Goal: Task Accomplishment & Management: Manage account settings

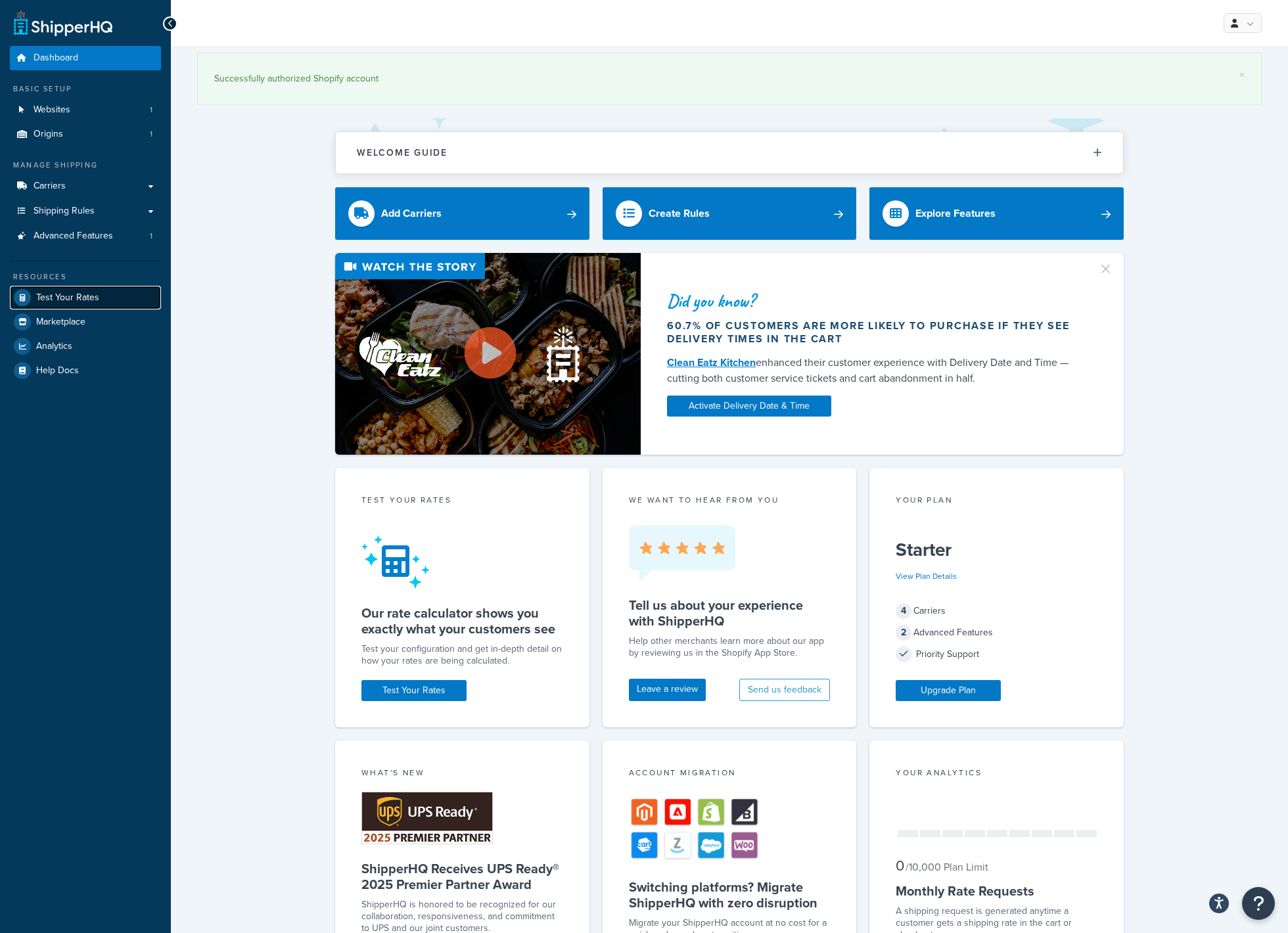
click at [69, 290] on link "Test Your Rates" at bounding box center [85, 298] width 151 height 24
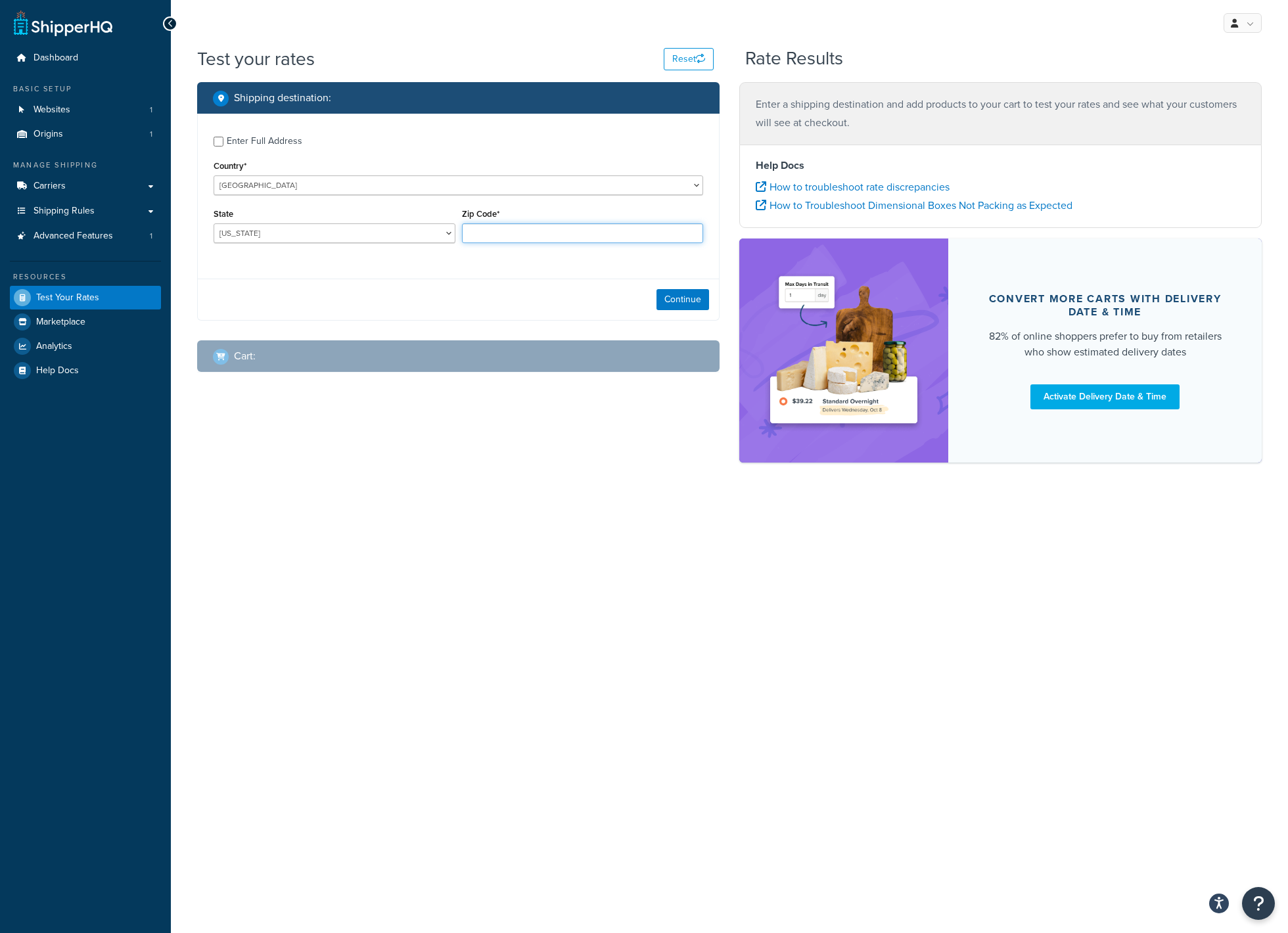
click at [498, 230] on input "Zip Code*" at bounding box center [582, 233] width 241 height 19
paste input "27235"
type input "27235"
select select "NC"
click option "North Carolina" at bounding box center [0, 0] width 0 height 0
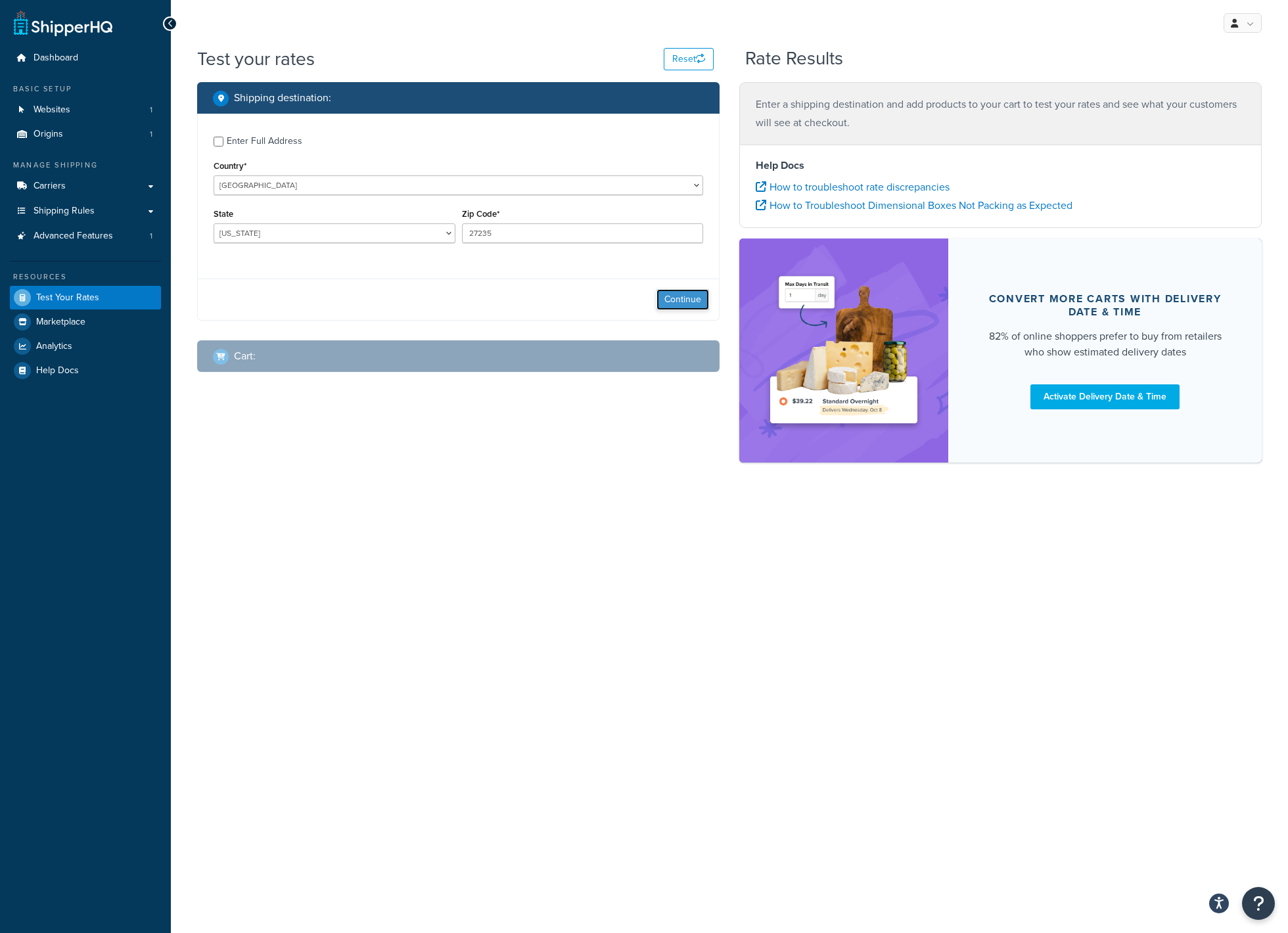
click at [662, 295] on button "Continue" at bounding box center [683, 299] width 53 height 21
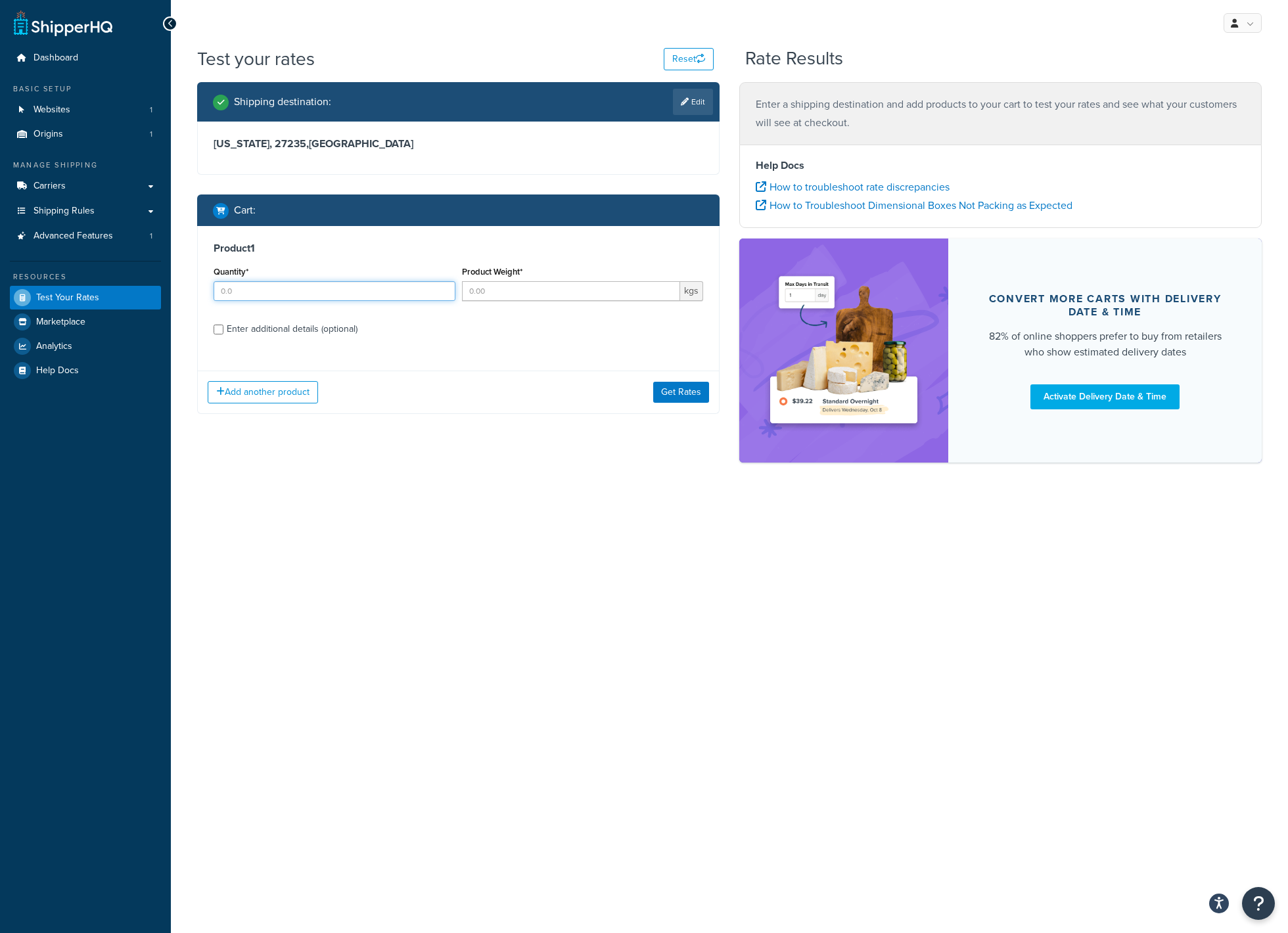
click at [256, 296] on input "Quantity*" at bounding box center [334, 291] width 241 height 19
type input "1"
type input "2"
click at [499, 286] on input "Product Weight*" at bounding box center [571, 291] width 218 height 19
type input "25"
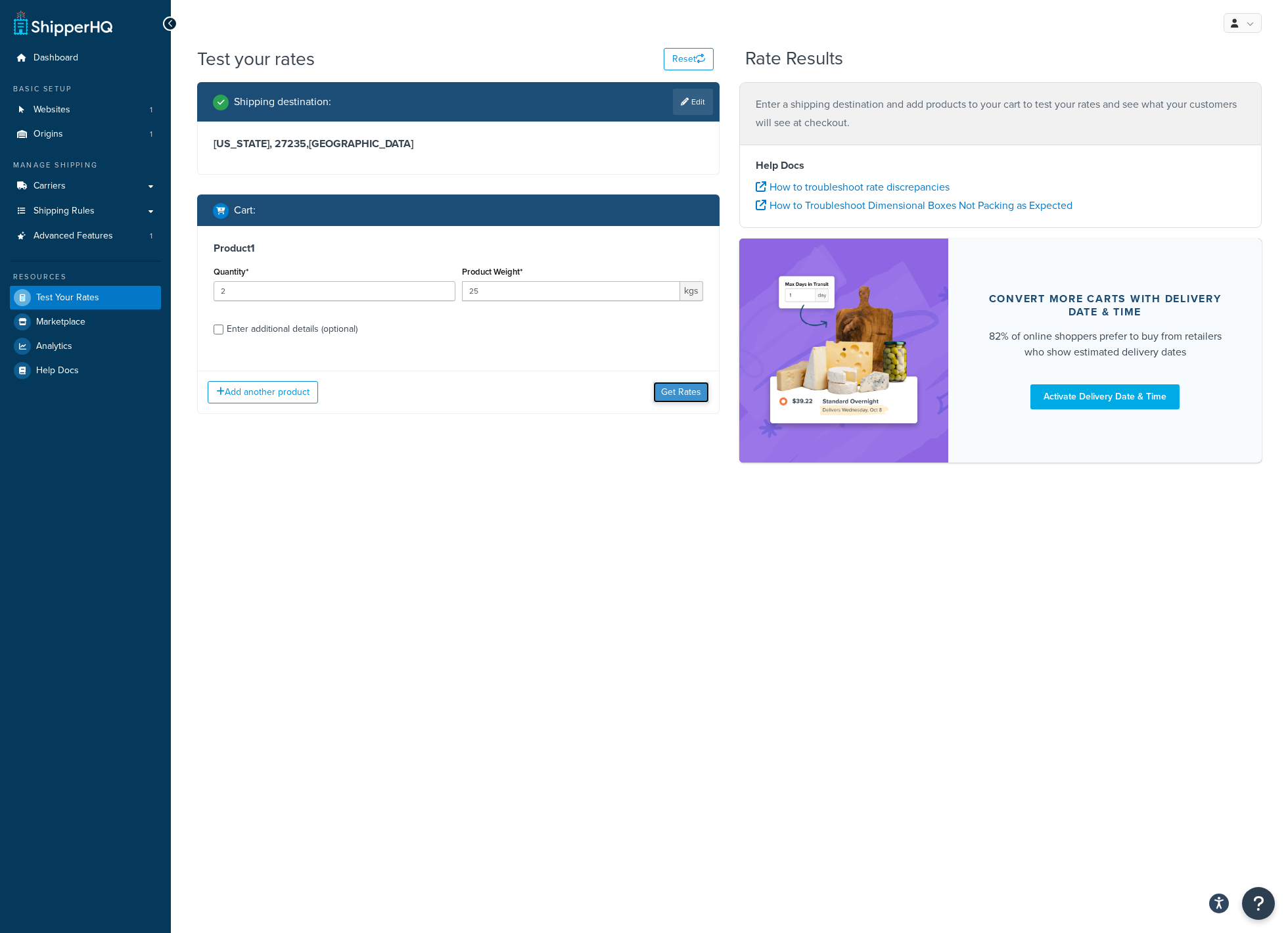
click at [678, 394] on button "Get Rates" at bounding box center [681, 392] width 56 height 21
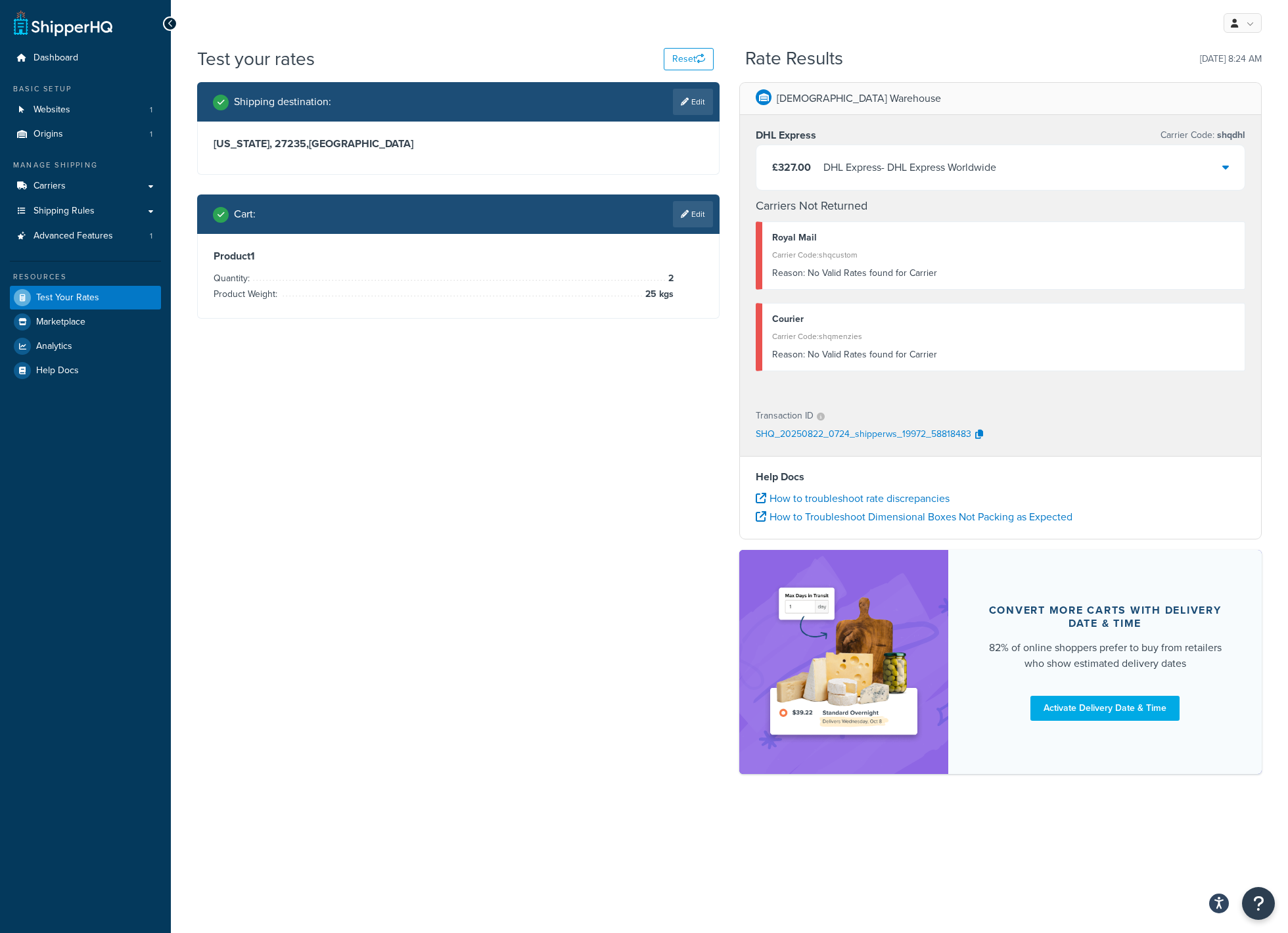
click at [864, 171] on div "DHL Express - DHL Express Worldwide" at bounding box center [909, 168] width 173 height 18
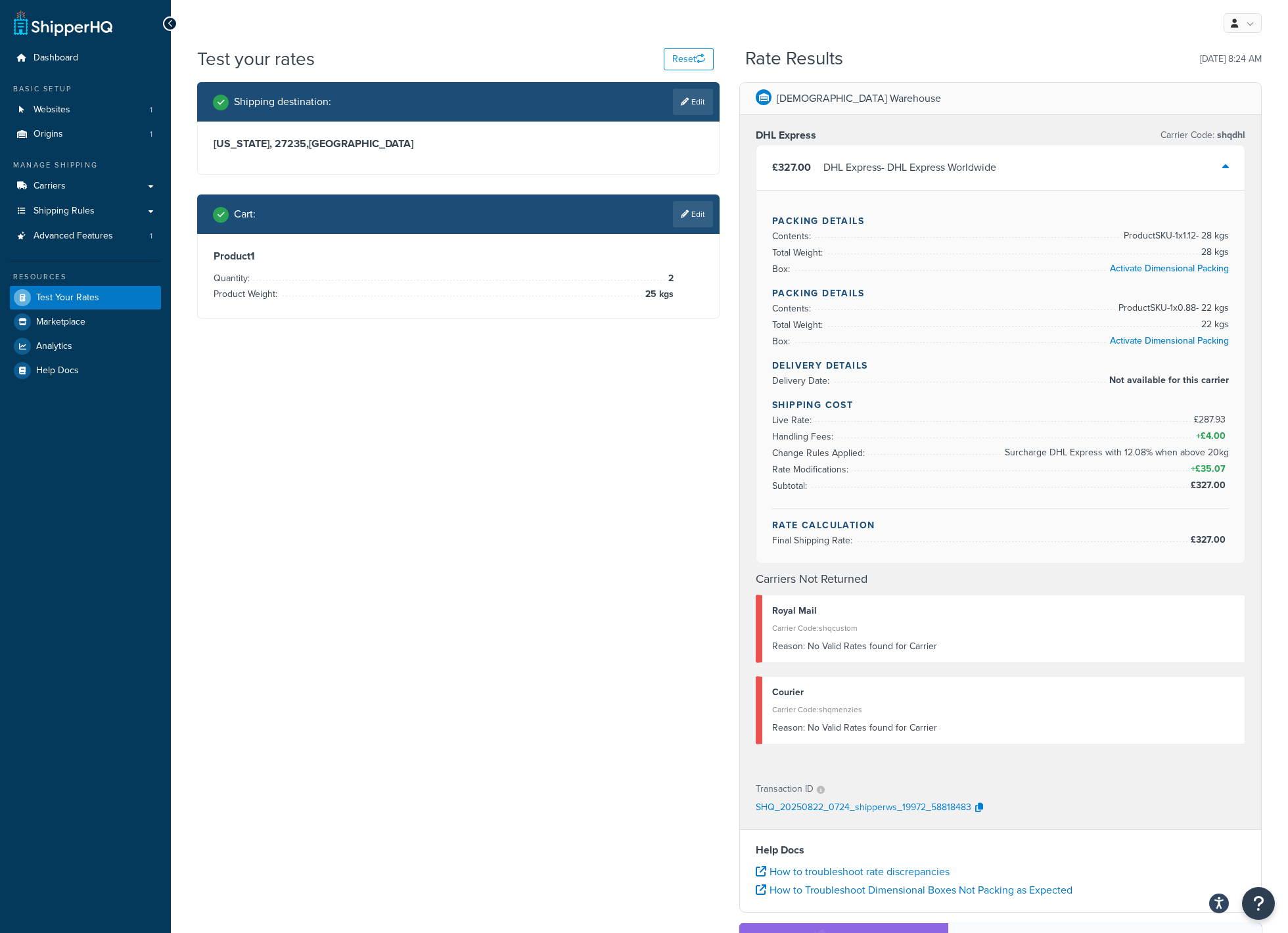
click at [864, 171] on div "DHL Express - DHL Express Worldwide" at bounding box center [909, 168] width 173 height 18
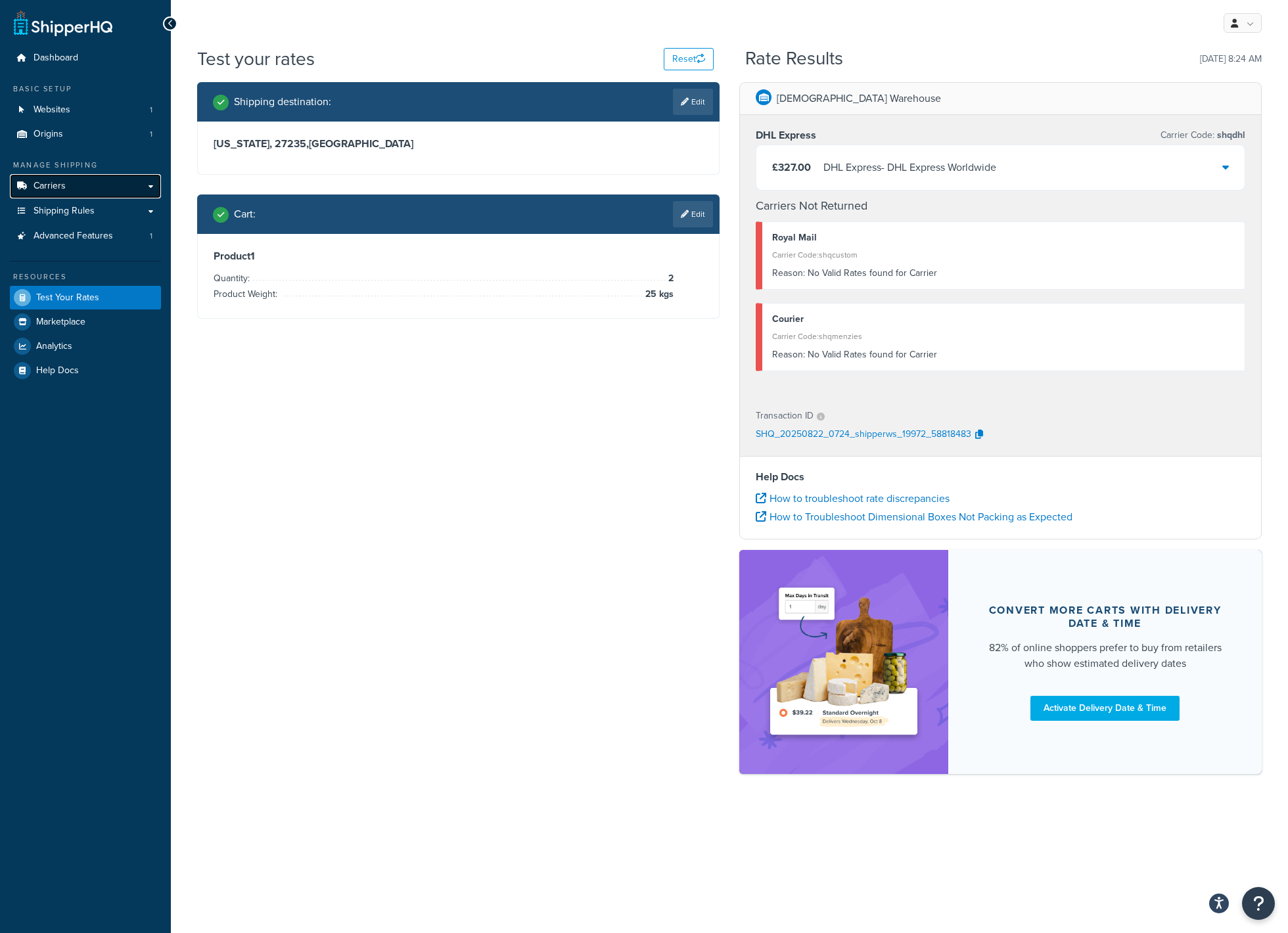
click at [49, 184] on span "Carriers" at bounding box center [49, 186] width 32 height 11
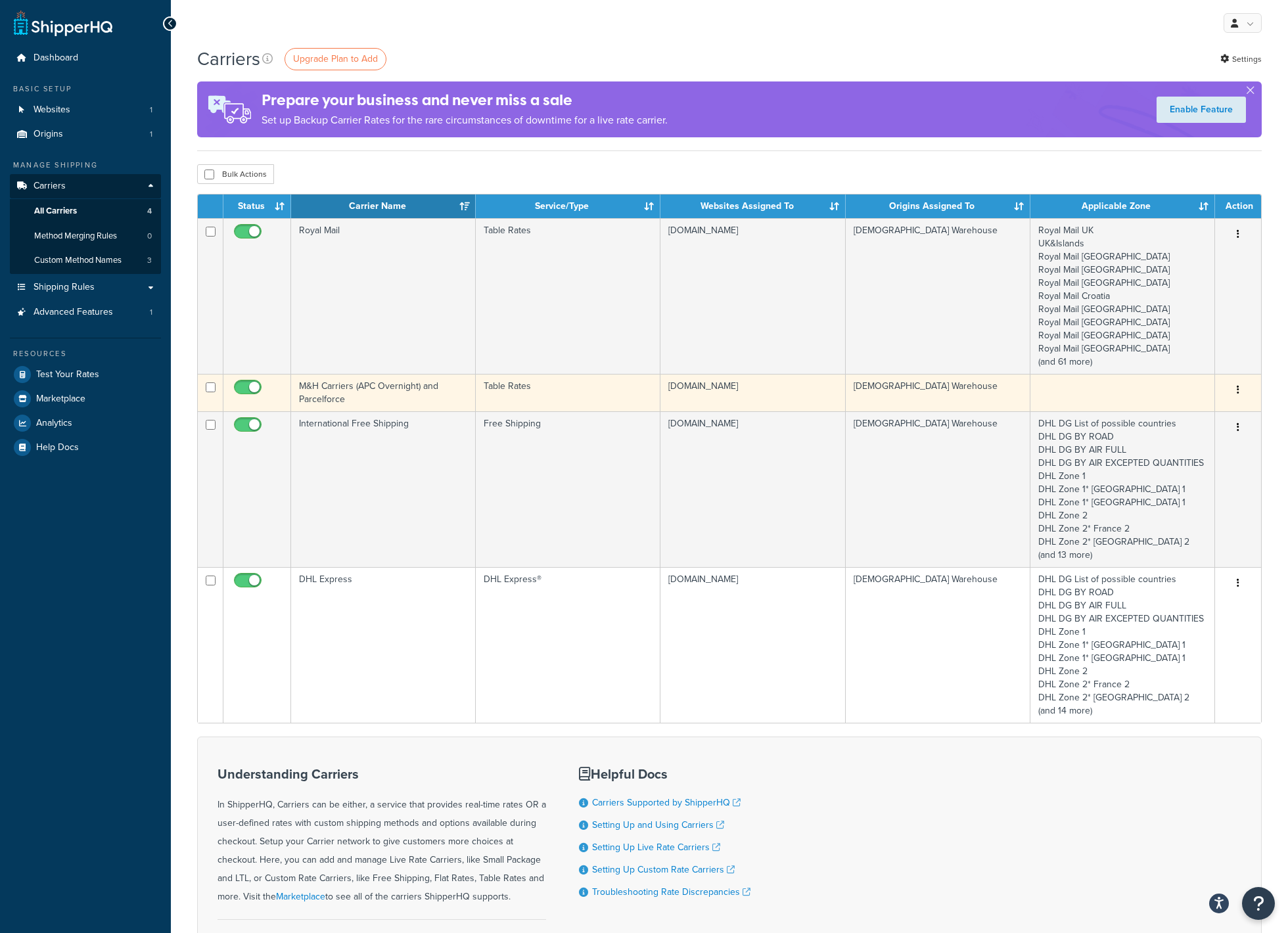
click at [1239, 391] on icon "button" at bounding box center [1238, 389] width 3 height 9
click at [1202, 419] on link "Edit" at bounding box center [1184, 417] width 104 height 27
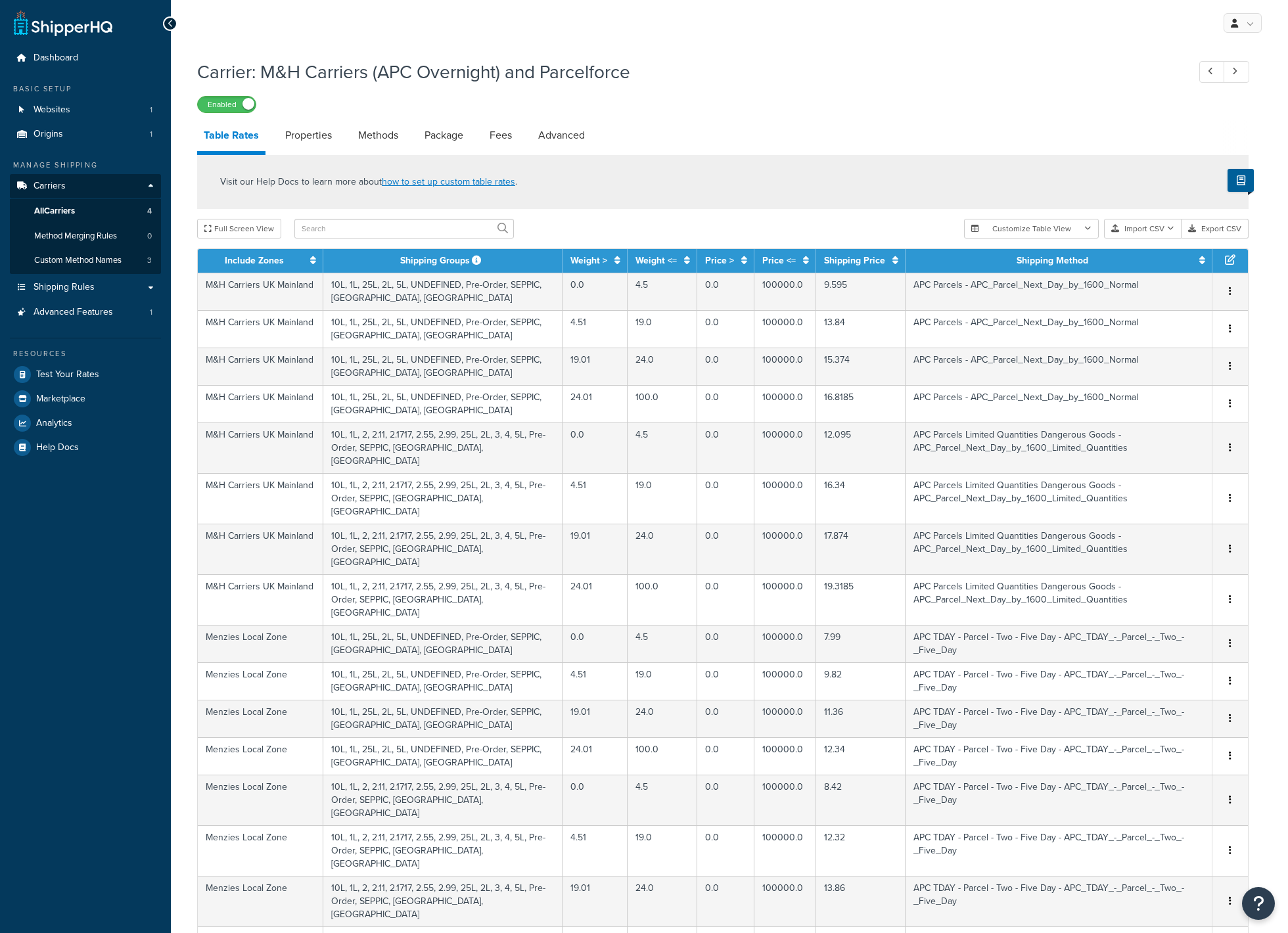
select select "25"
click at [305, 135] on link "Properties" at bounding box center [308, 135] width 60 height 31
select select "HIGHEST"
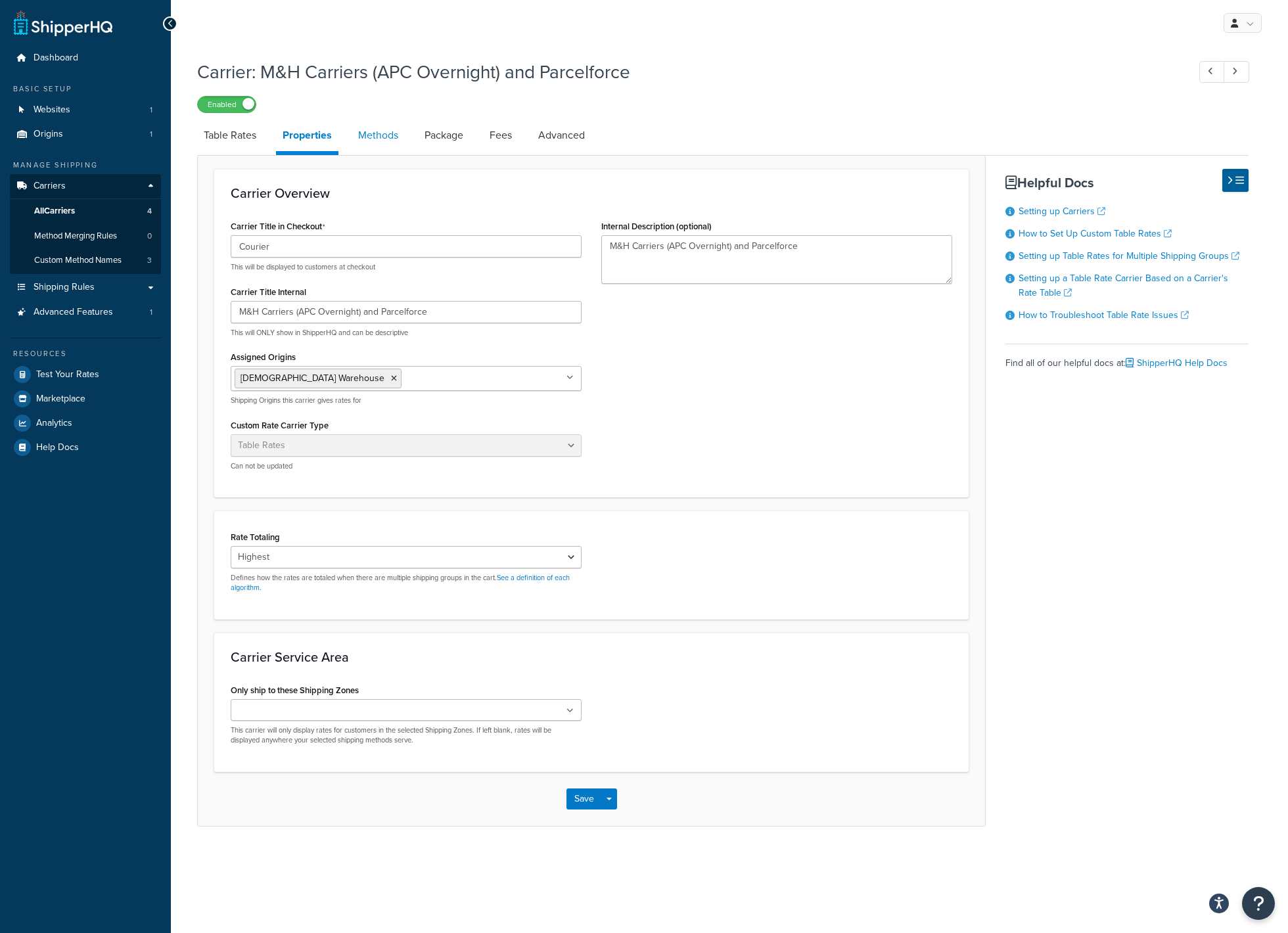
click at [382, 132] on link "Methods" at bounding box center [378, 135] width 53 height 31
select select "25"
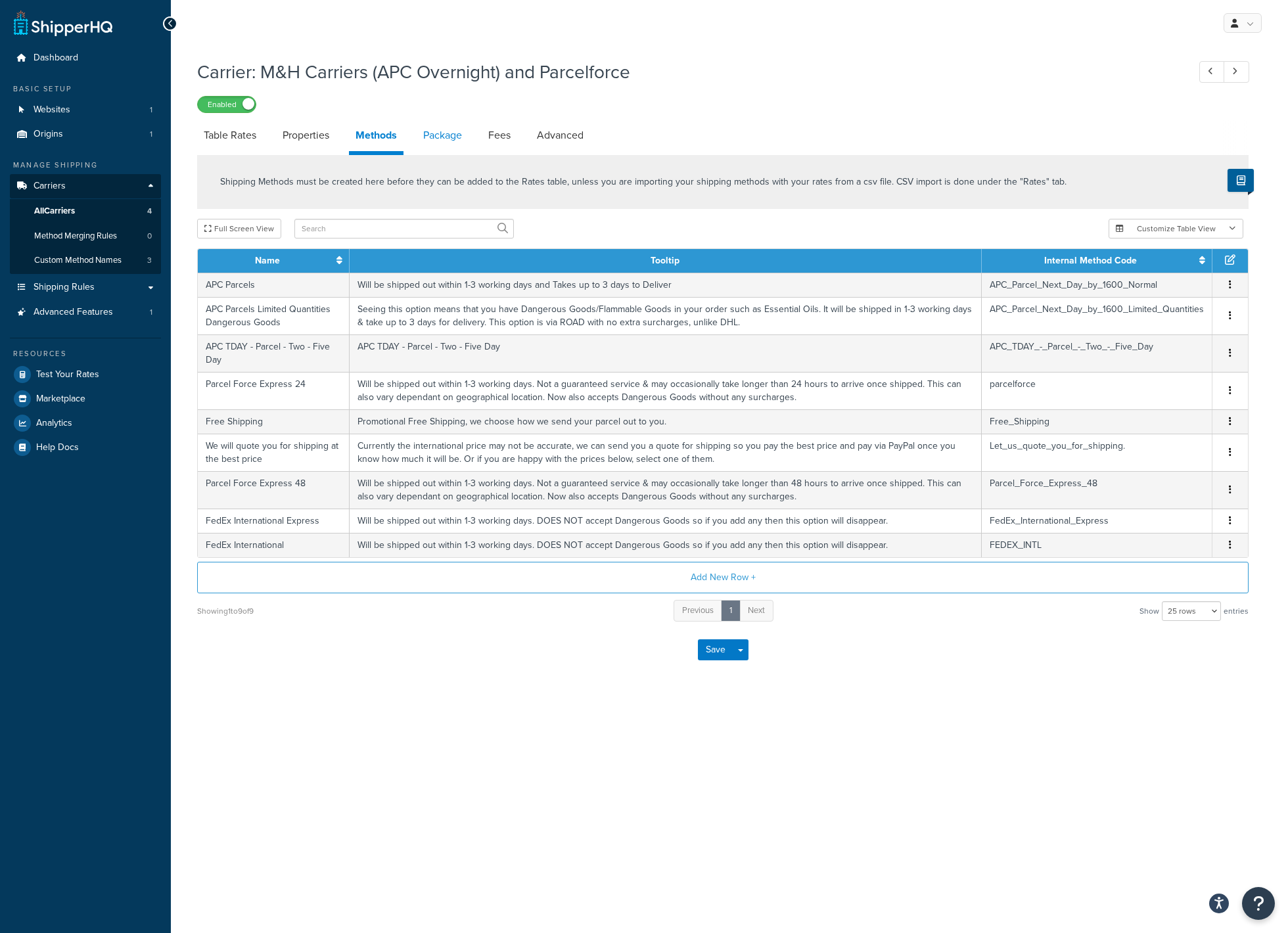
click at [444, 139] on link "Package" at bounding box center [443, 135] width 52 height 31
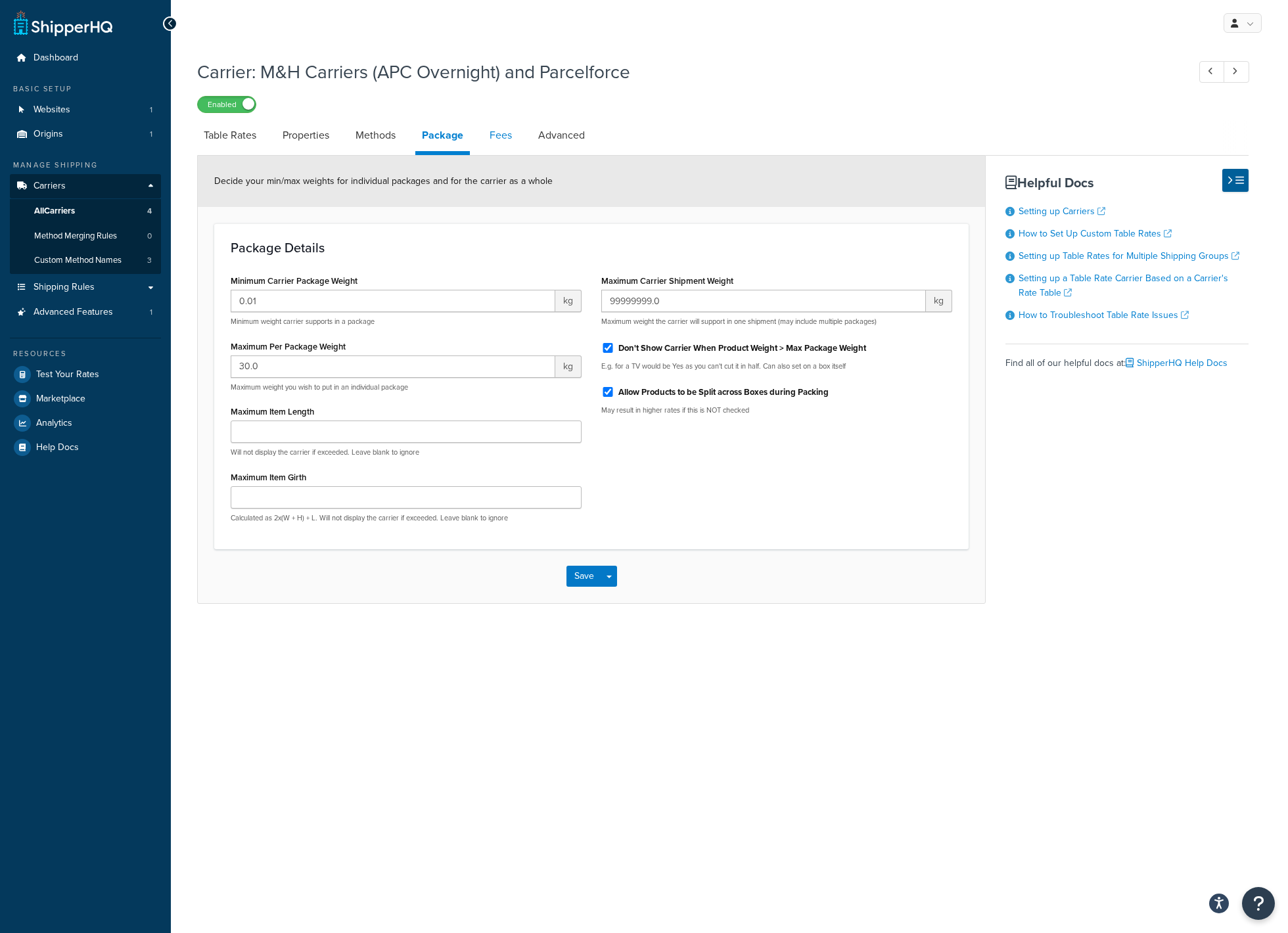
click at [493, 138] on link "Fees" at bounding box center [500, 135] width 35 height 31
select select "AFTER"
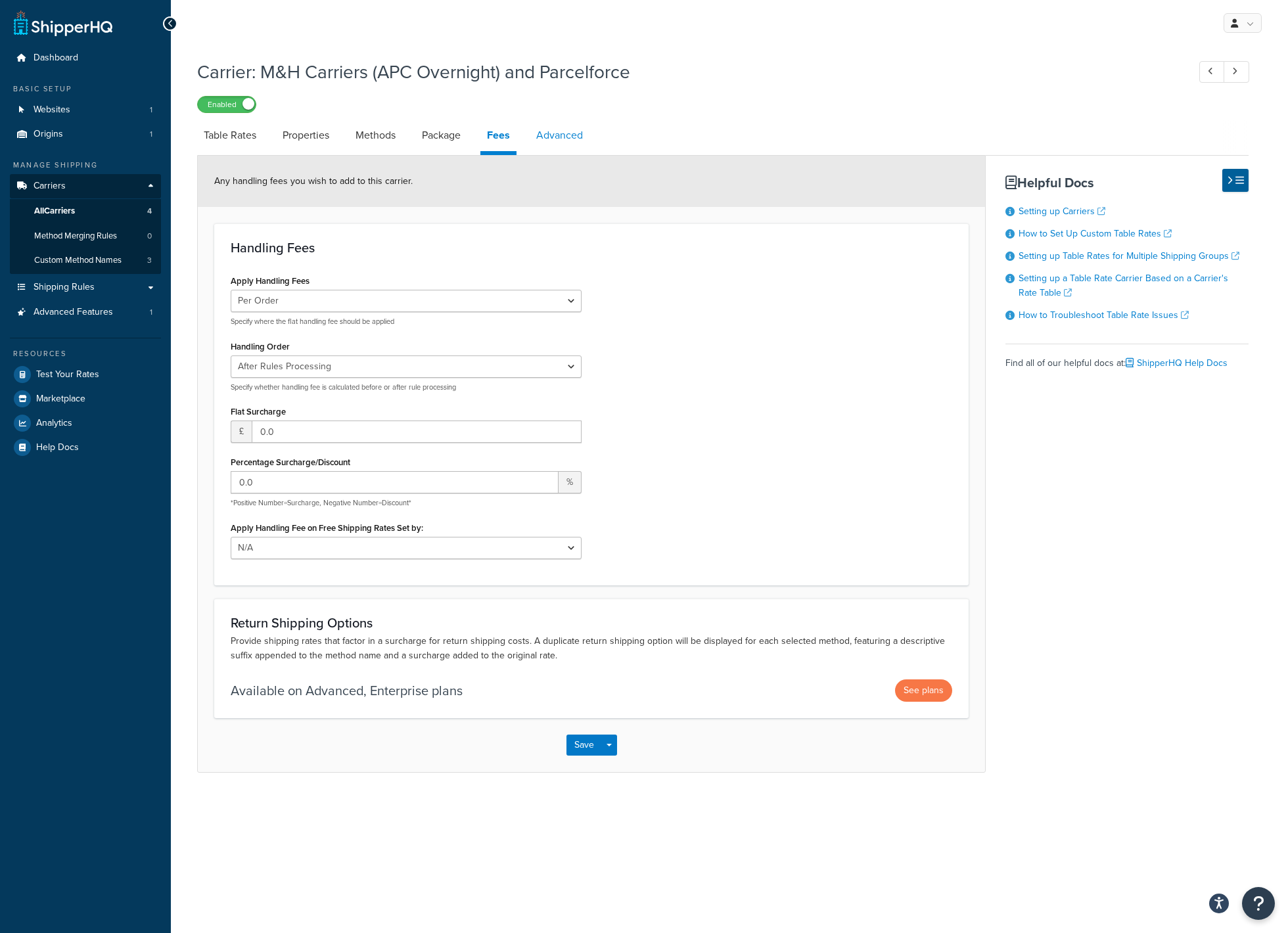
click at [554, 134] on link "Advanced" at bounding box center [559, 135] width 60 height 31
select select "false"
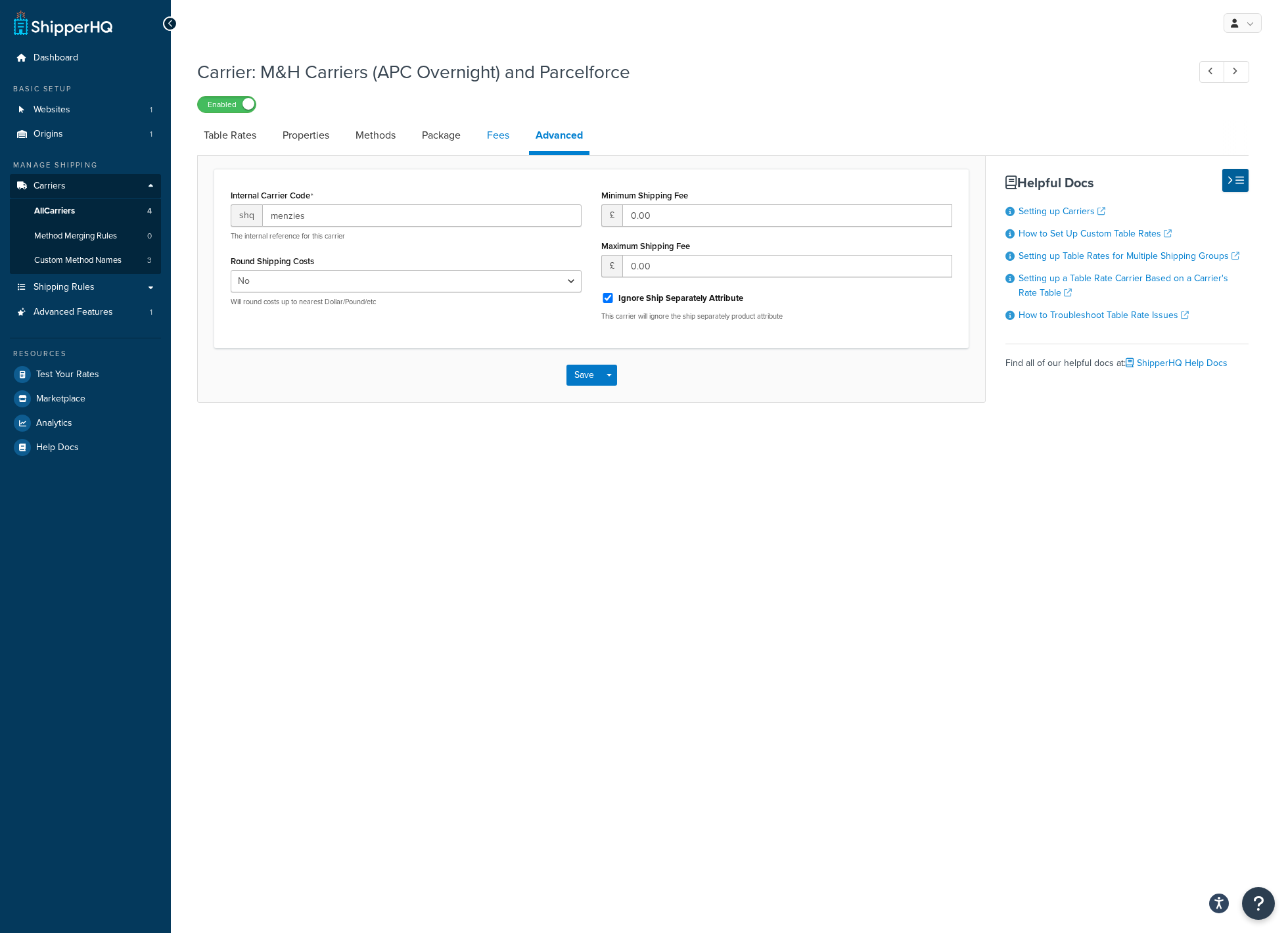
click at [509, 137] on link "Fees" at bounding box center [498, 135] width 35 height 31
select select "AFTER"
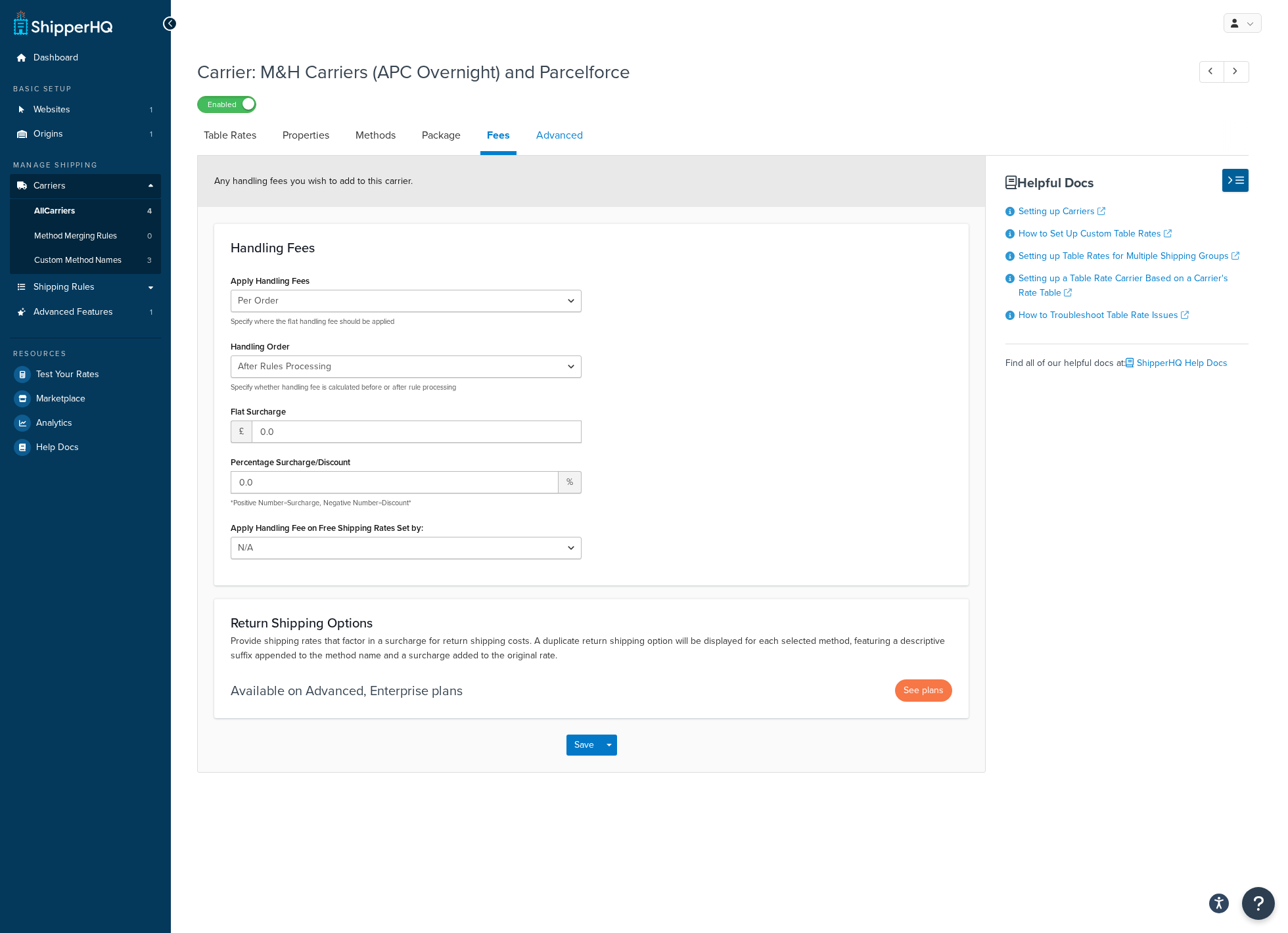
click at [559, 136] on link "Advanced" at bounding box center [559, 135] width 60 height 31
select select "false"
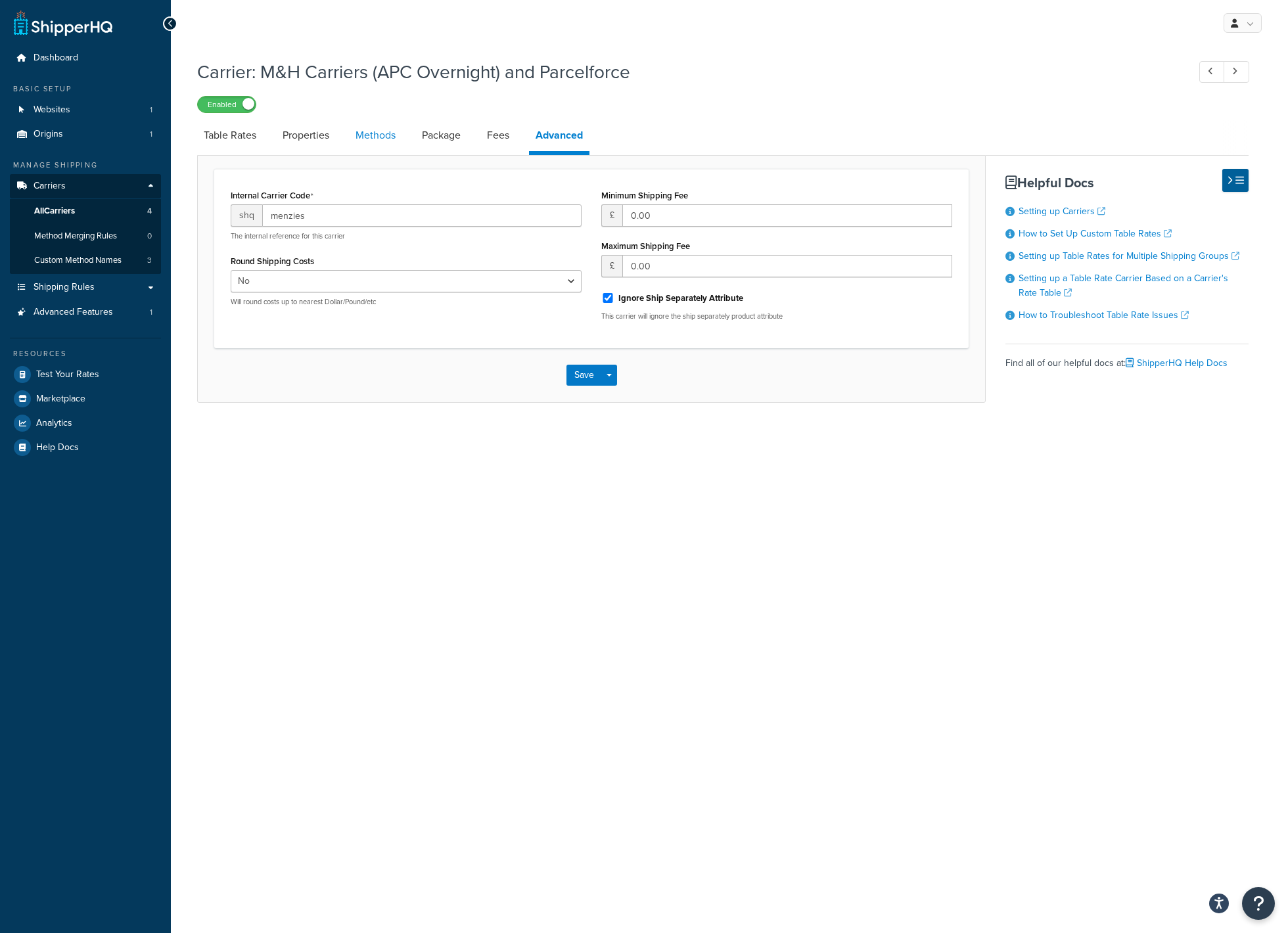
click at [379, 136] on link "Methods" at bounding box center [375, 135] width 53 height 31
select select "25"
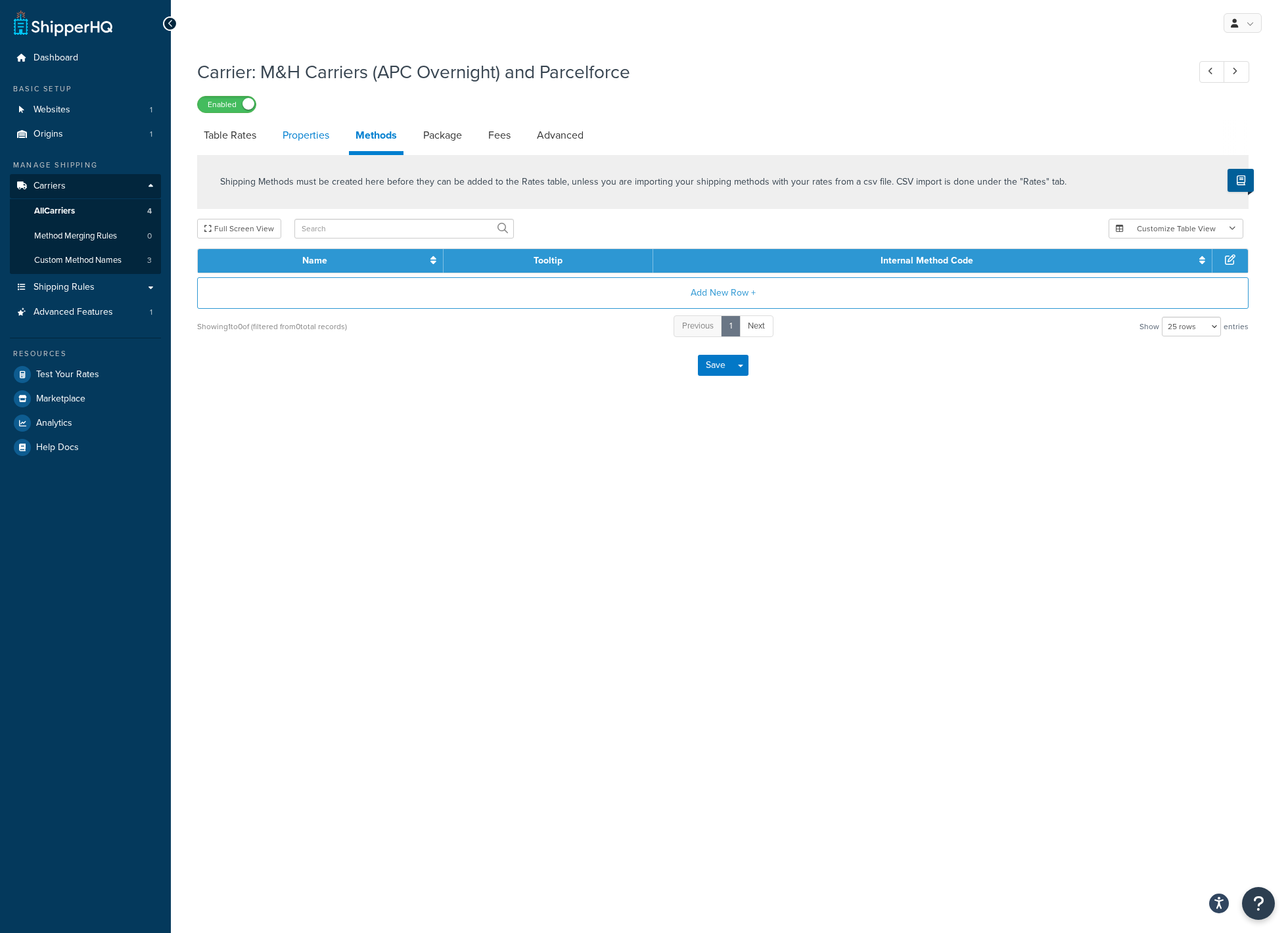
click at [302, 139] on link "Properties" at bounding box center [306, 135] width 60 height 31
select select "HIGHEST"
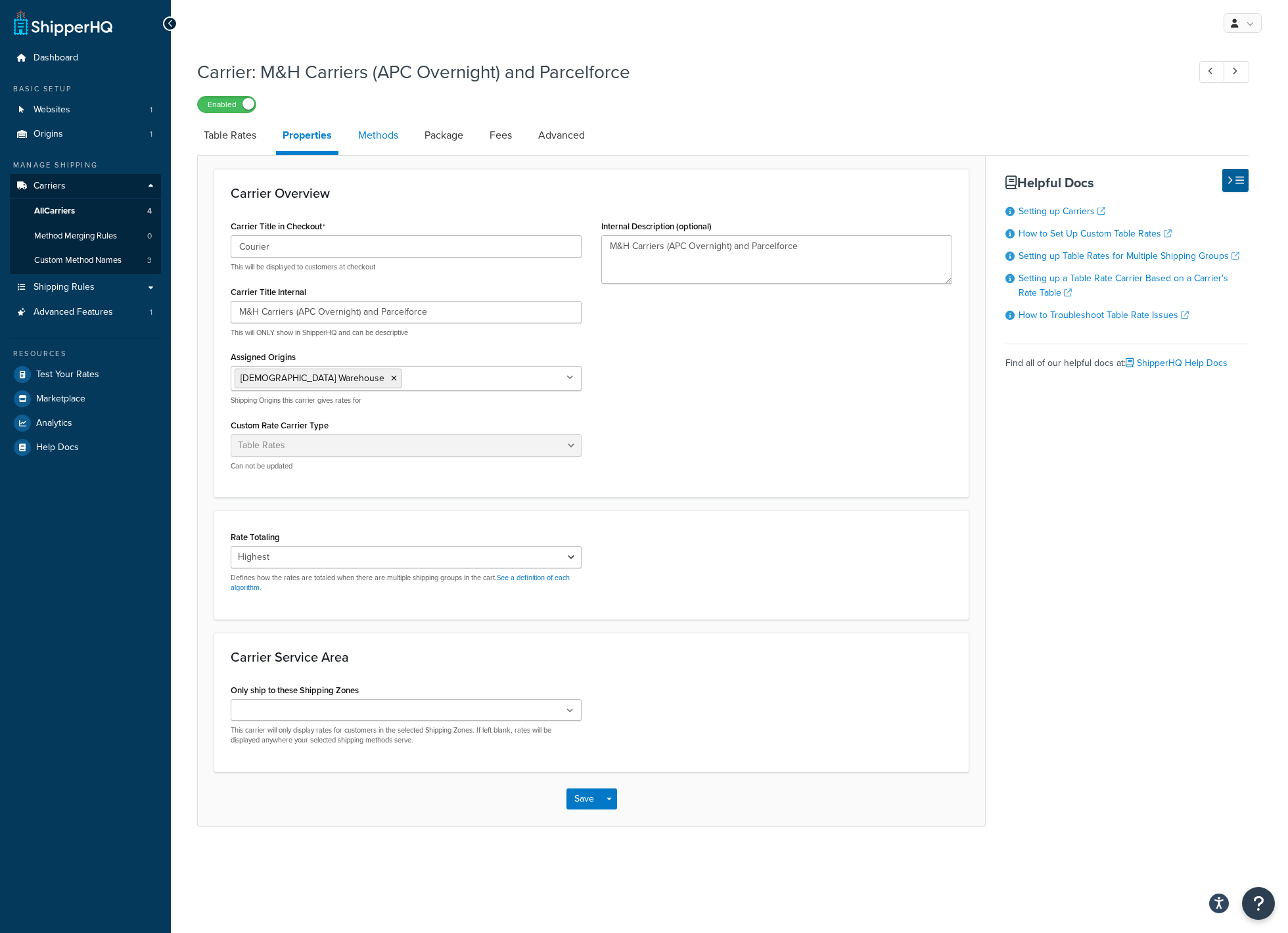
click at [374, 134] on link "Methods" at bounding box center [378, 135] width 53 height 31
select select "25"
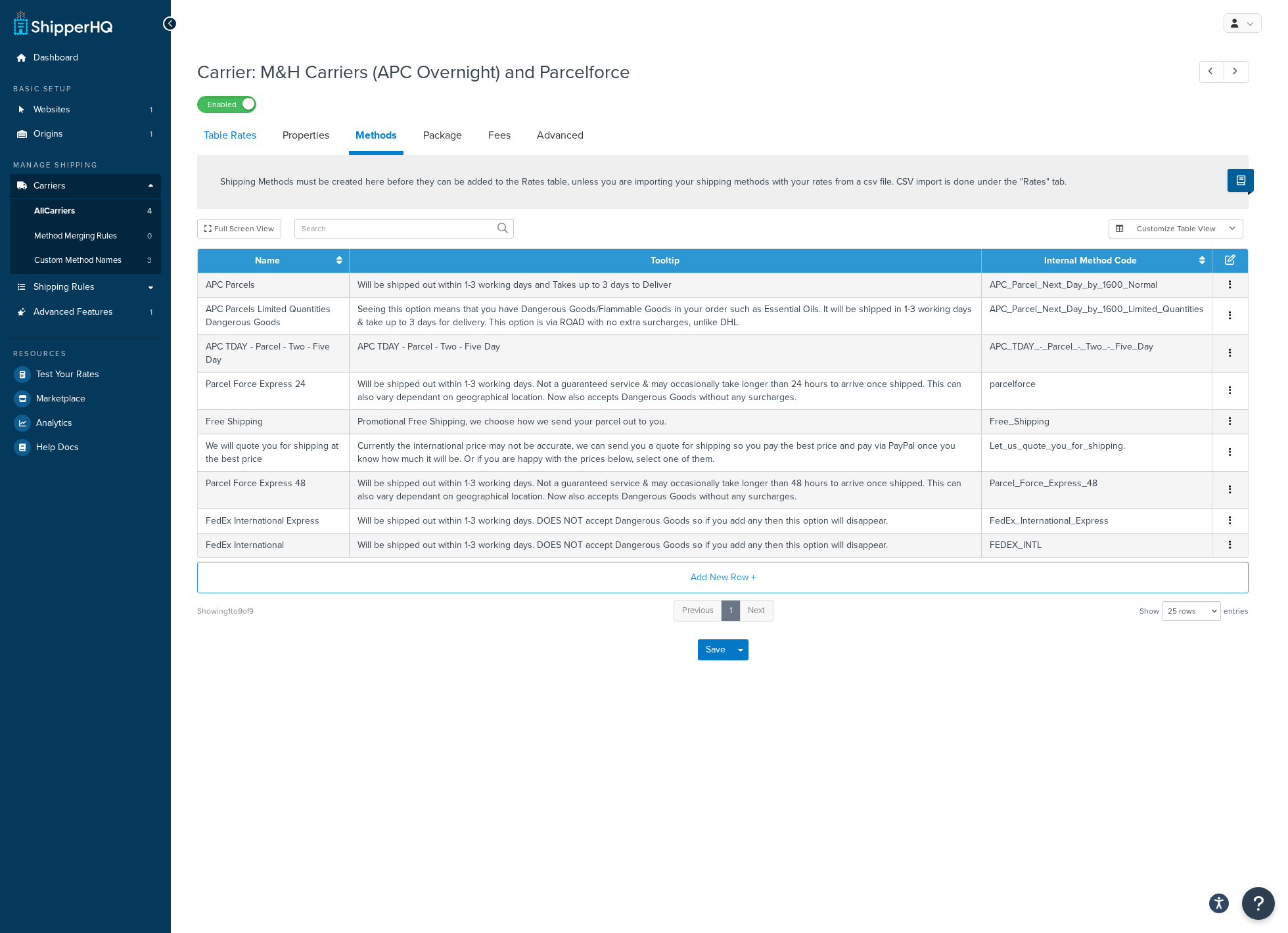
click at [234, 134] on link "Table Rates" at bounding box center [230, 135] width 65 height 31
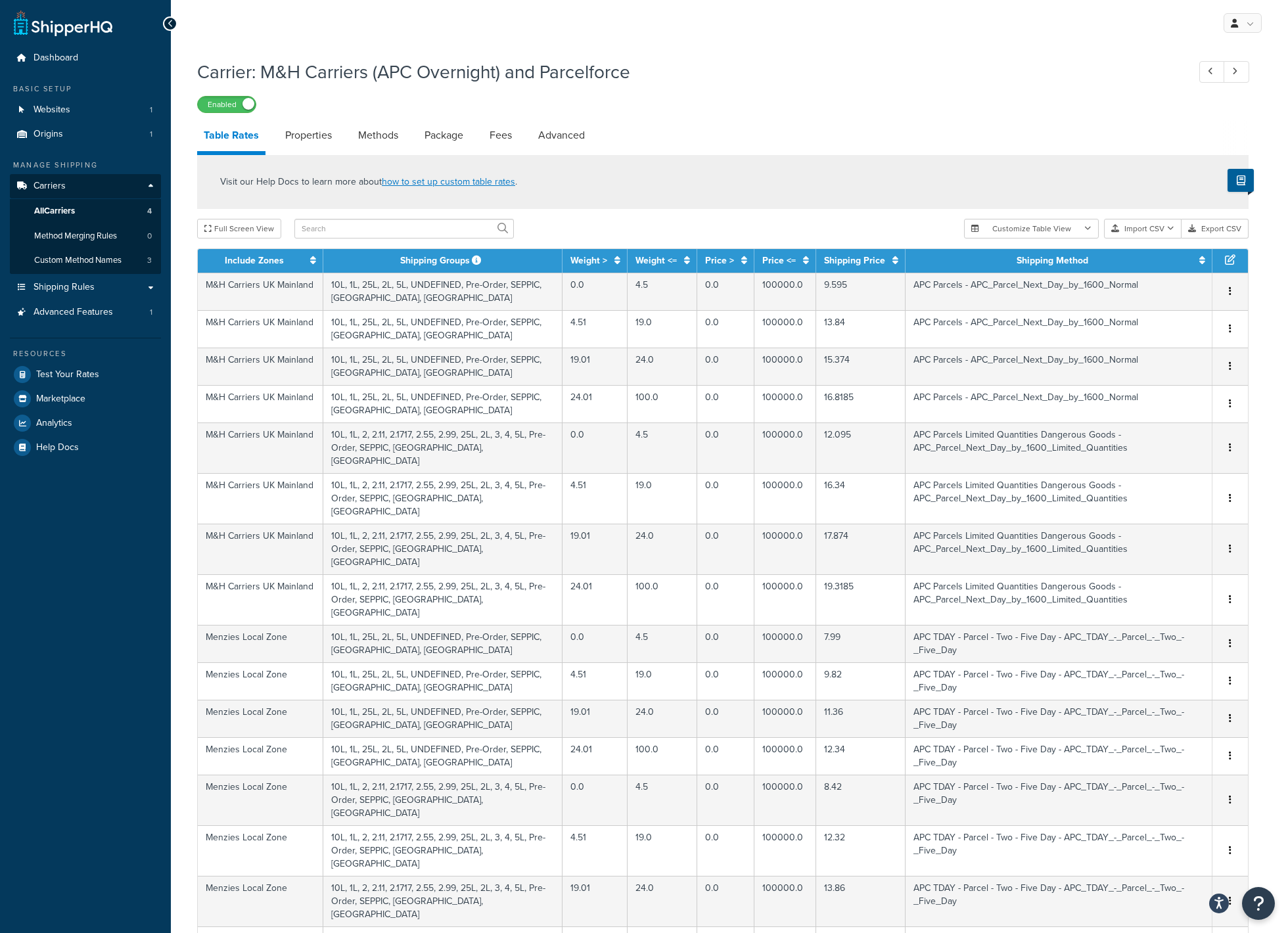
scroll to position [462, 0]
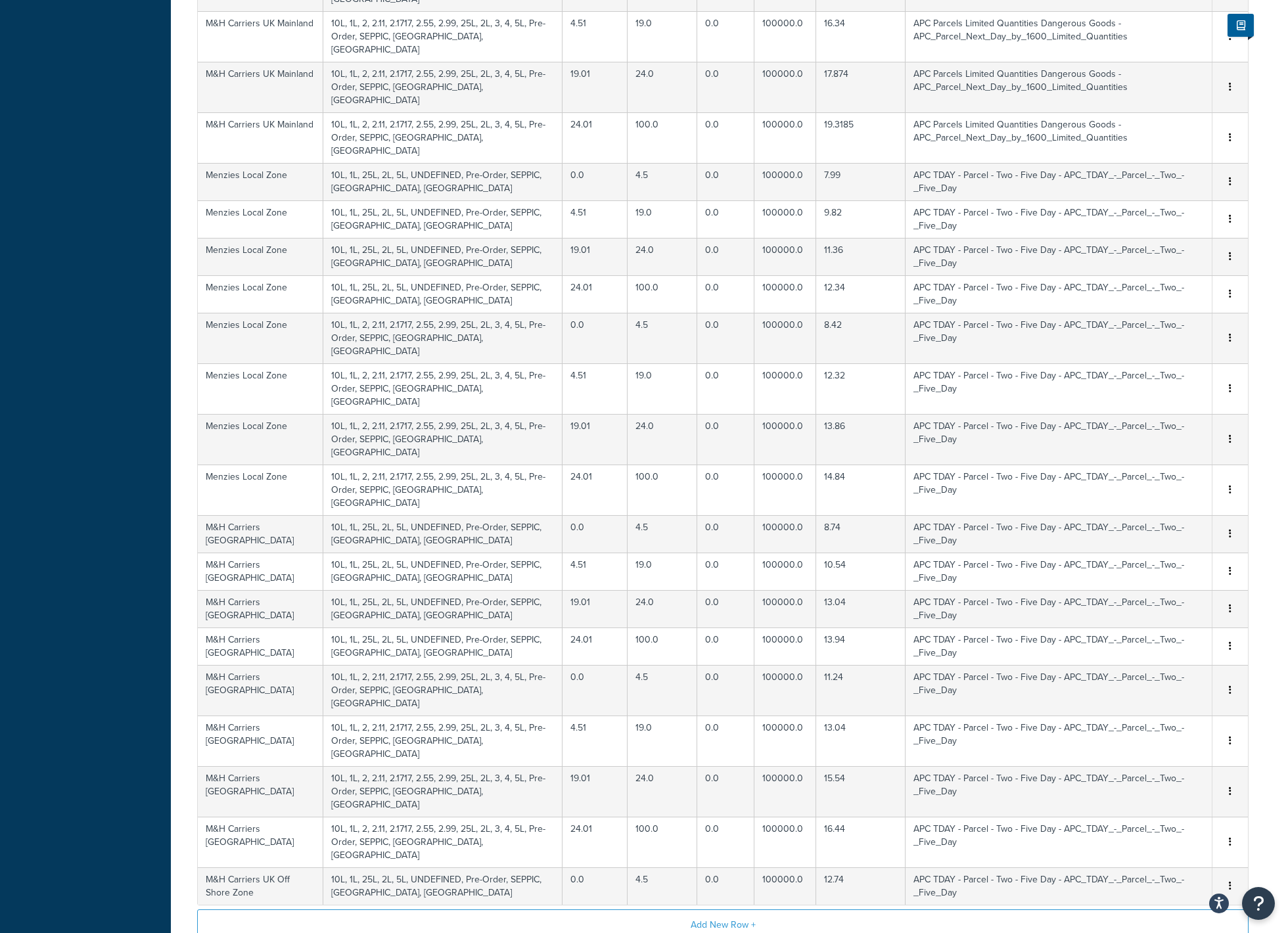
select select "100"
click option "100 rows" at bounding box center [0, 0] width 0 height 0
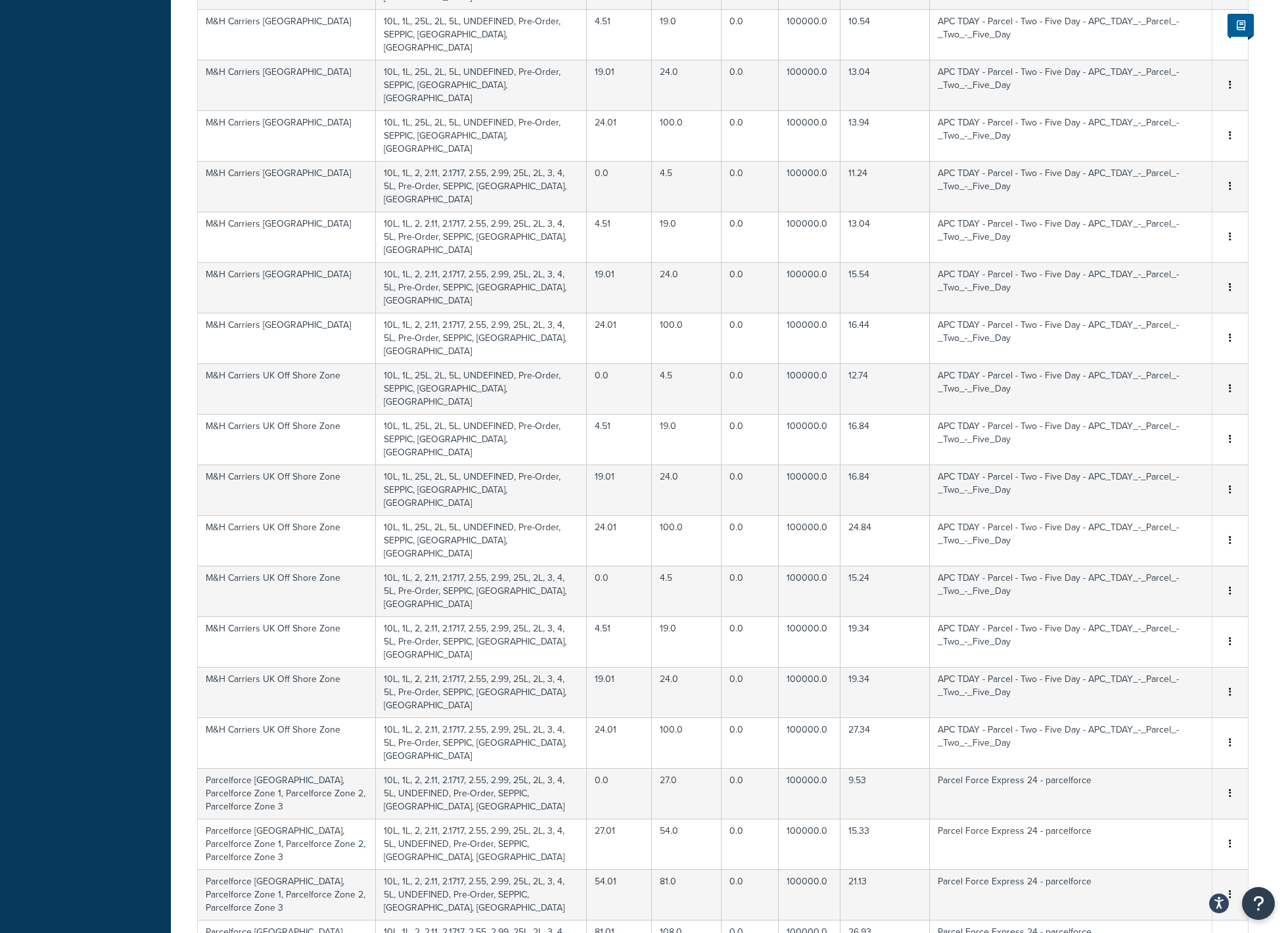
scroll to position [3402, 0]
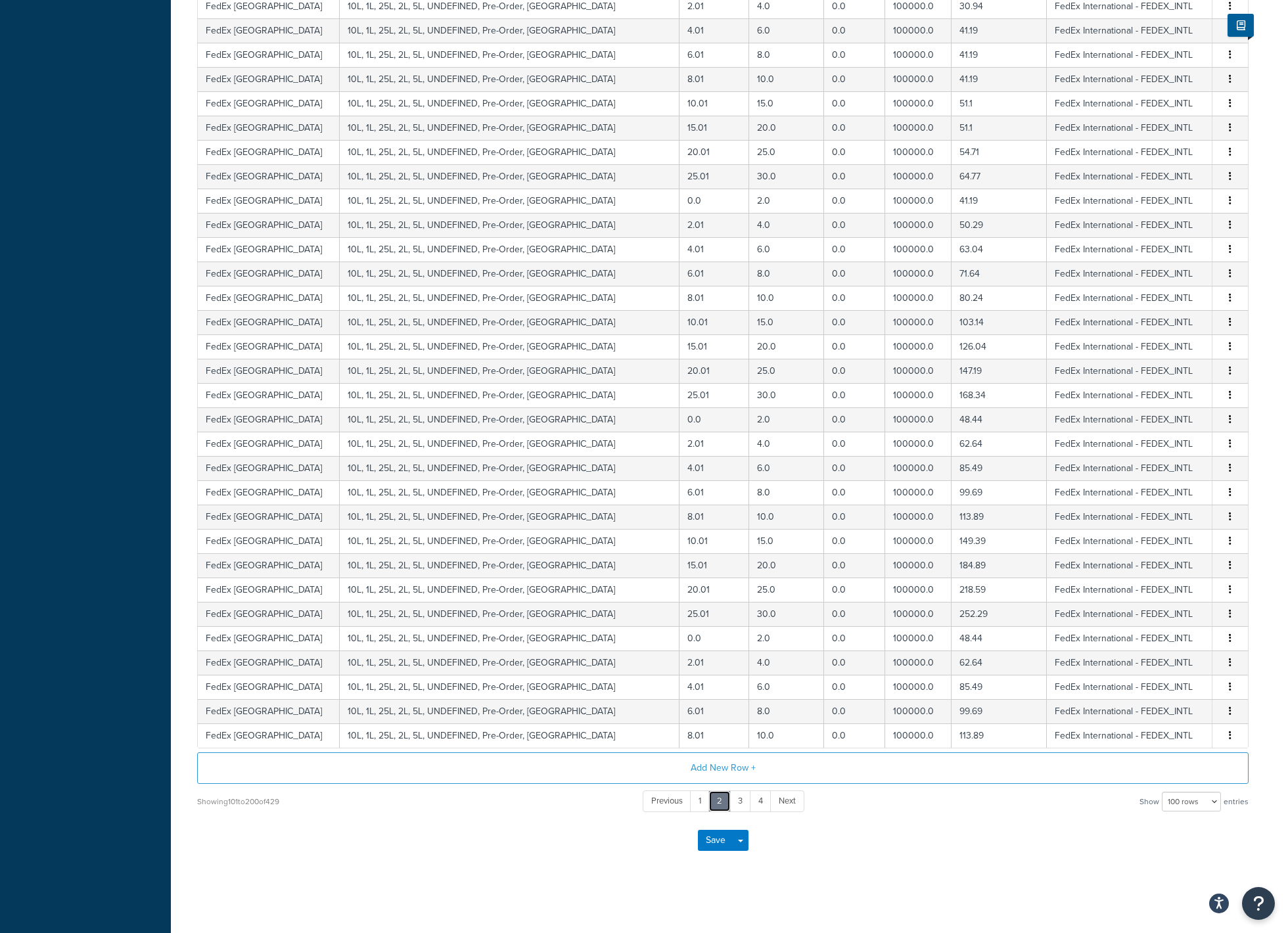
scroll to position [0, 0]
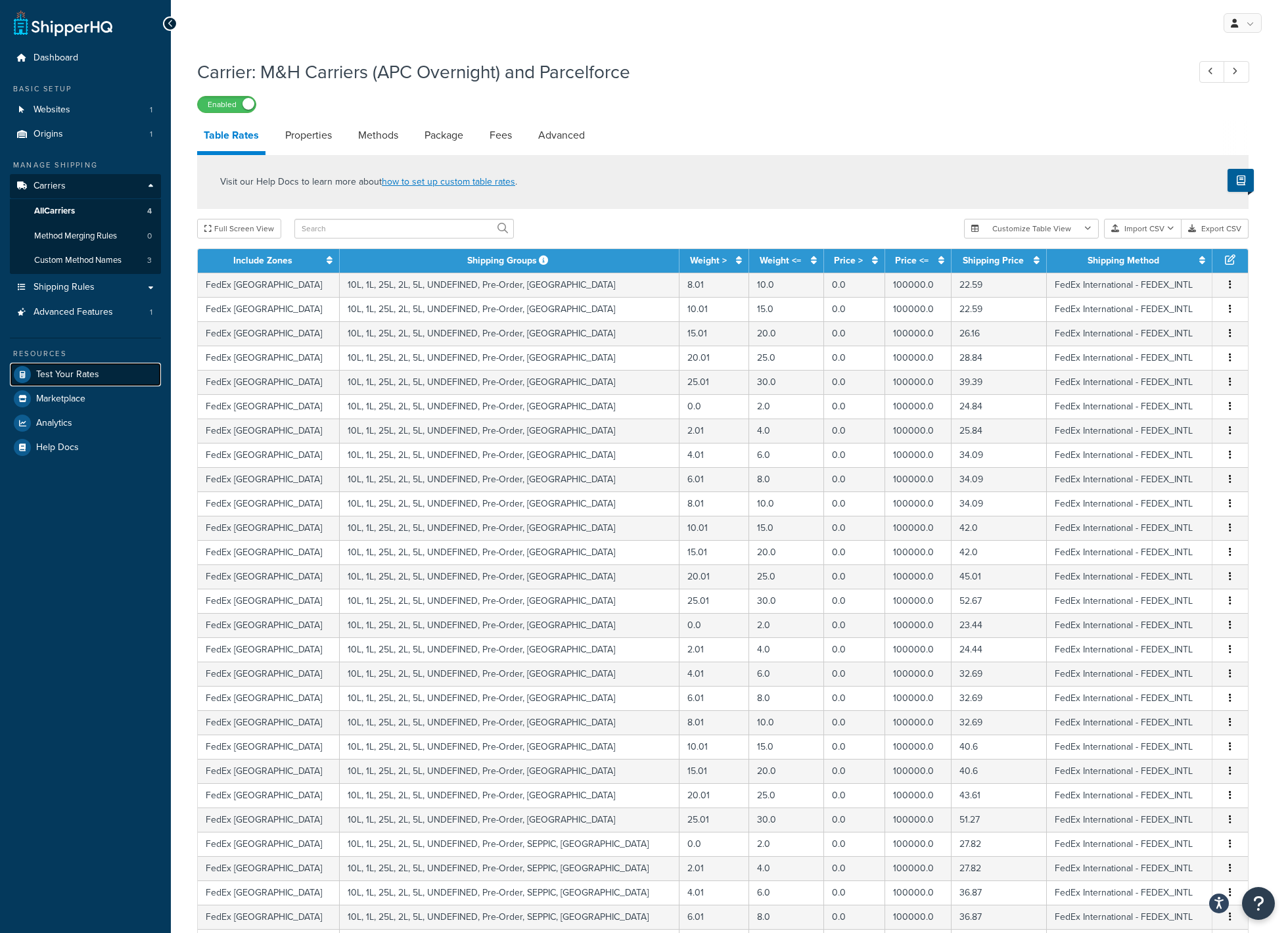
click at [67, 374] on span "Test Your Rates" at bounding box center [67, 375] width 63 height 11
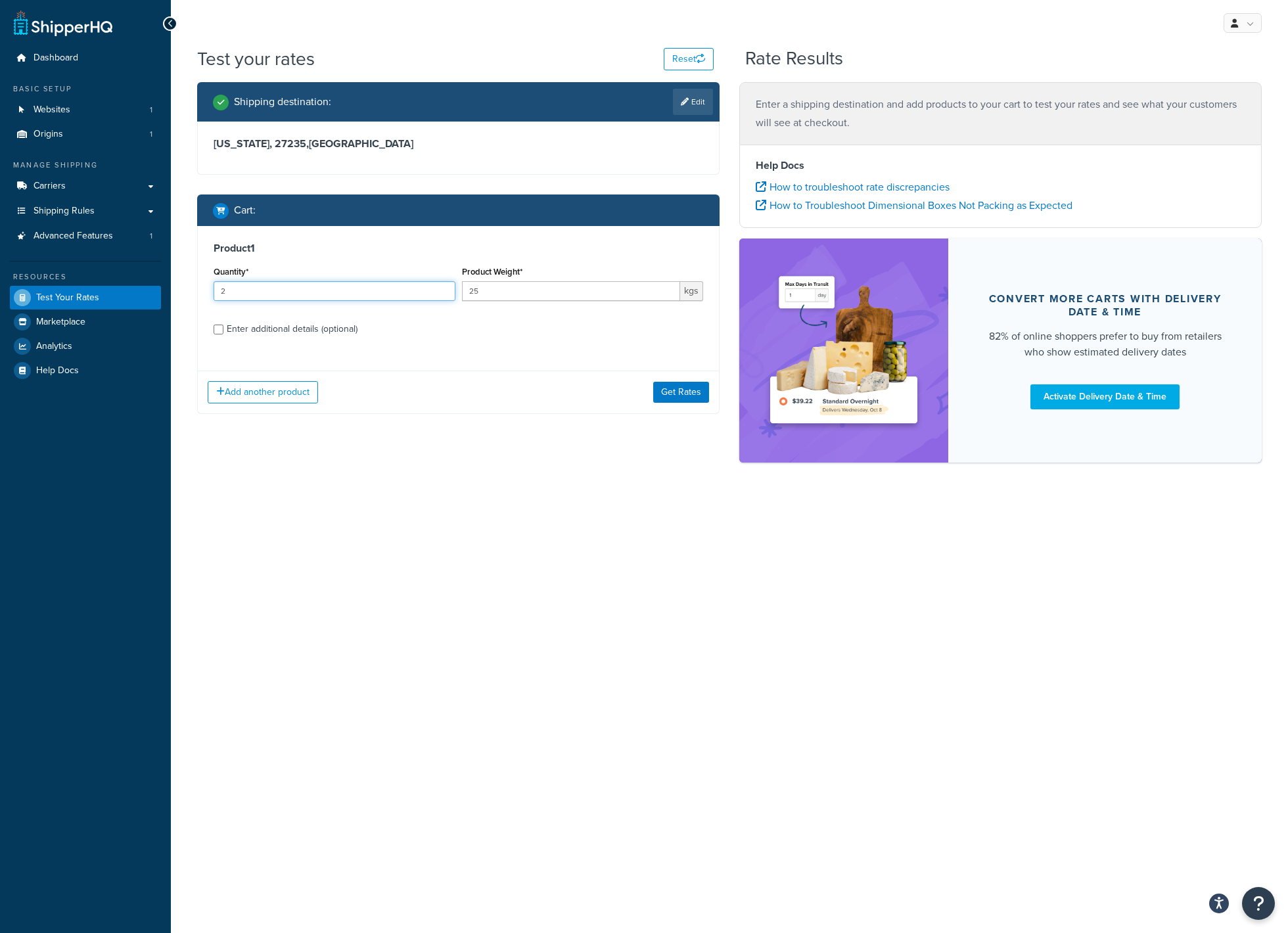
drag, startPoint x: 248, startPoint y: 292, endPoint x: 190, endPoint y: 289, distance: 58.1
click at [214, 289] on input "2" at bounding box center [334, 291] width 241 height 19
type input "1"
click at [697, 395] on button "Get Rates" at bounding box center [681, 392] width 56 height 21
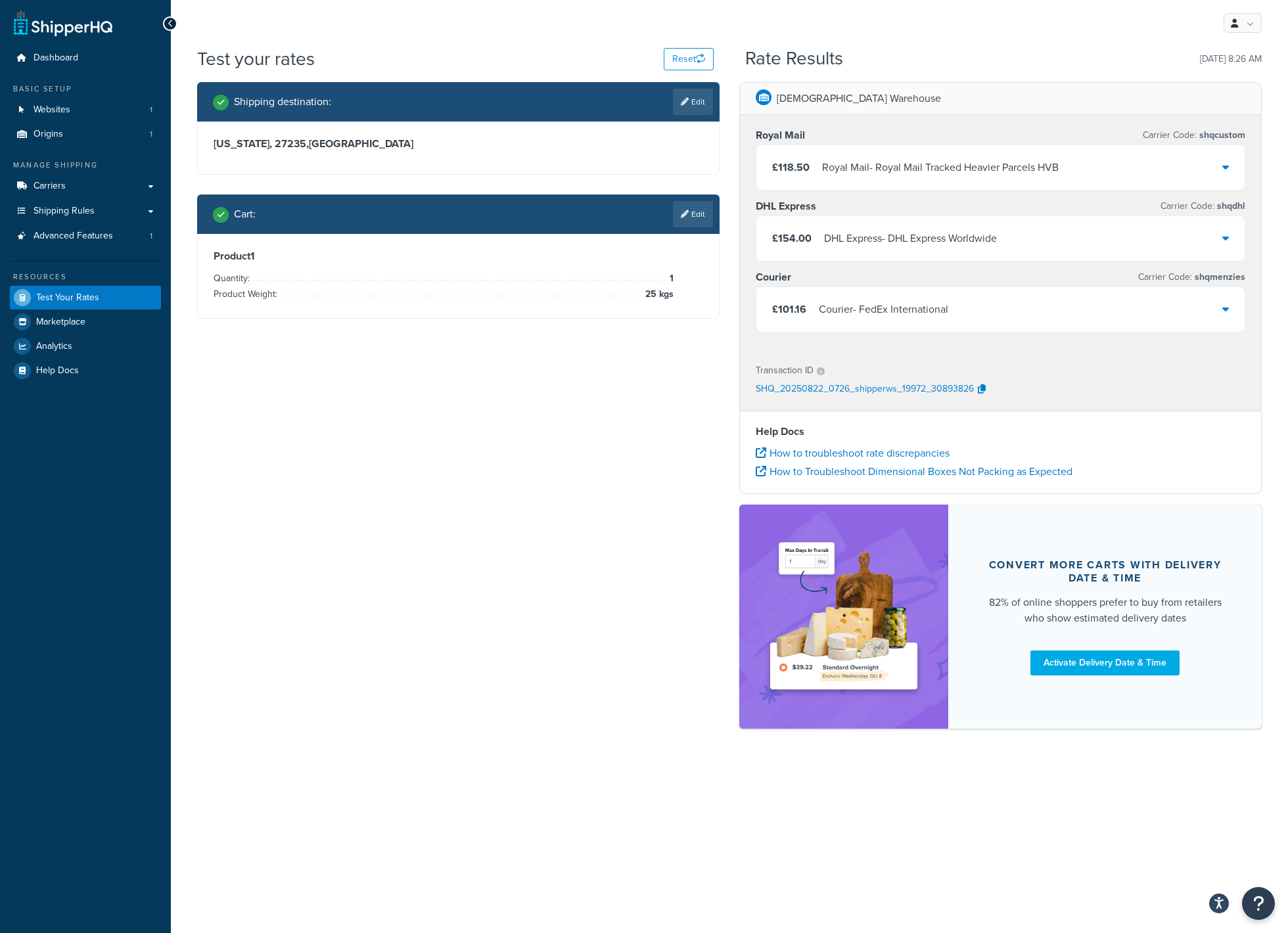
click at [447, 412] on div "Shipping destination : Edit North Carolina, 27235 , United States Cart : Edit P…" at bounding box center [729, 412] width 1084 height 660
click at [70, 183] on link "Carriers" at bounding box center [85, 186] width 151 height 24
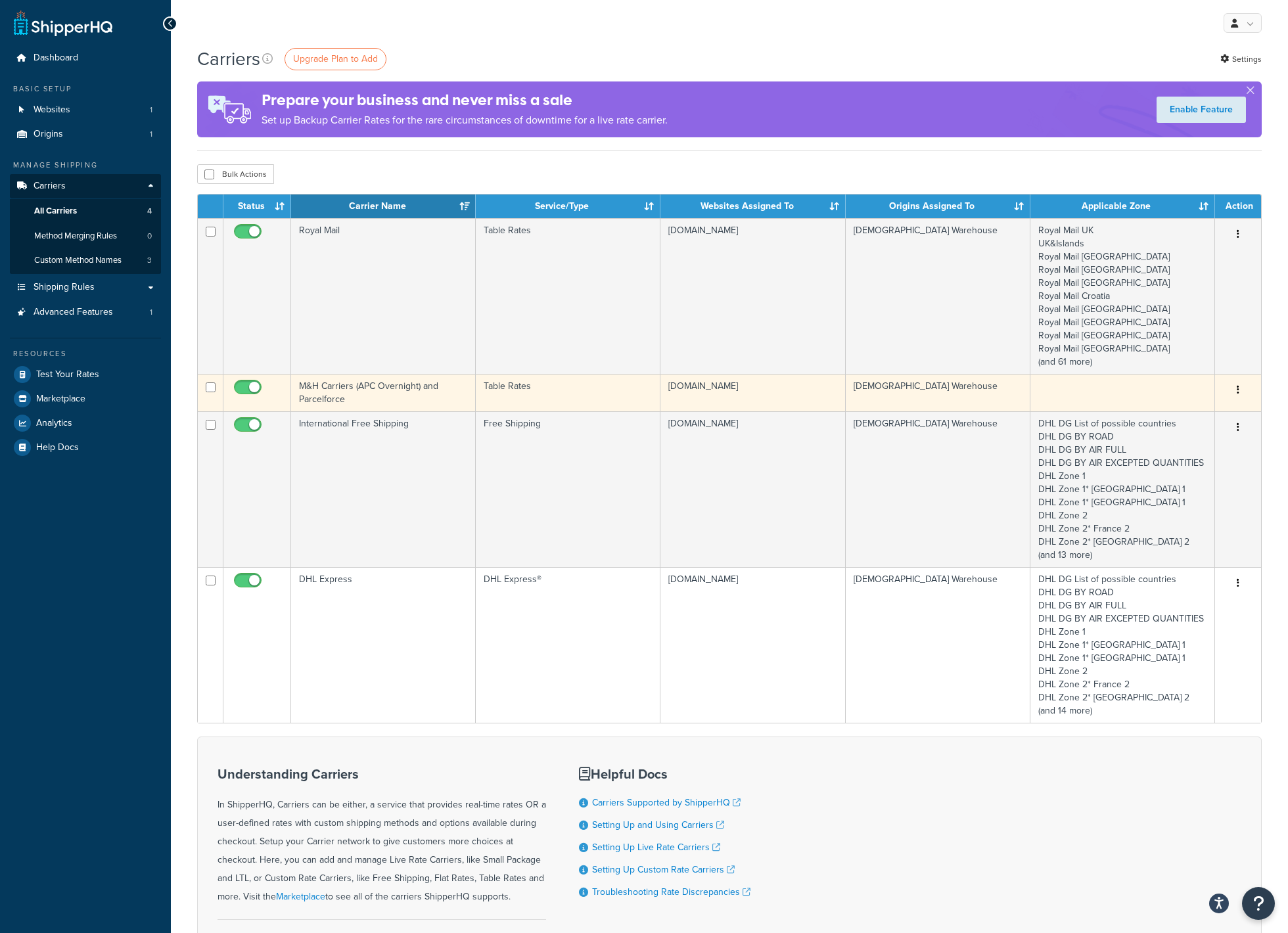
click at [1237, 388] on icon "button" at bounding box center [1238, 389] width 3 height 9
click at [1195, 411] on link "Edit" at bounding box center [1184, 417] width 104 height 27
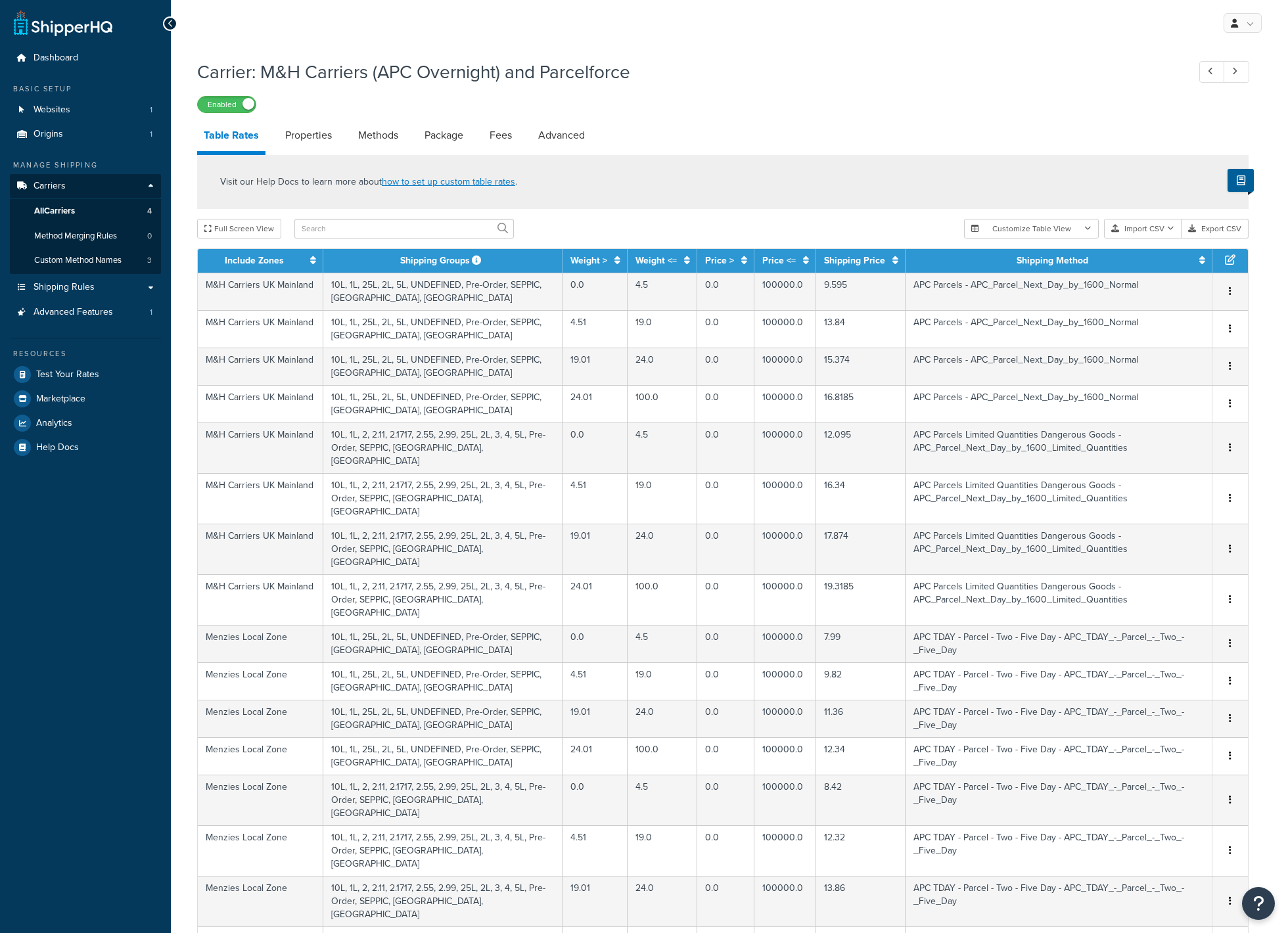
select select "25"
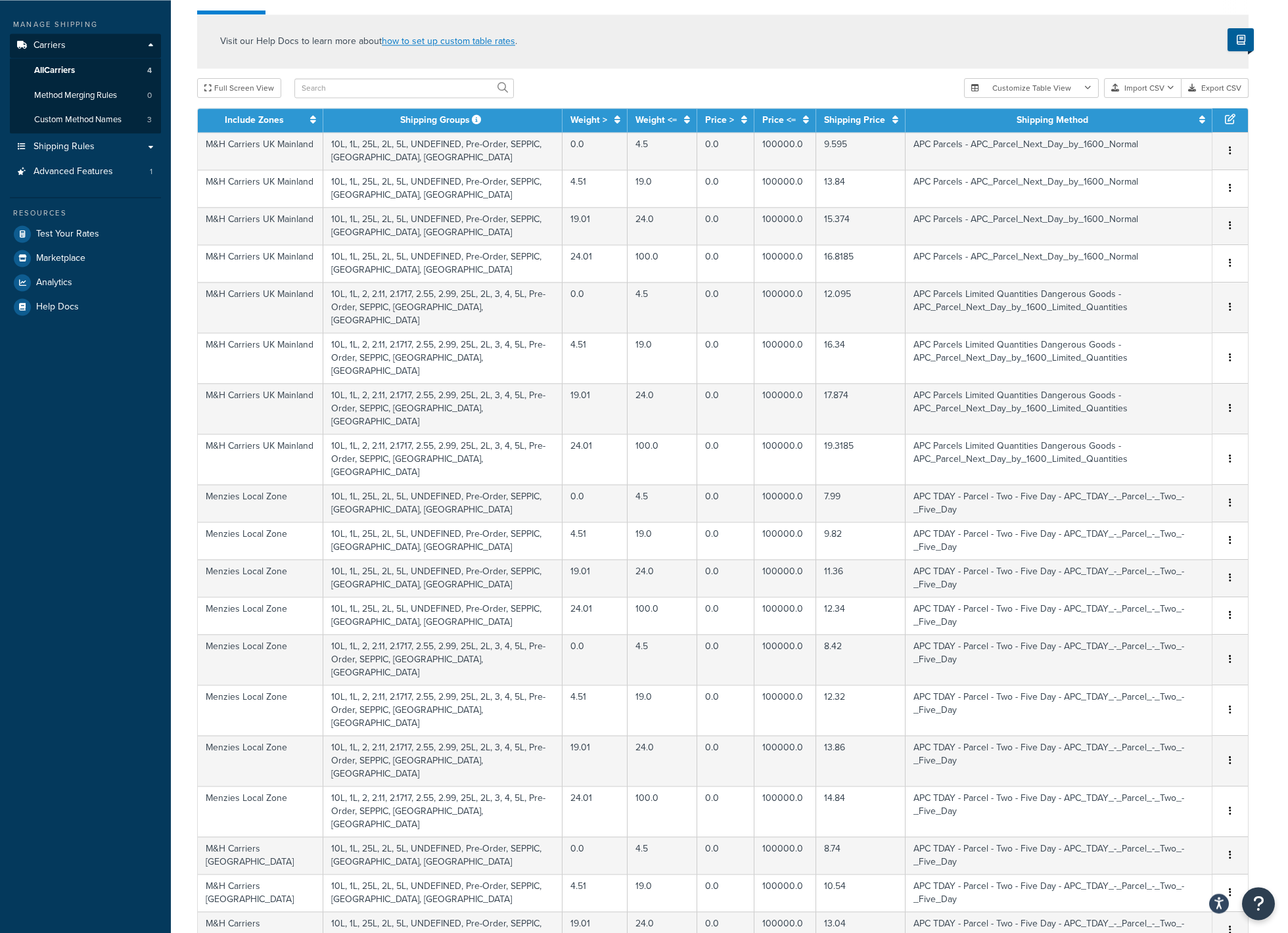
scroll to position [60, 0]
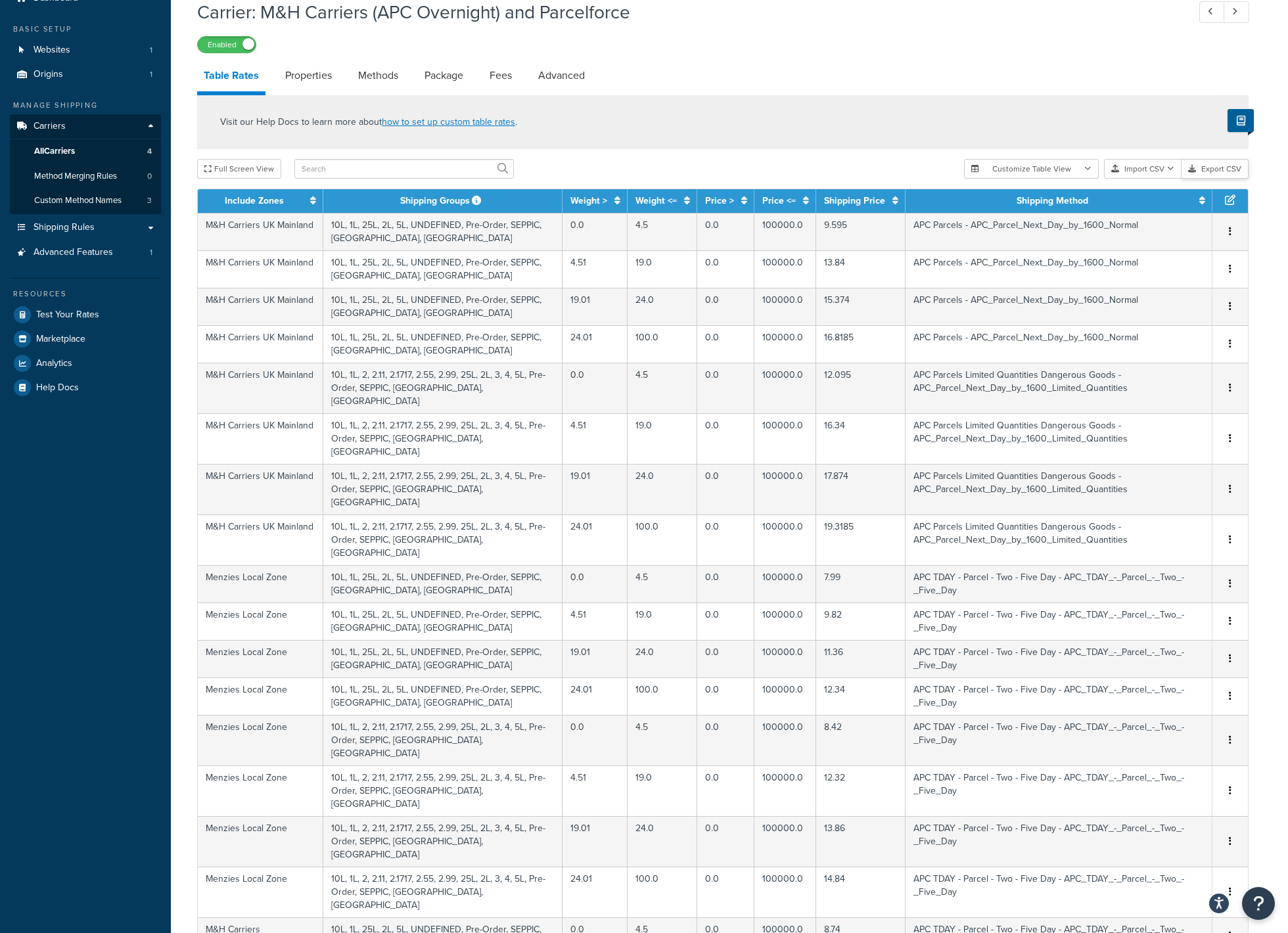
click at [1218, 168] on button "Export CSV" at bounding box center [1215, 169] width 67 height 19
click at [1166, 50] on div "Enabled" at bounding box center [722, 44] width 1051 height 18
click at [1054, 153] on div "Visit our Help Docs to learn more about how to set up custom table rates . Full…" at bounding box center [722, 734] width 1071 height 1277
click at [79, 318] on span "Test Your Rates" at bounding box center [67, 315] width 63 height 11
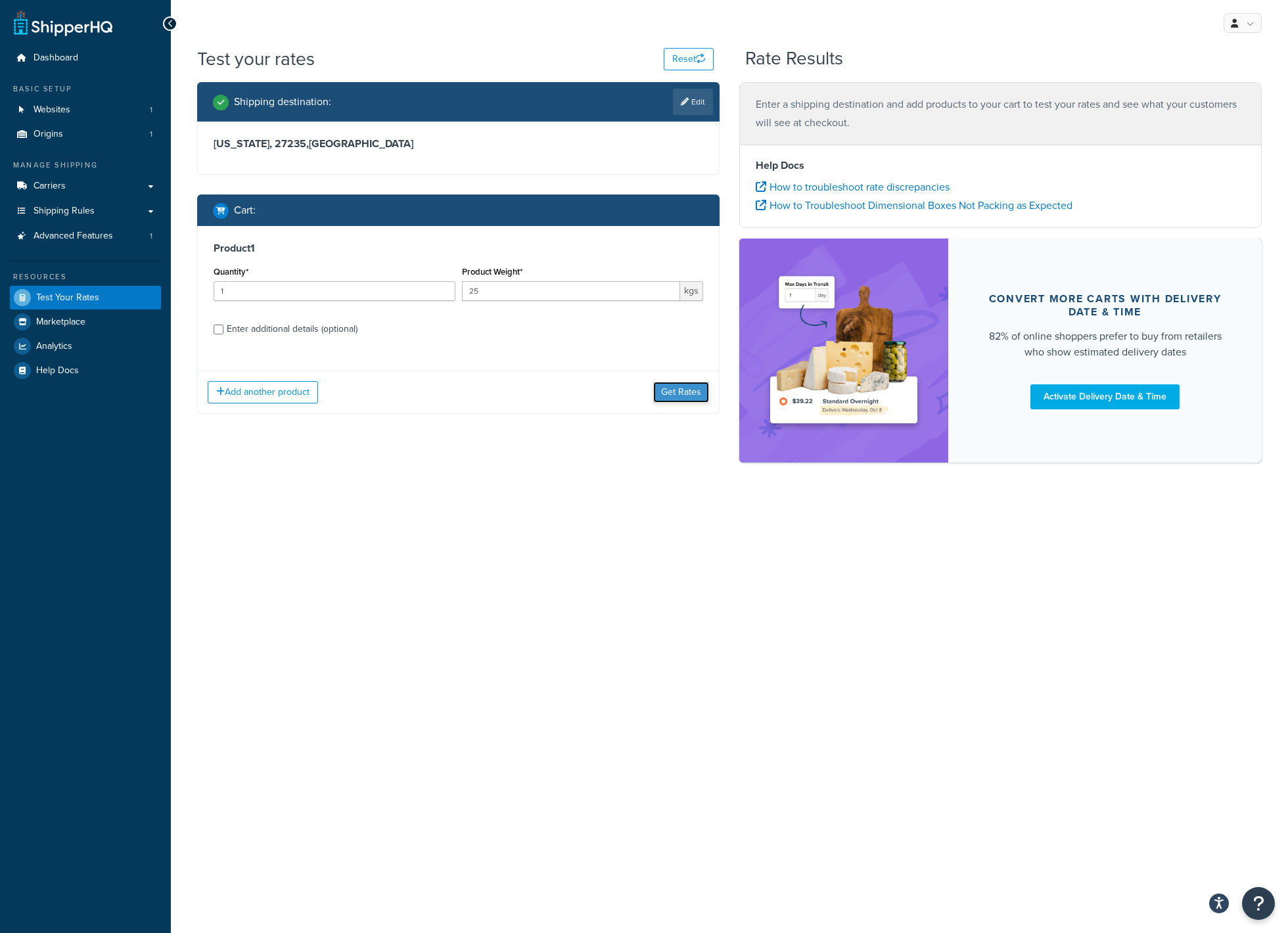
click at [669, 394] on button "Get Rates" at bounding box center [681, 392] width 56 height 21
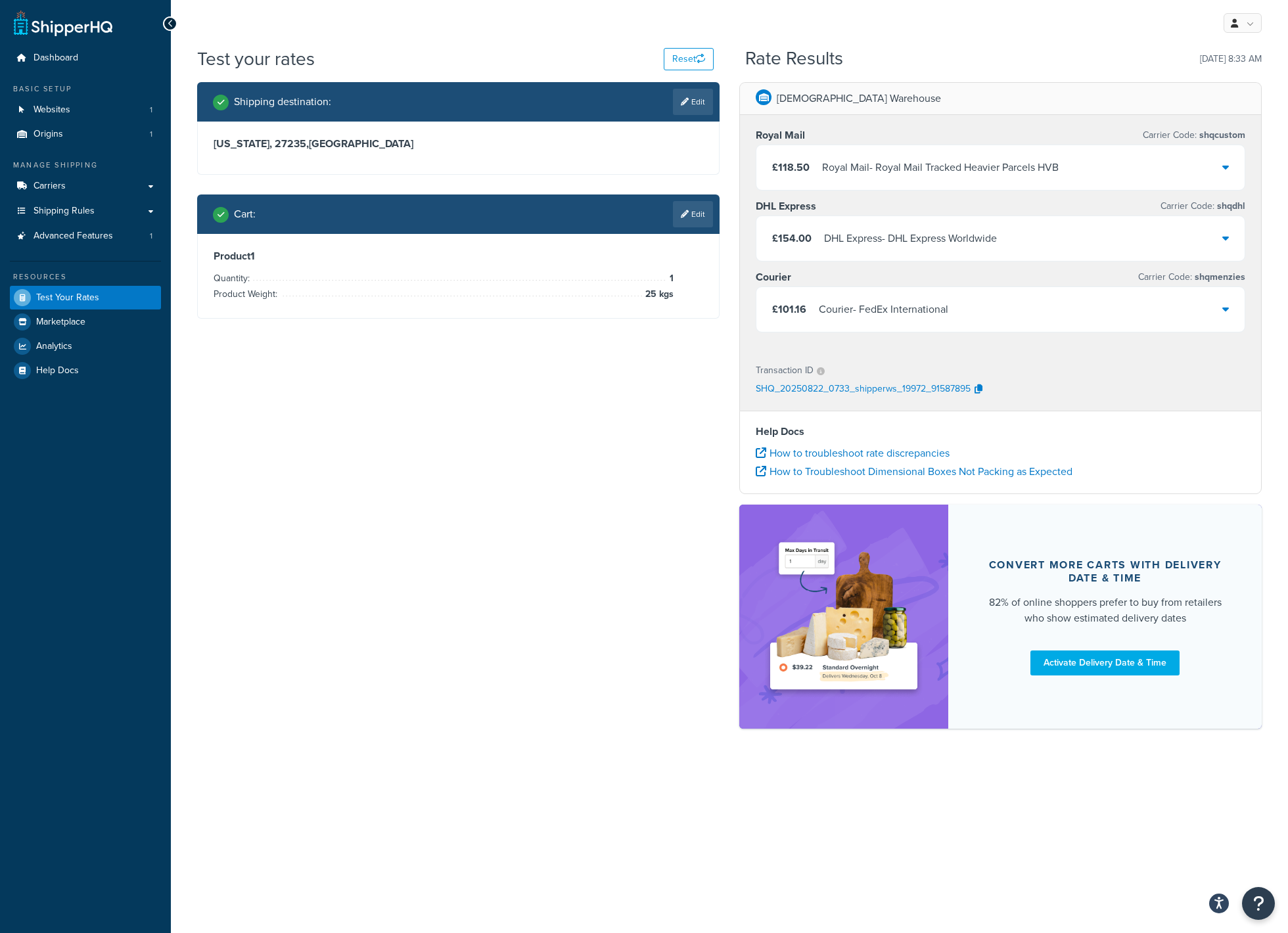
click at [818, 312] on div "£101.16 Courier - FedEx International" at bounding box center [860, 310] width 176 height 18
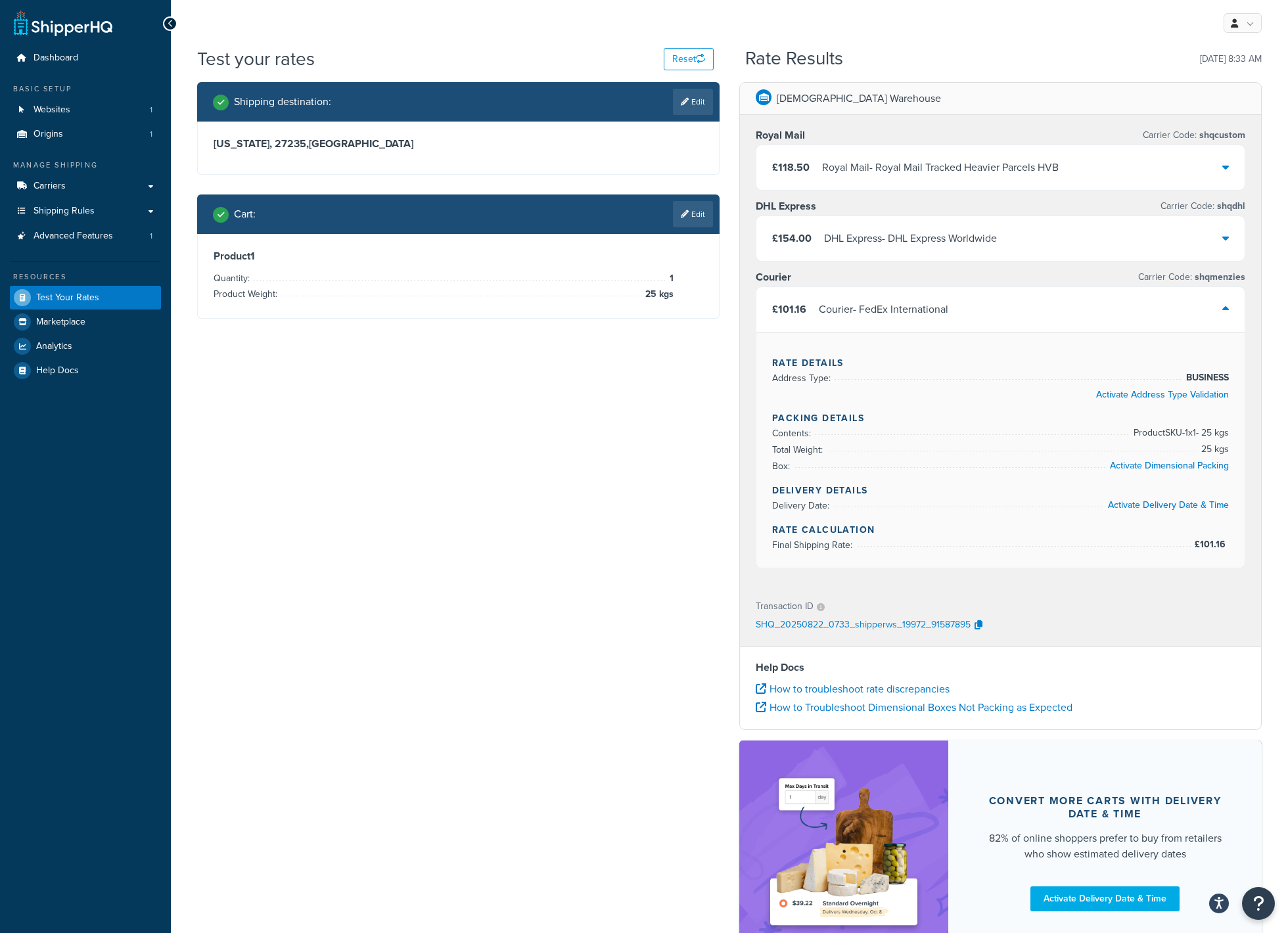
click at [364, 410] on div "Shipping destination : Edit North Carolina, 27235 , United States Cart : Edit P…" at bounding box center [729, 529] width 1084 height 895
click at [692, 211] on link "Edit" at bounding box center [693, 214] width 40 height 26
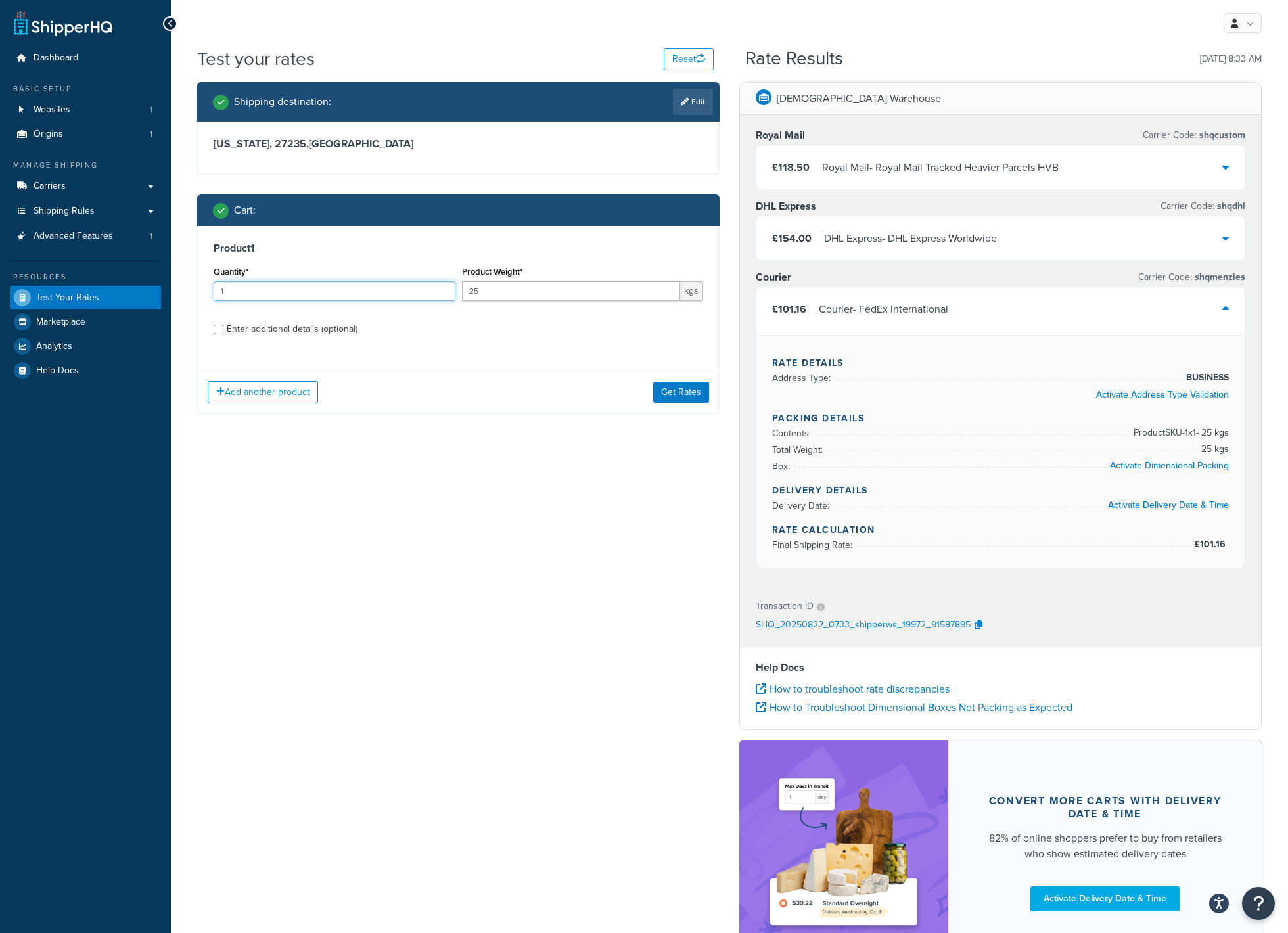
drag, startPoint x: 239, startPoint y: 290, endPoint x: 196, endPoint y: 289, distance: 43.0
click at [214, 289] on input "1" at bounding box center [334, 291] width 241 height 19
type input "2"
click at [688, 393] on button "Get Rates" at bounding box center [681, 392] width 56 height 21
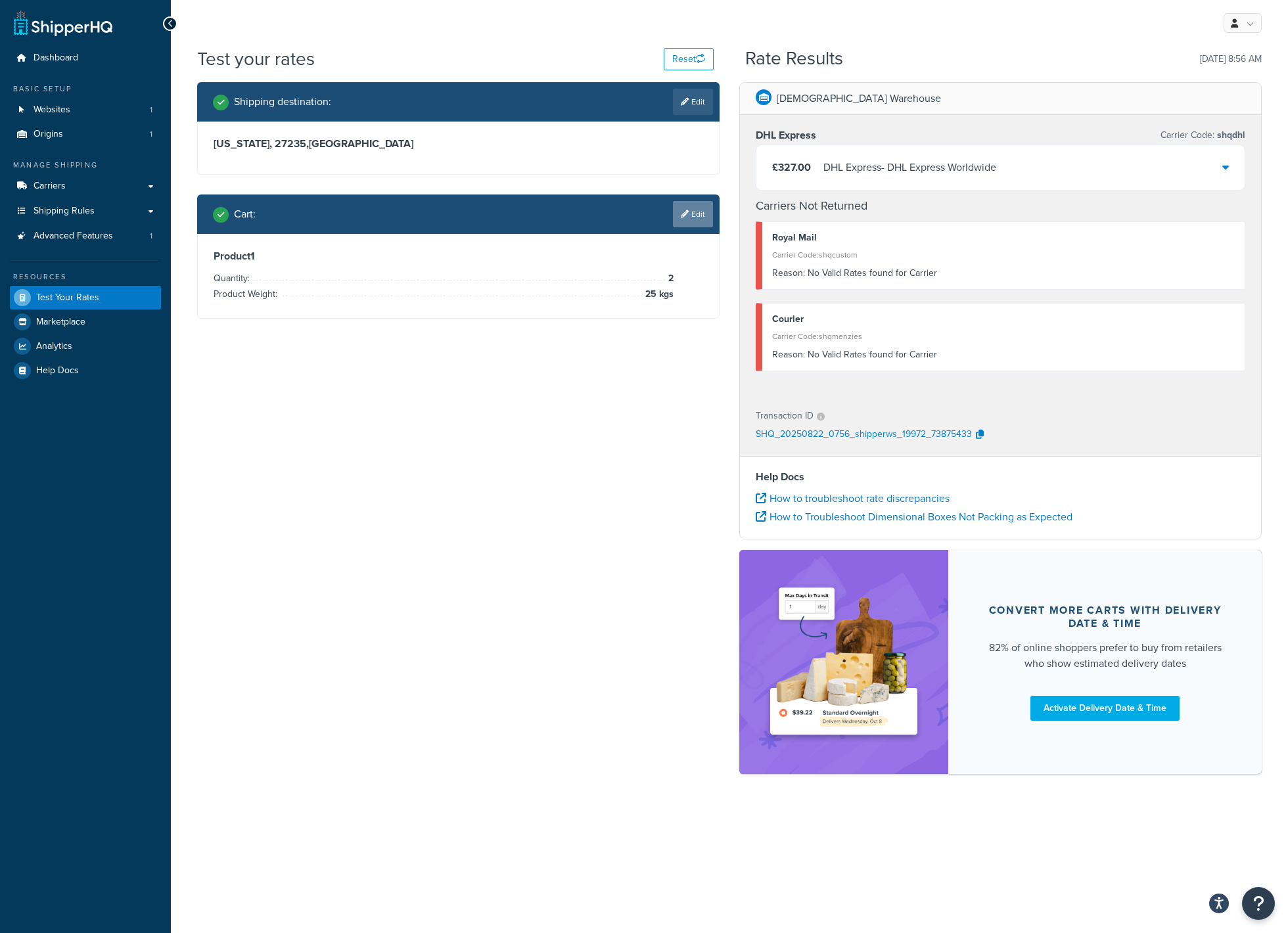
click at [690, 214] on link "Edit" at bounding box center [693, 214] width 40 height 26
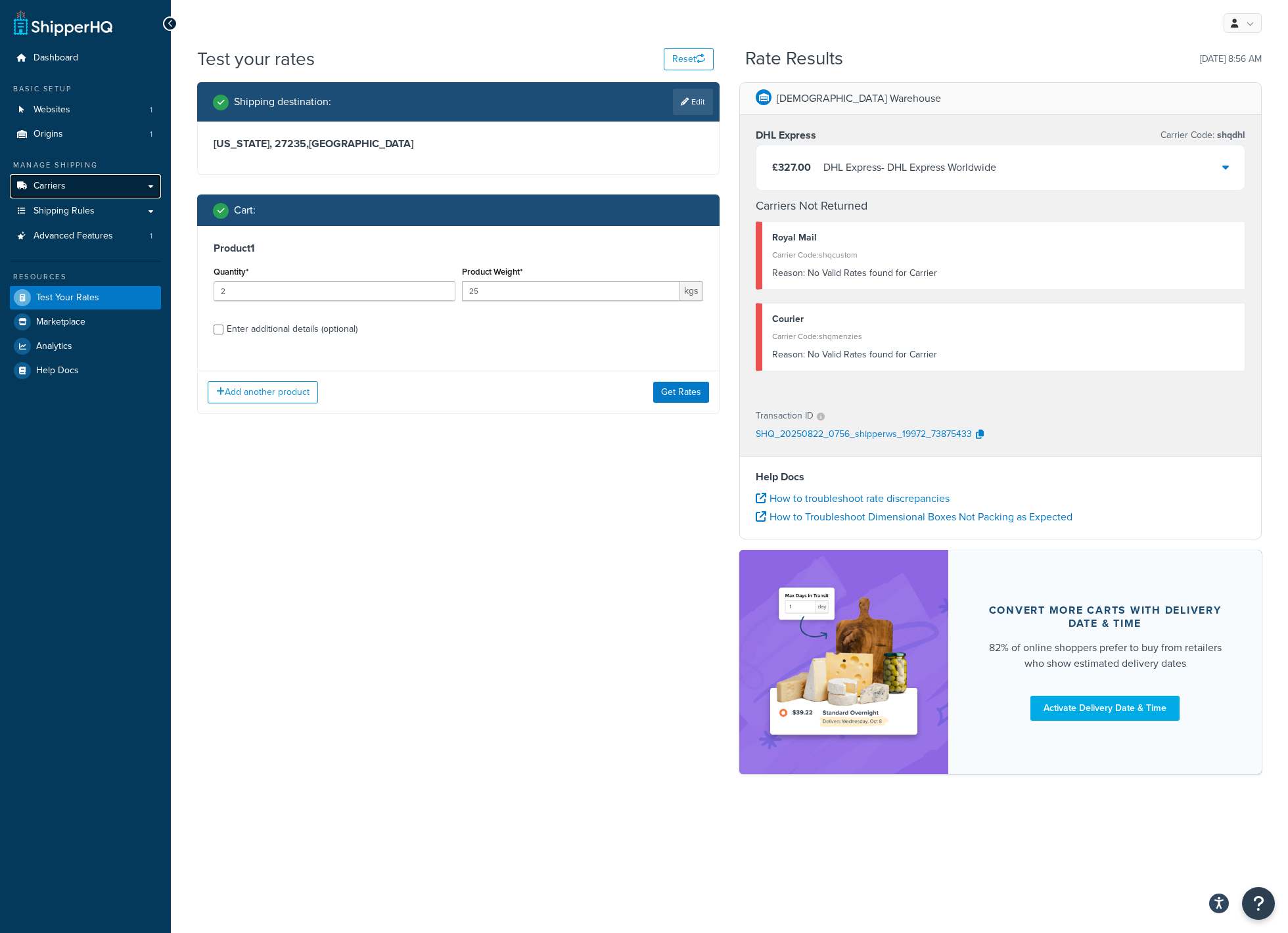
click at [53, 184] on span "Carriers" at bounding box center [49, 186] width 32 height 11
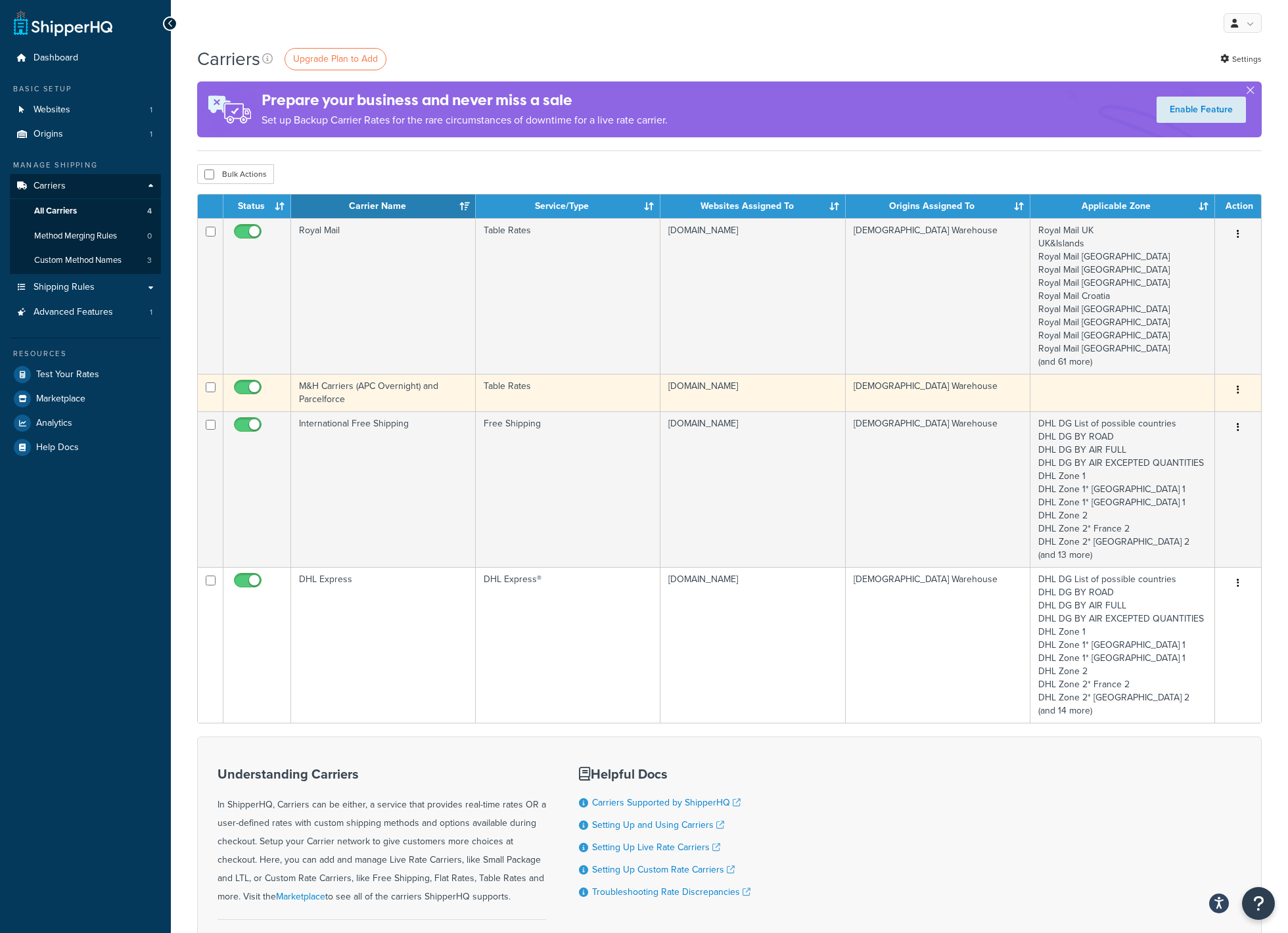
click at [408, 396] on td "M&H Carriers (APC Overnight) and Parcelforce" at bounding box center [383, 392] width 184 height 38
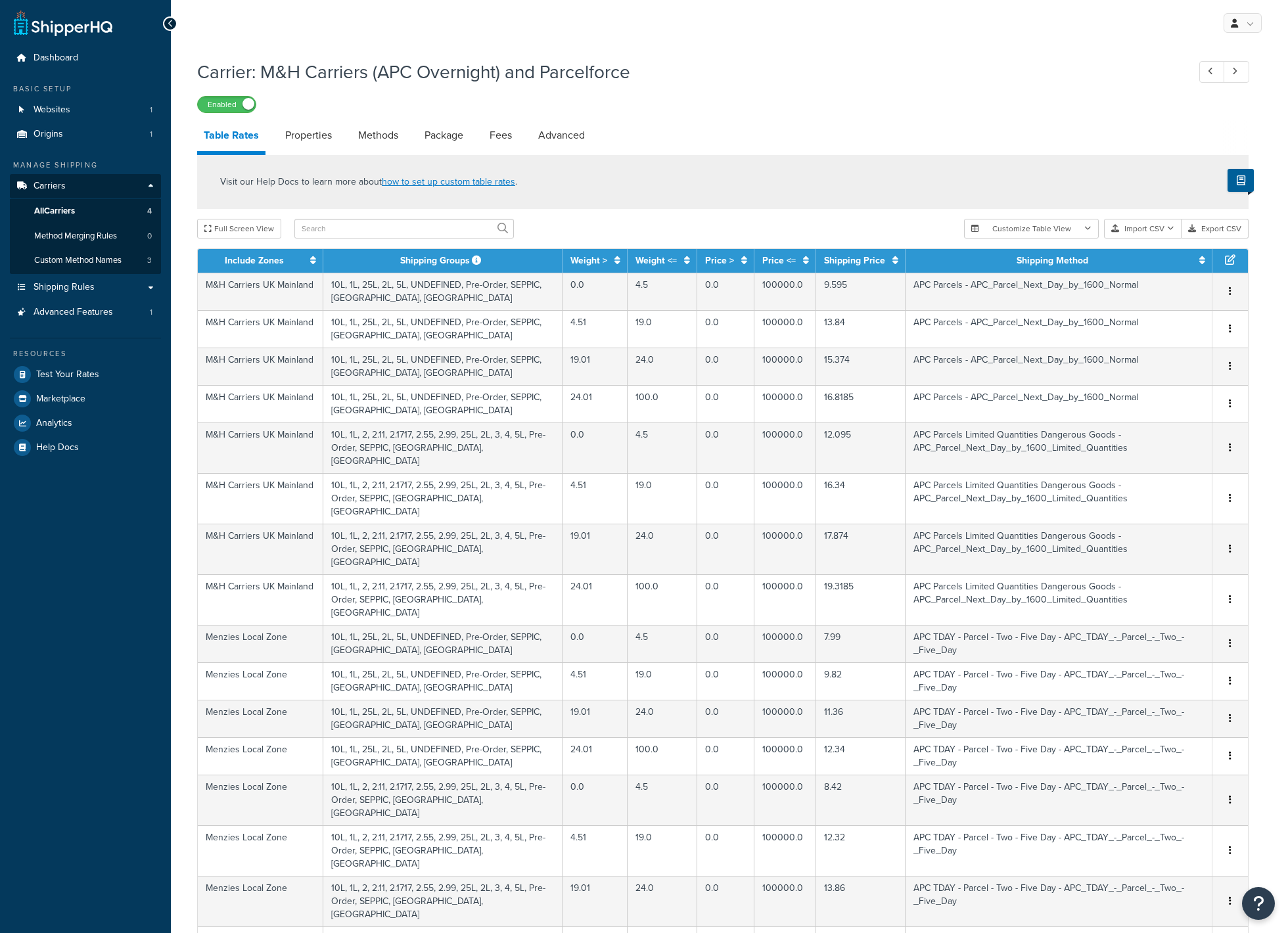
select select "25"
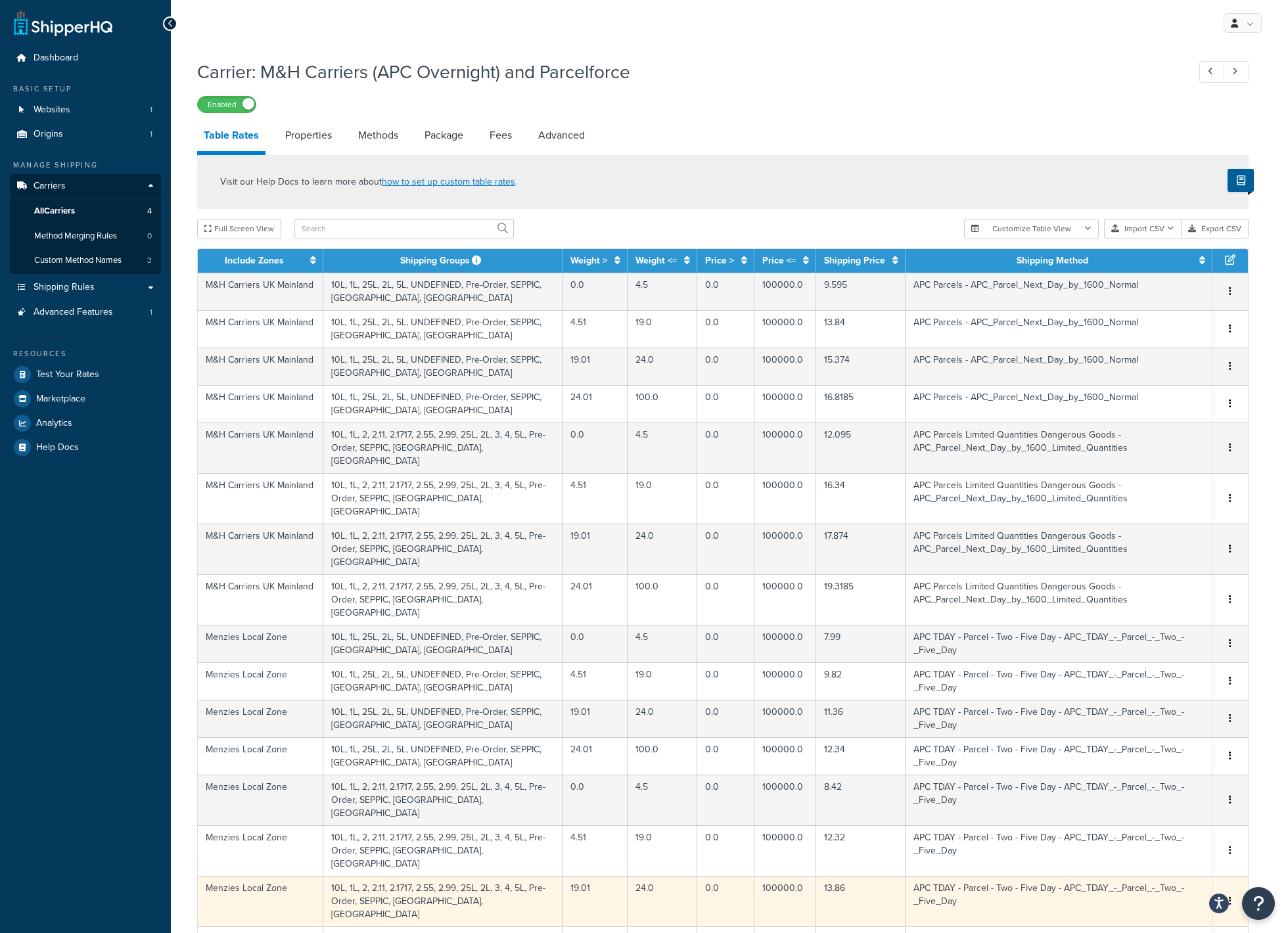
scroll to position [462, 0]
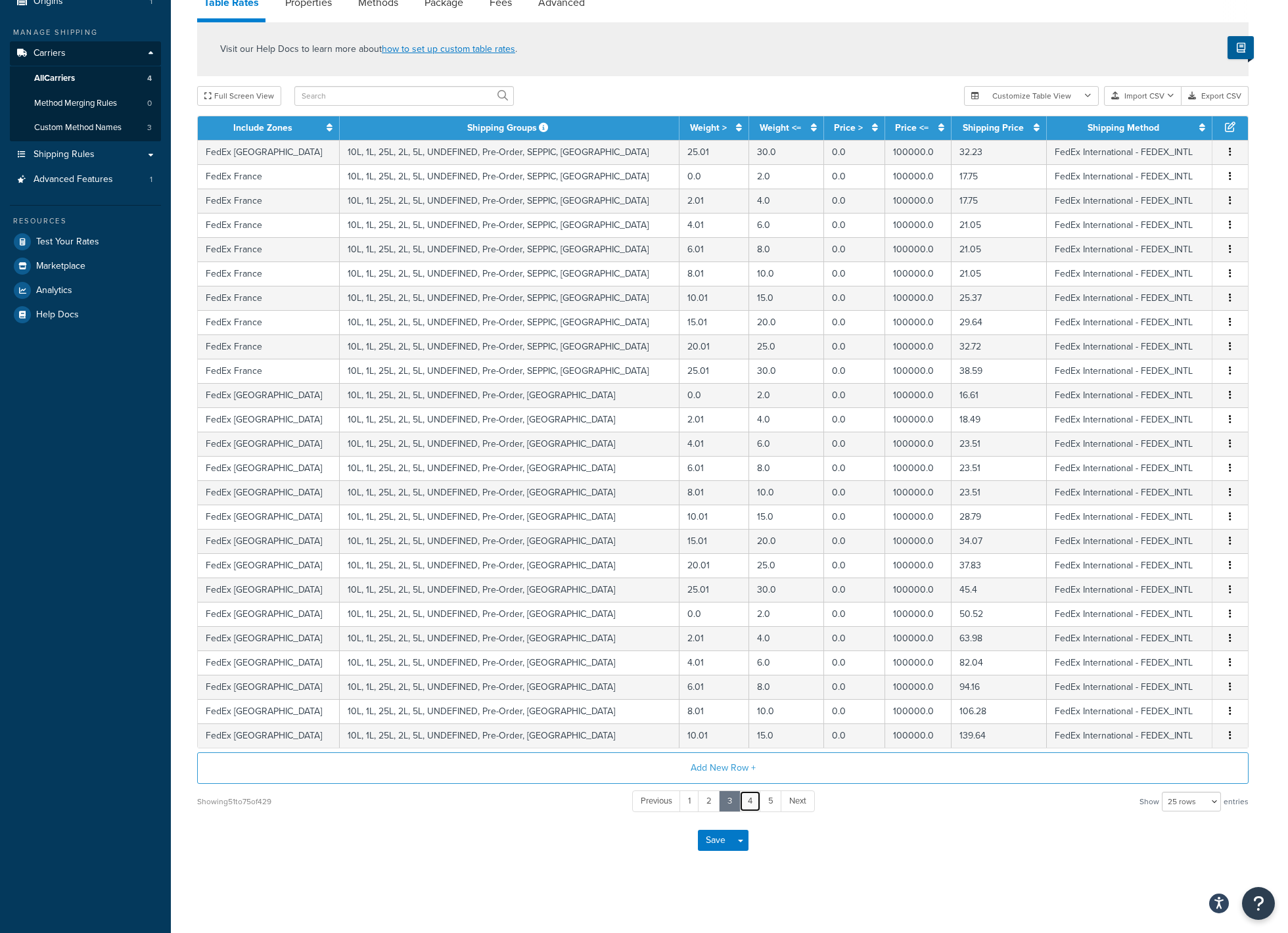
click at [751, 803] on link "4" at bounding box center [749, 801] width 22 height 22
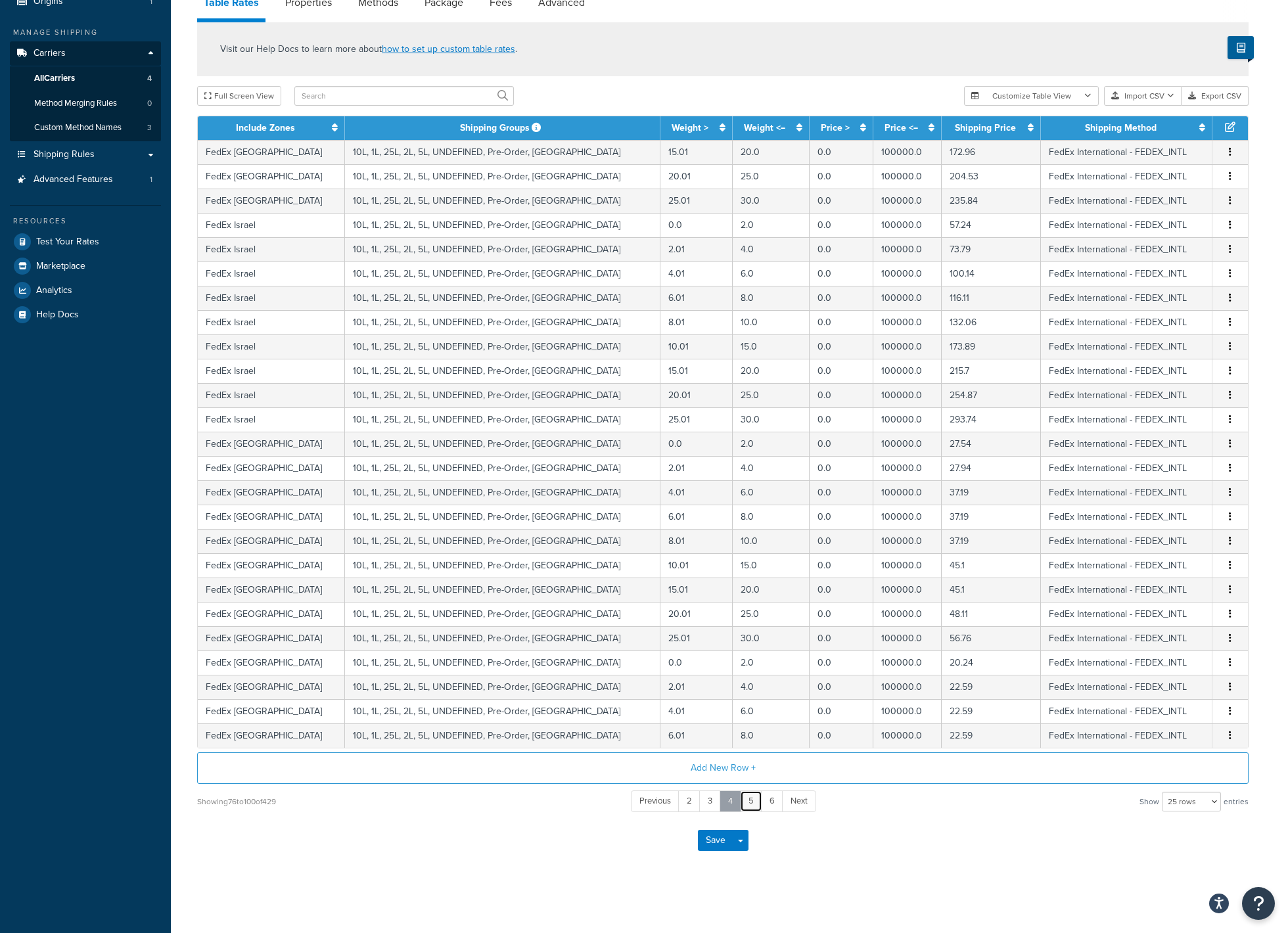
click at [751, 803] on link "5" at bounding box center [751, 801] width 22 height 22
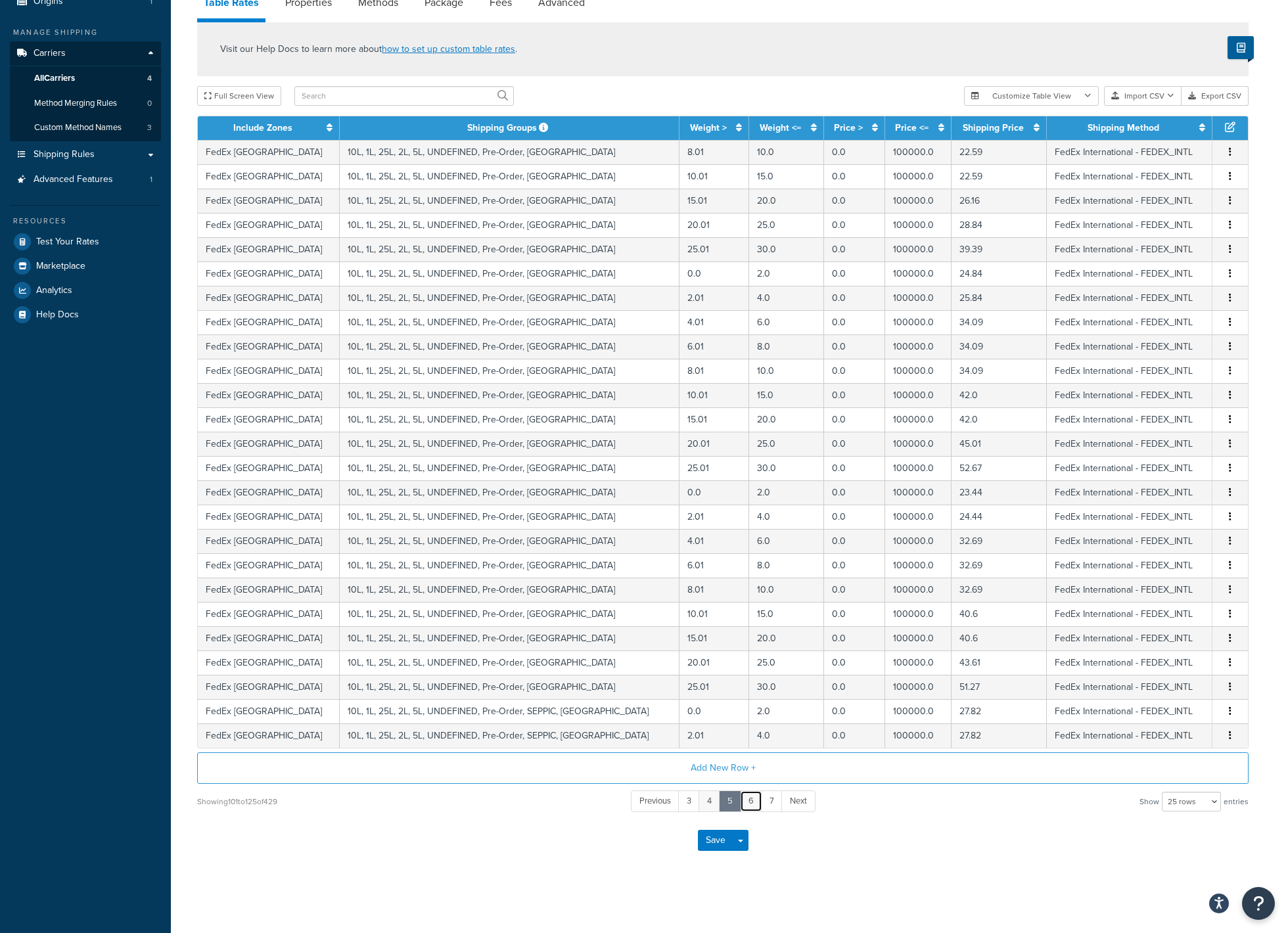
click at [751, 803] on link "6" at bounding box center [751, 801] width 22 height 22
click at [752, 803] on link "7" at bounding box center [751, 801] width 22 height 22
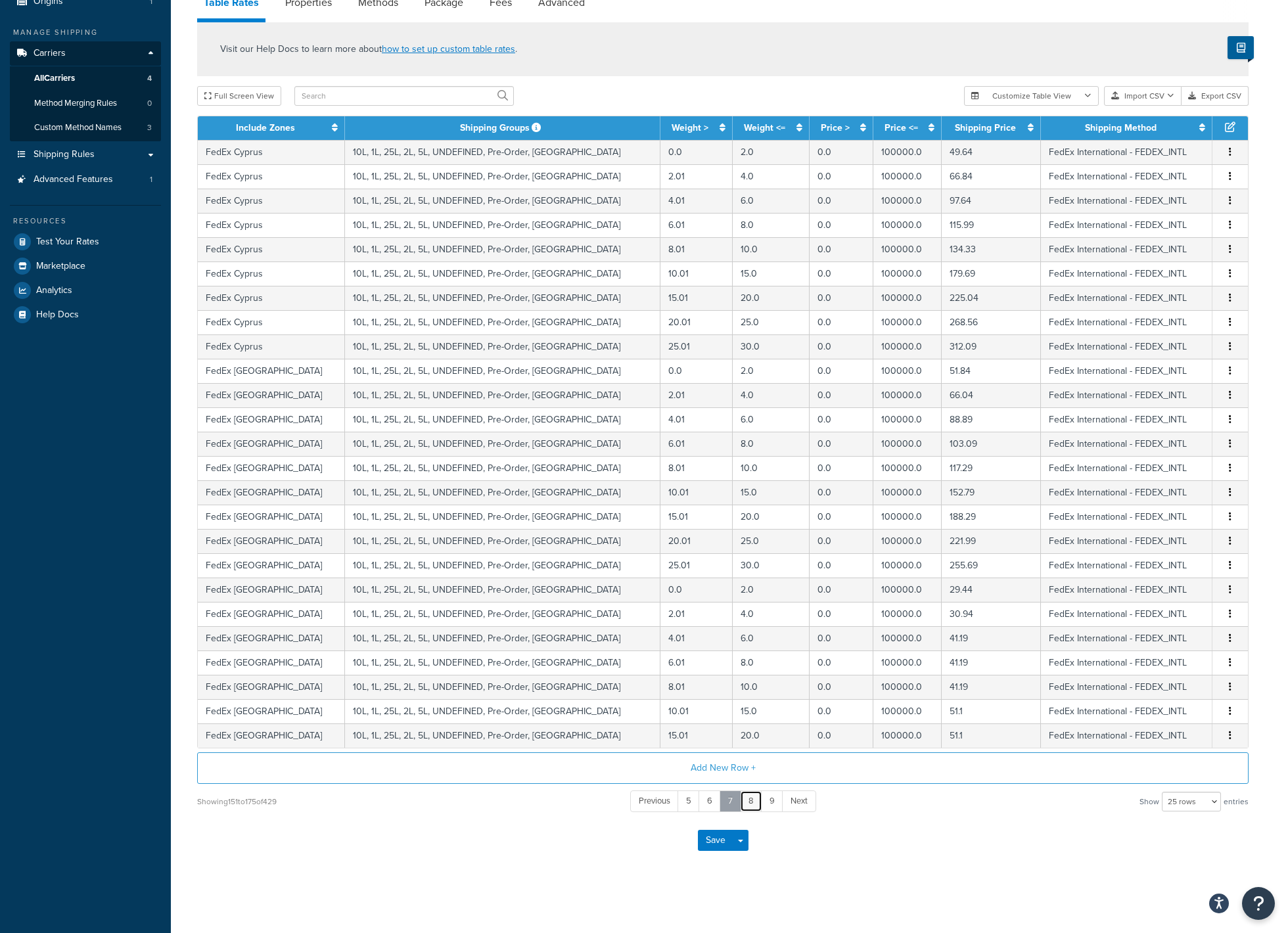
click at [752, 803] on link "8" at bounding box center [751, 801] width 22 height 22
click at [752, 803] on link "9" at bounding box center [749, 801] width 22 height 22
click at [752, 803] on link "10" at bounding box center [751, 801] width 25 height 22
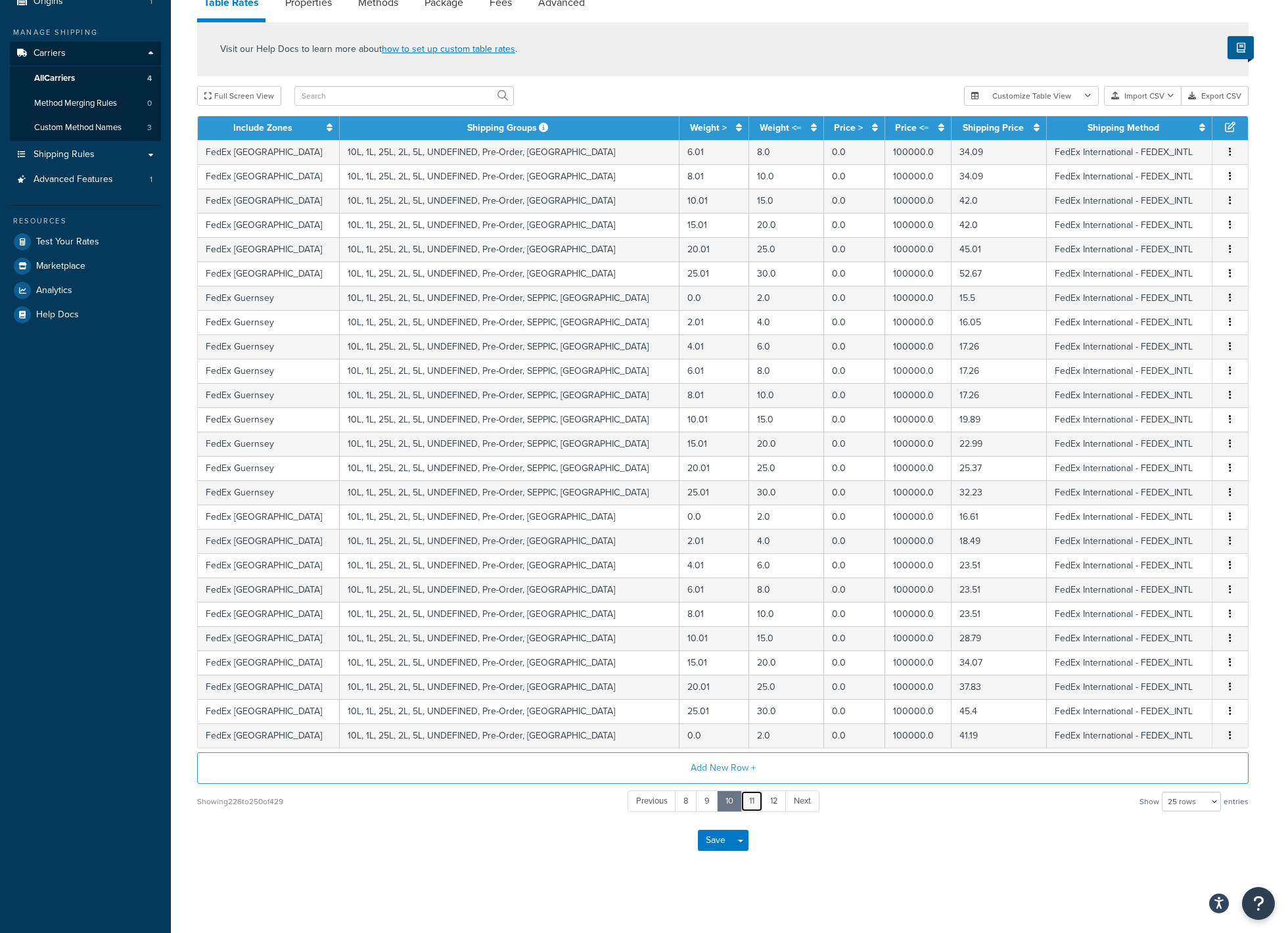
click at [752, 803] on link "11" at bounding box center [752, 801] width 22 height 22
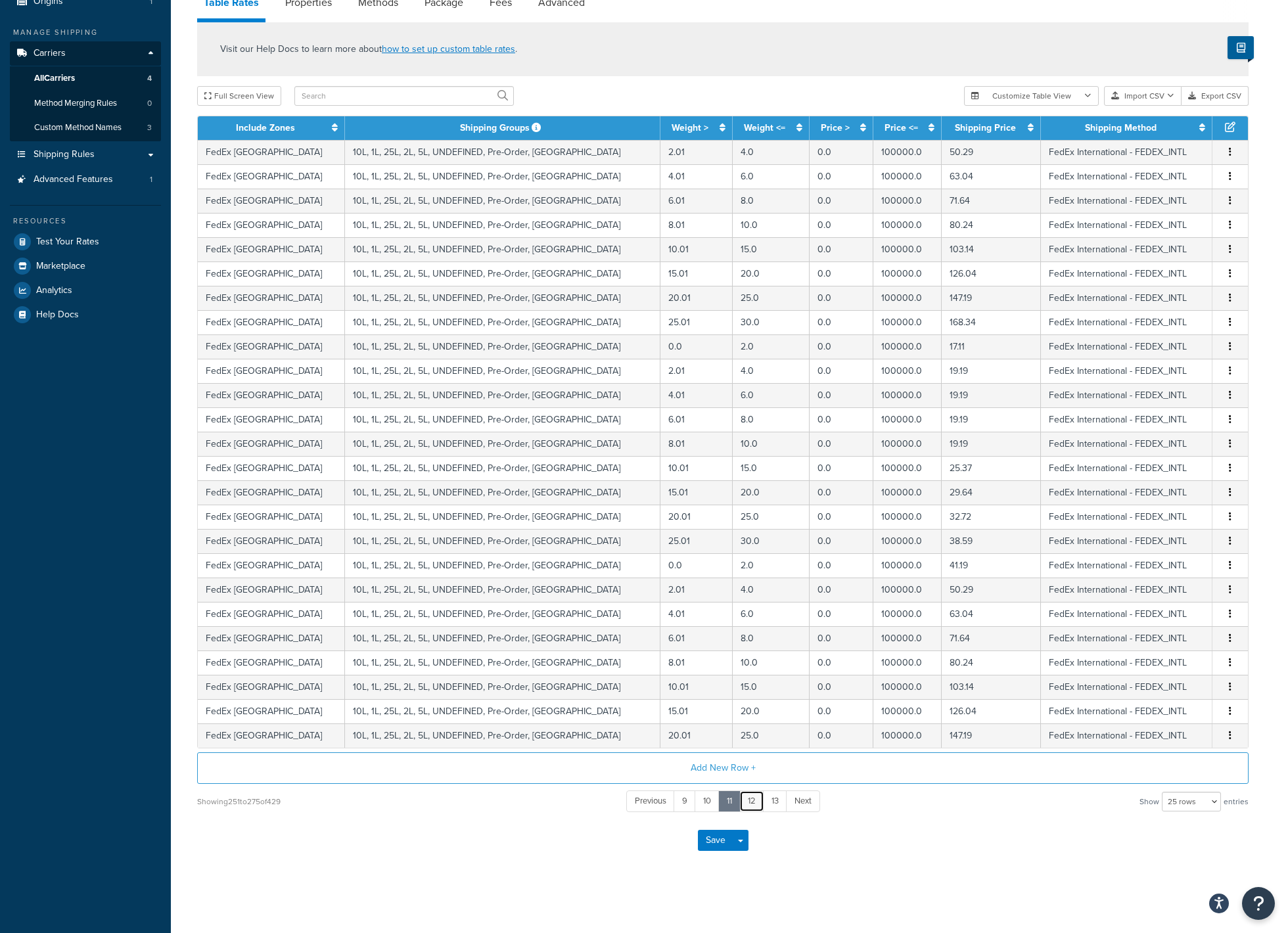
click at [752, 803] on link "12" at bounding box center [752, 801] width 25 height 22
click at [752, 803] on link "13" at bounding box center [753, 801] width 24 height 22
click at [752, 803] on link "14" at bounding box center [752, 801] width 24 height 22
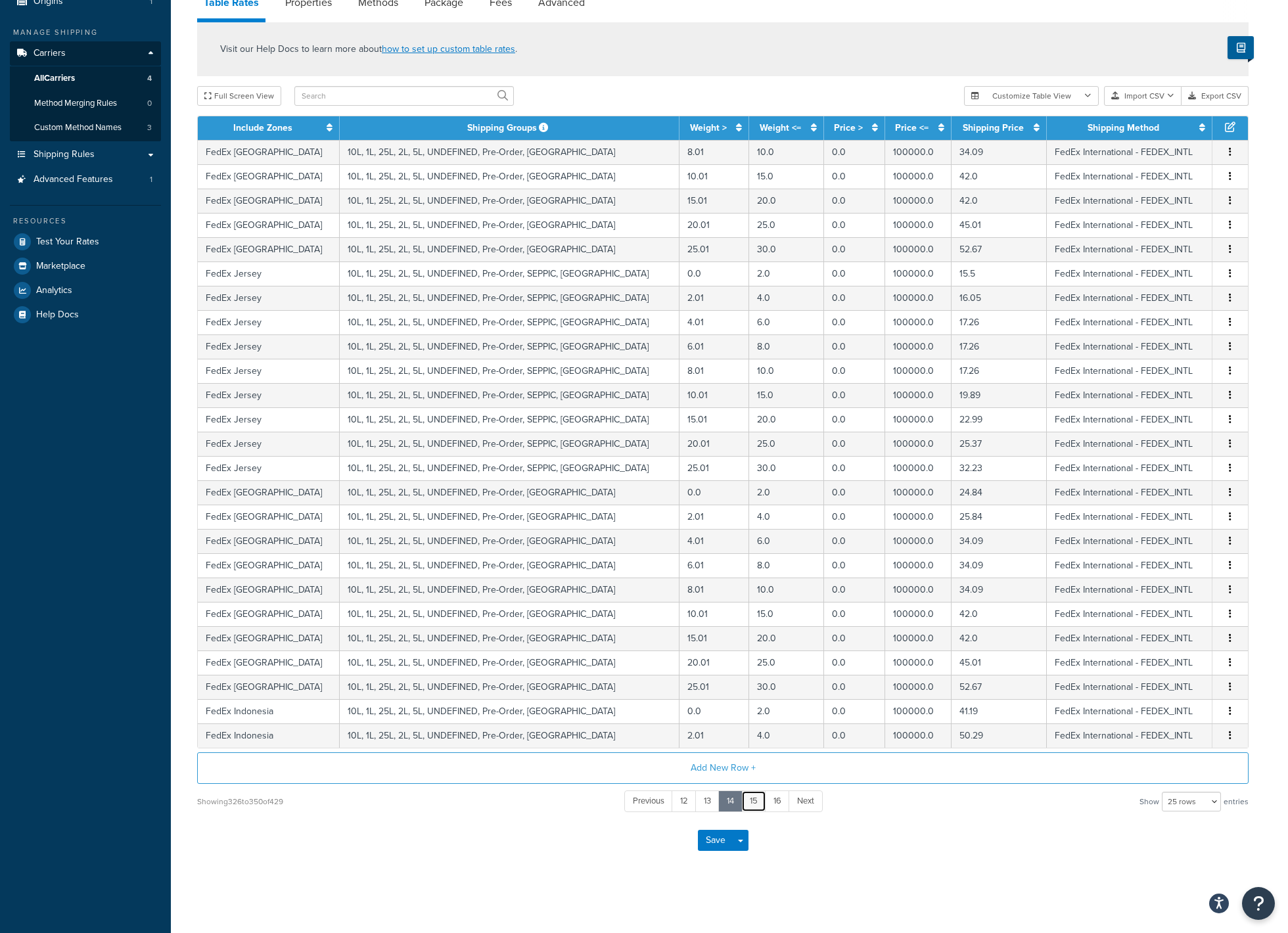
click at [752, 803] on link "15" at bounding box center [754, 801] width 25 height 22
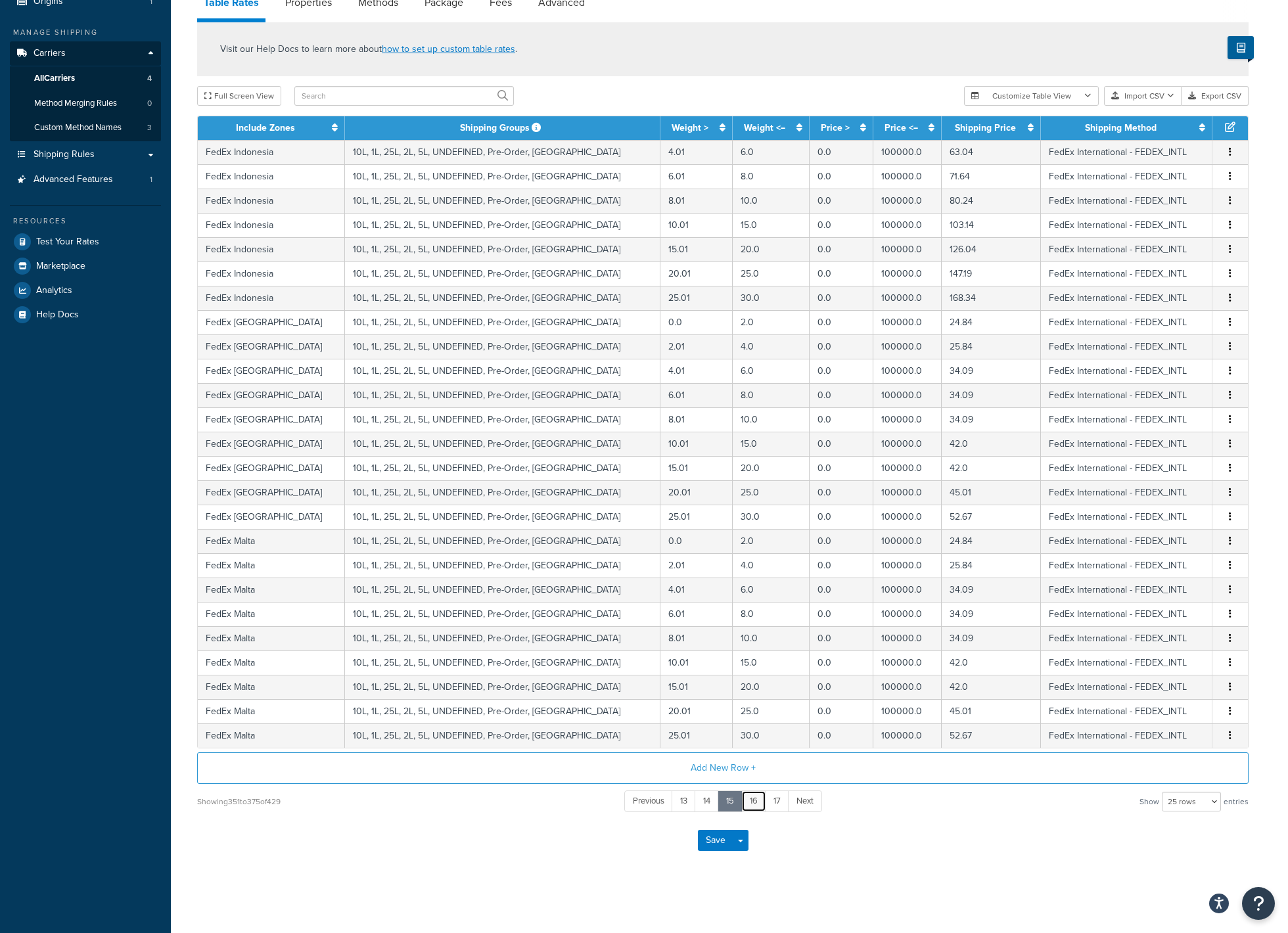
click at [752, 803] on link "16" at bounding box center [754, 801] width 25 height 22
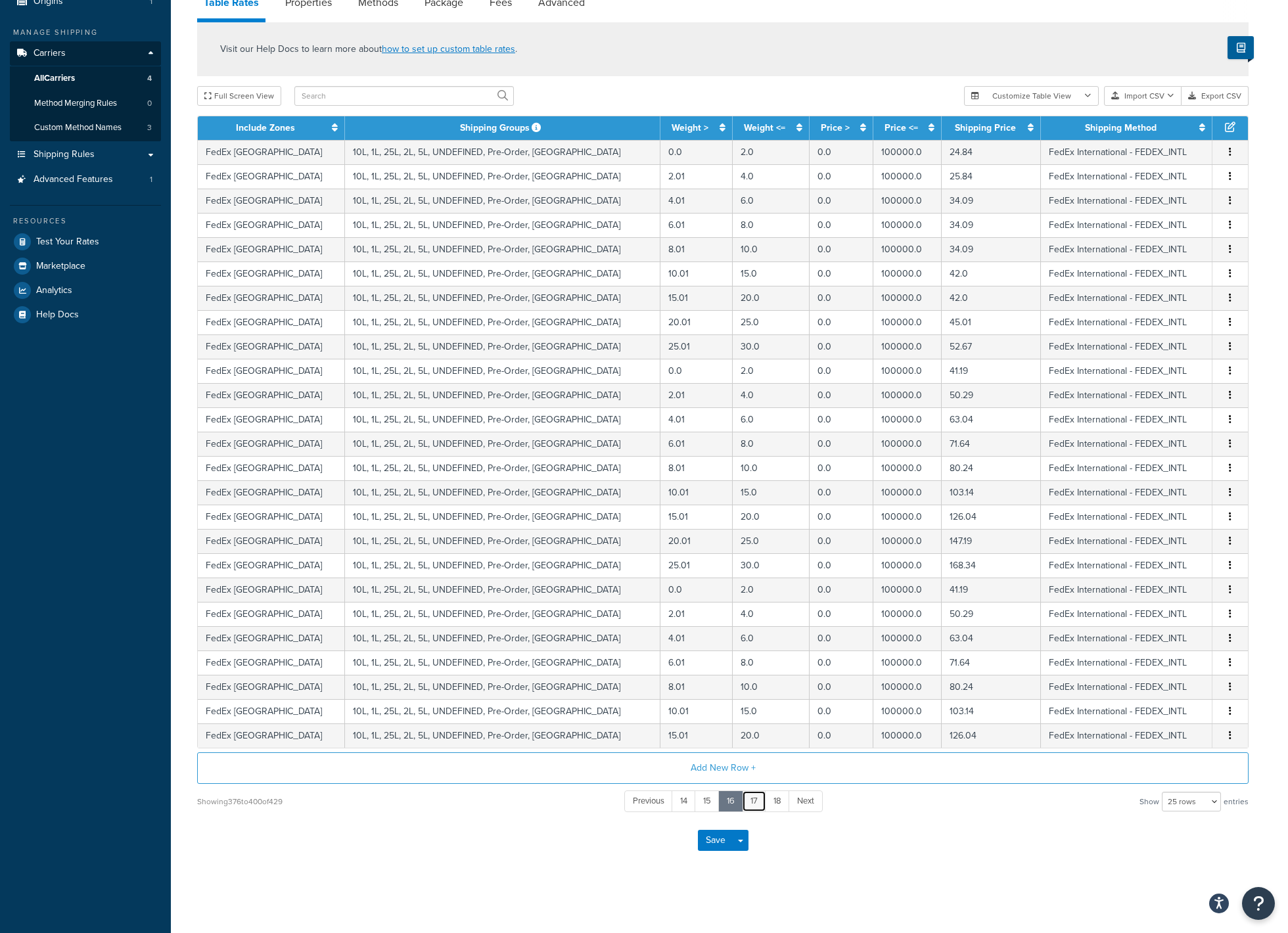
click at [752, 803] on link "17" at bounding box center [754, 801] width 24 height 22
click at [752, 803] on link "17" at bounding box center [742, 801] width 24 height 22
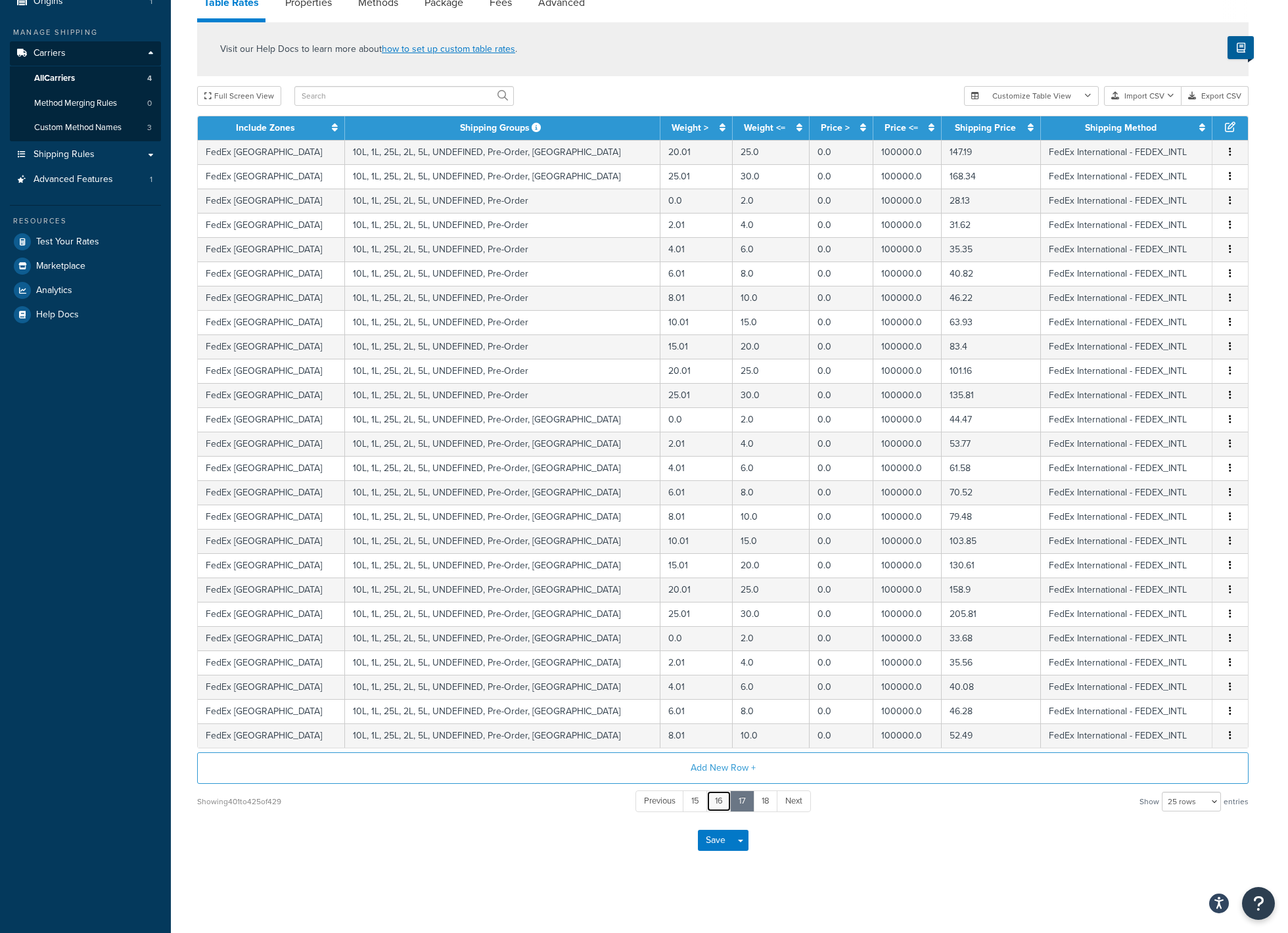
click at [717, 805] on link "16" at bounding box center [719, 801] width 25 height 22
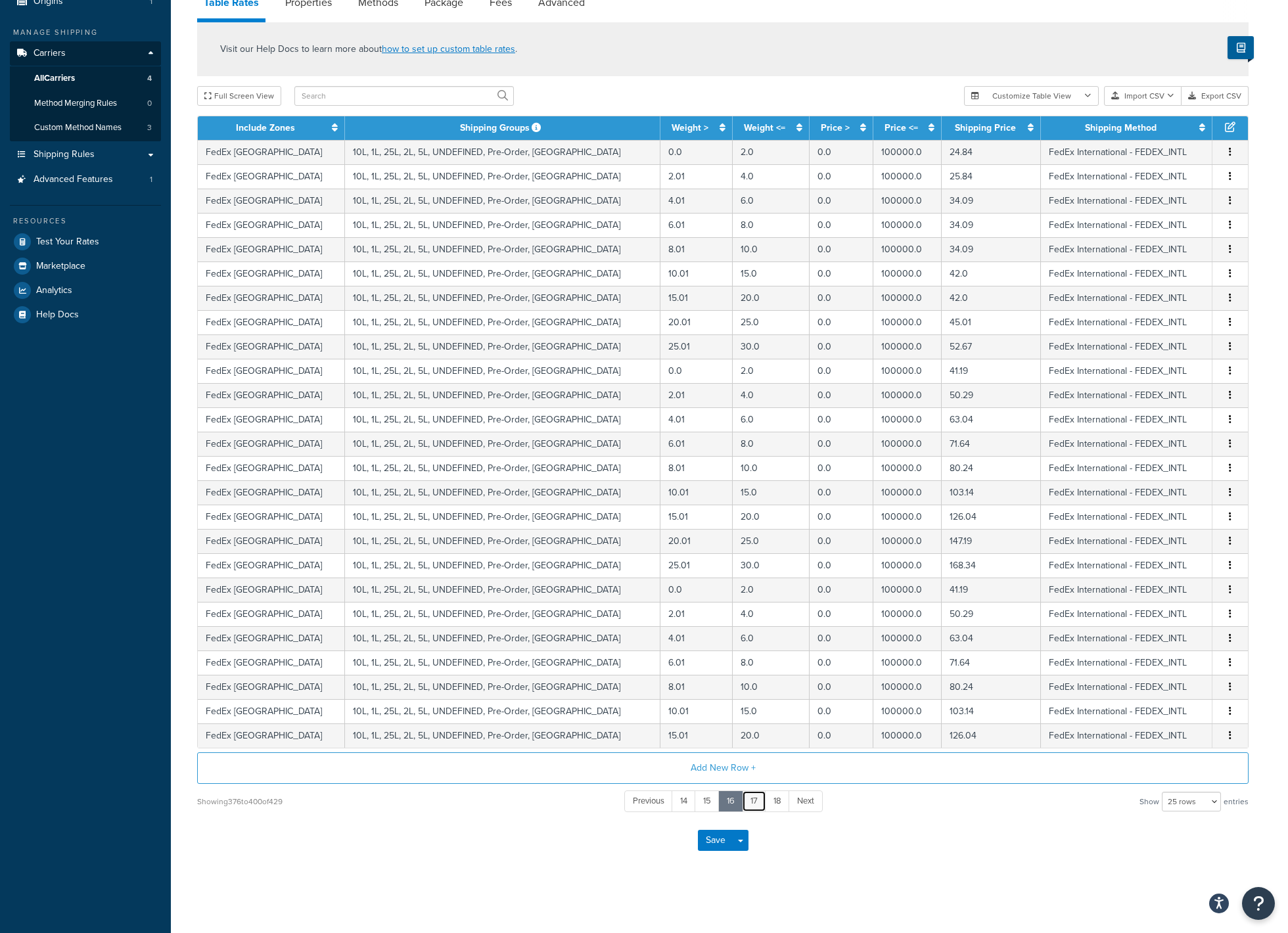
click at [746, 804] on link "17" at bounding box center [754, 801] width 24 height 22
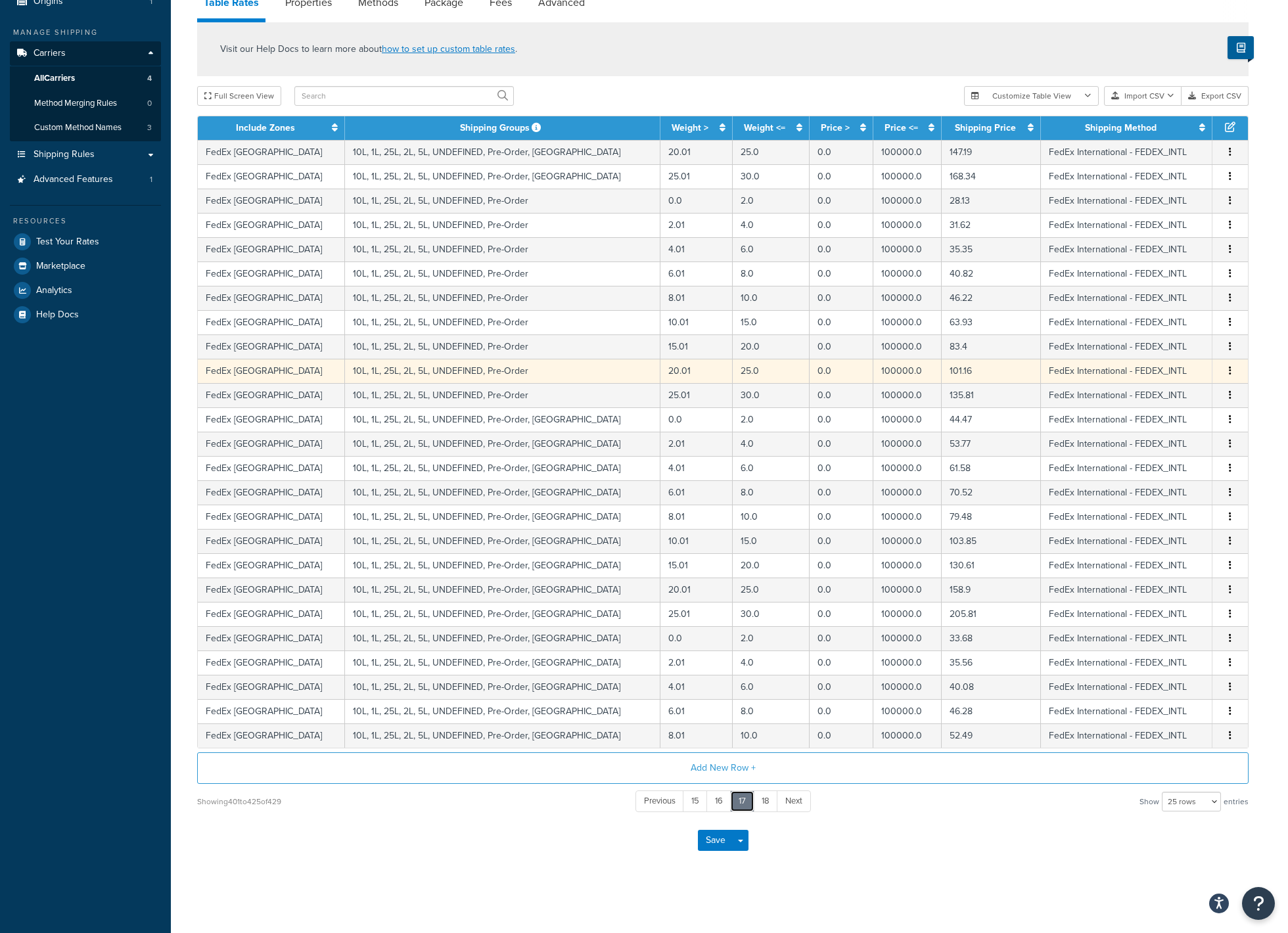
scroll to position [0, 0]
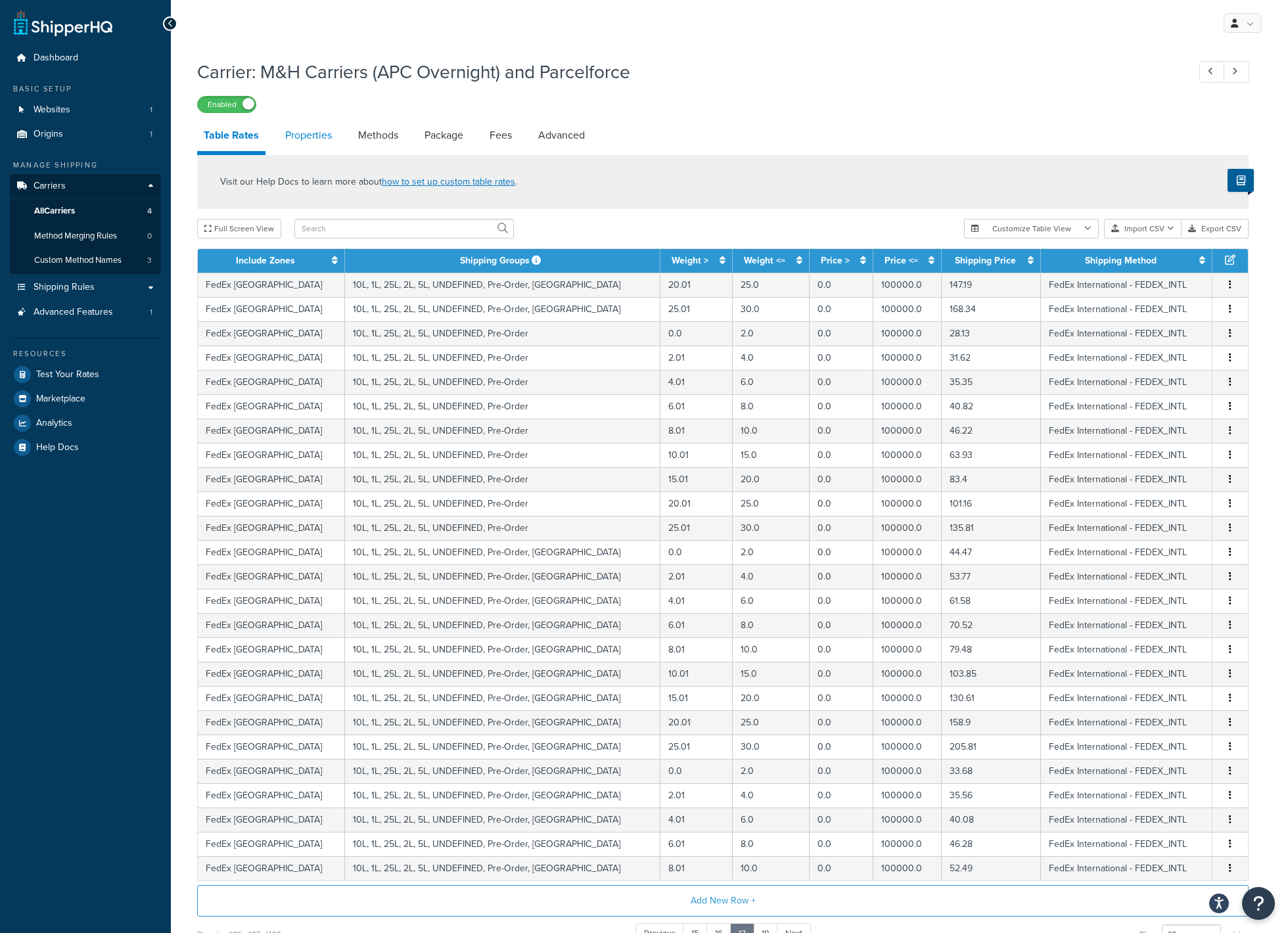
click at [324, 133] on link "Properties" at bounding box center [308, 135] width 60 height 31
select select "HIGHEST"
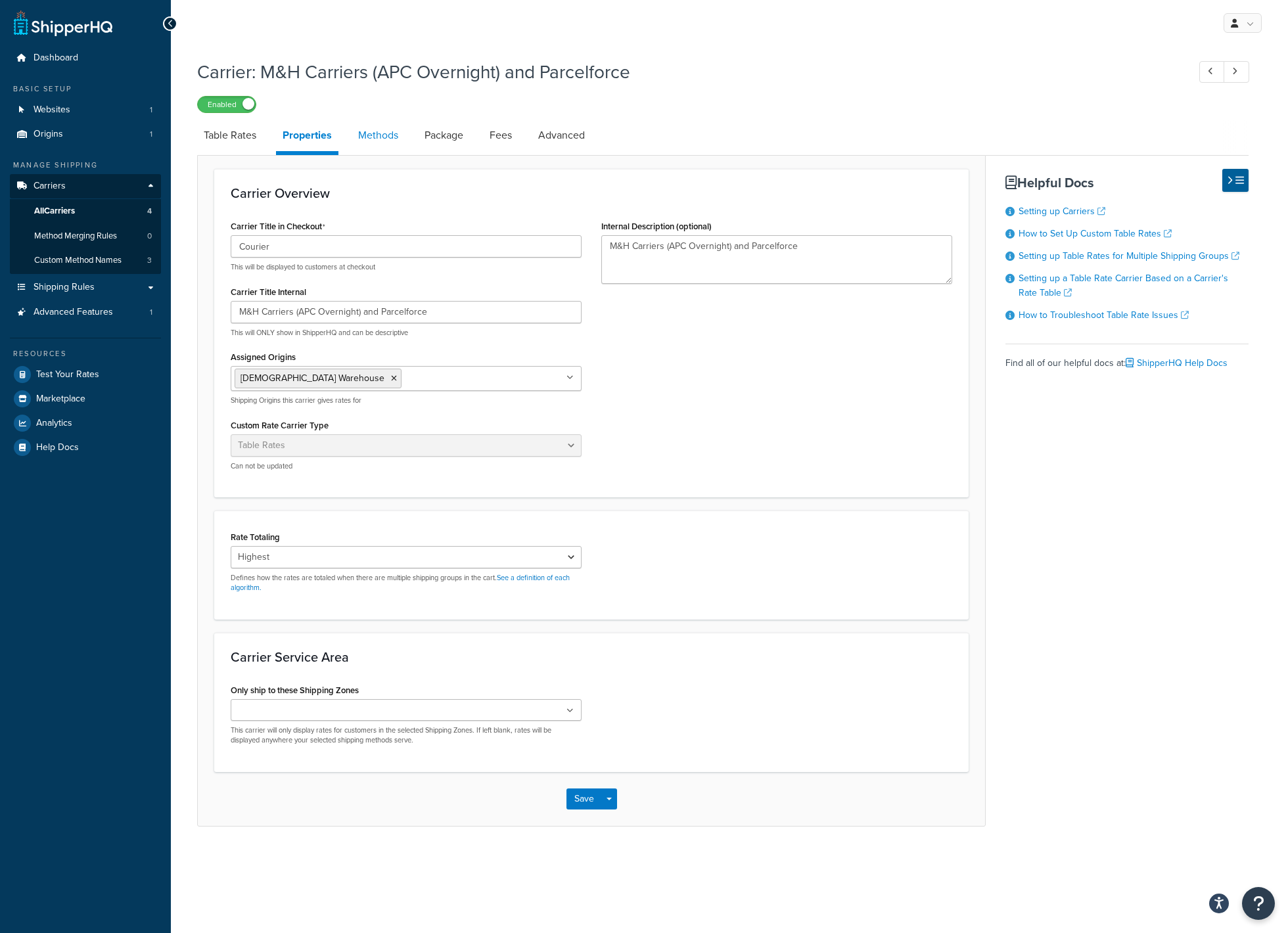
click at [378, 136] on link "Methods" at bounding box center [378, 135] width 53 height 31
select select "25"
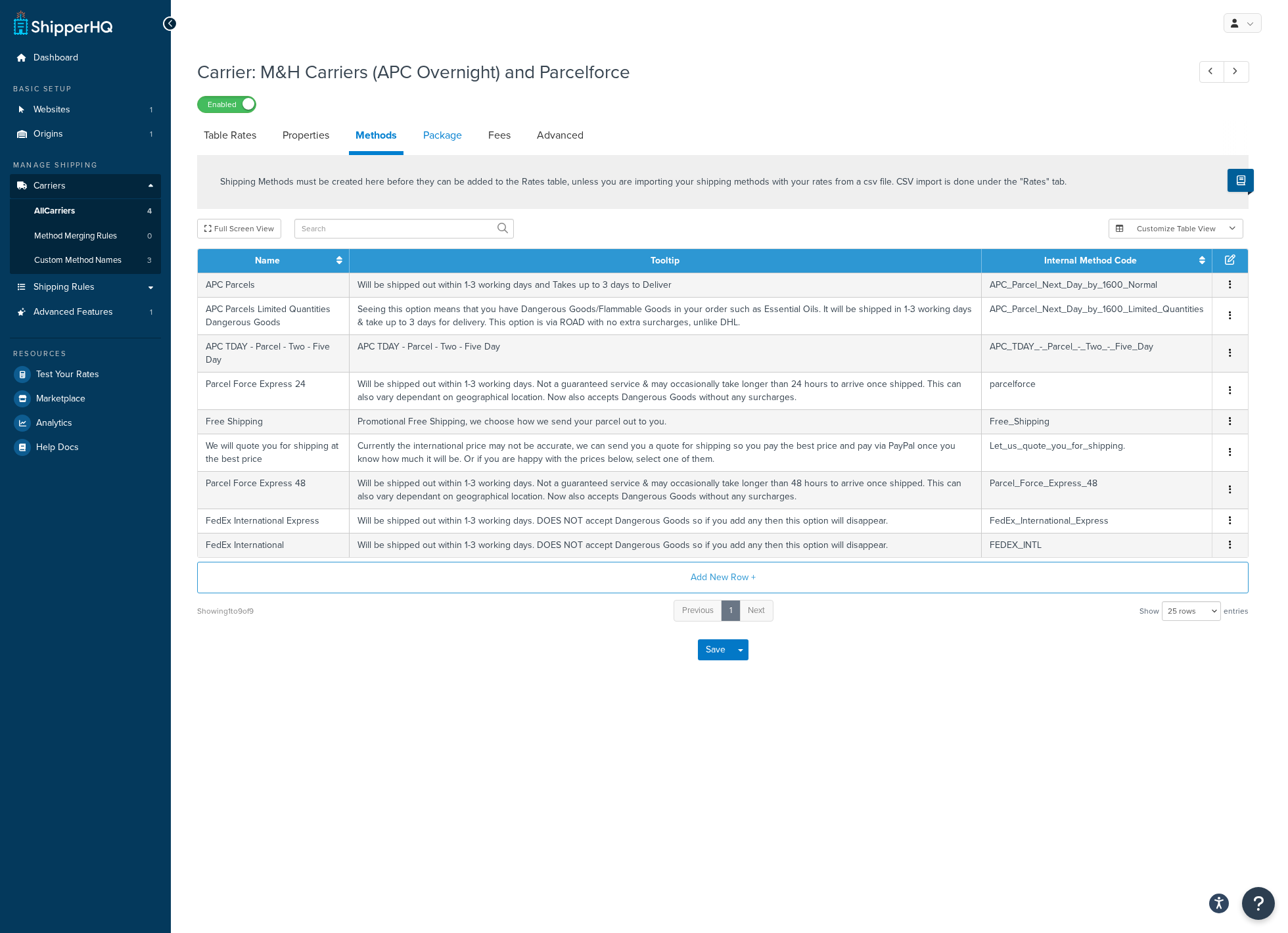
click at [445, 141] on link "Package" at bounding box center [443, 135] width 52 height 31
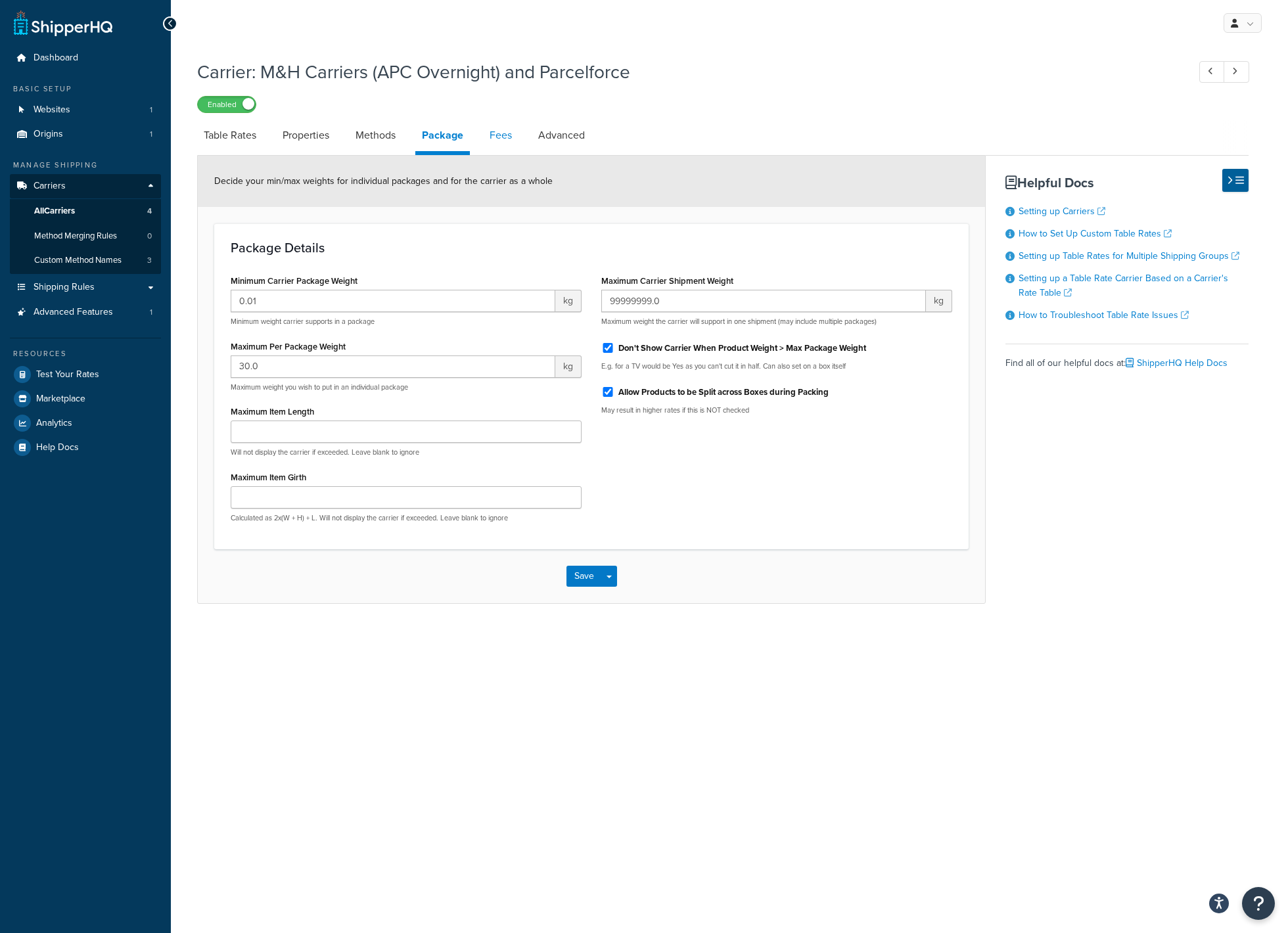
click at [506, 137] on link "Fees" at bounding box center [500, 135] width 35 height 31
select select "AFTER"
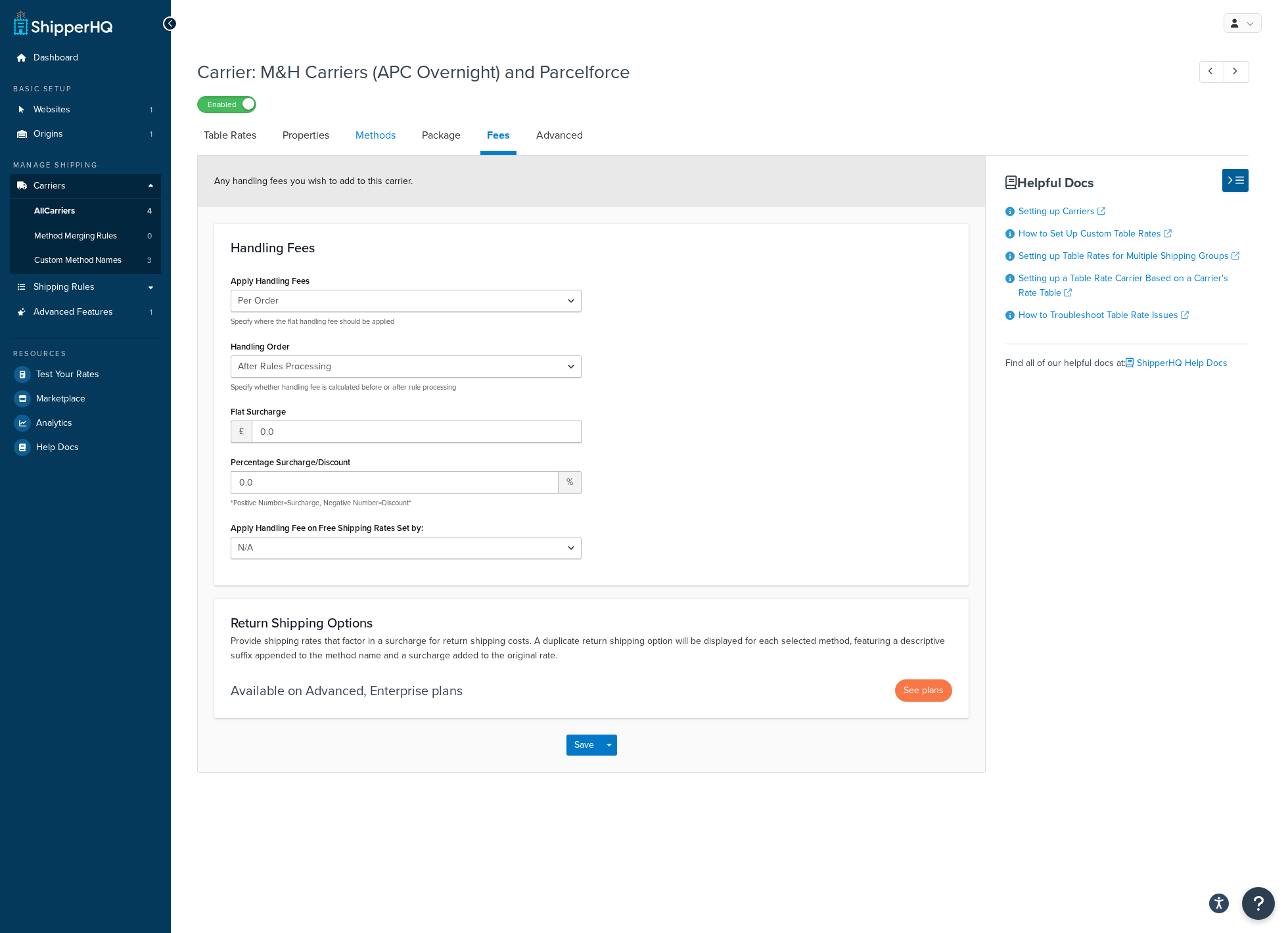
click at [389, 136] on link "Methods" at bounding box center [375, 135] width 53 height 31
select select "25"
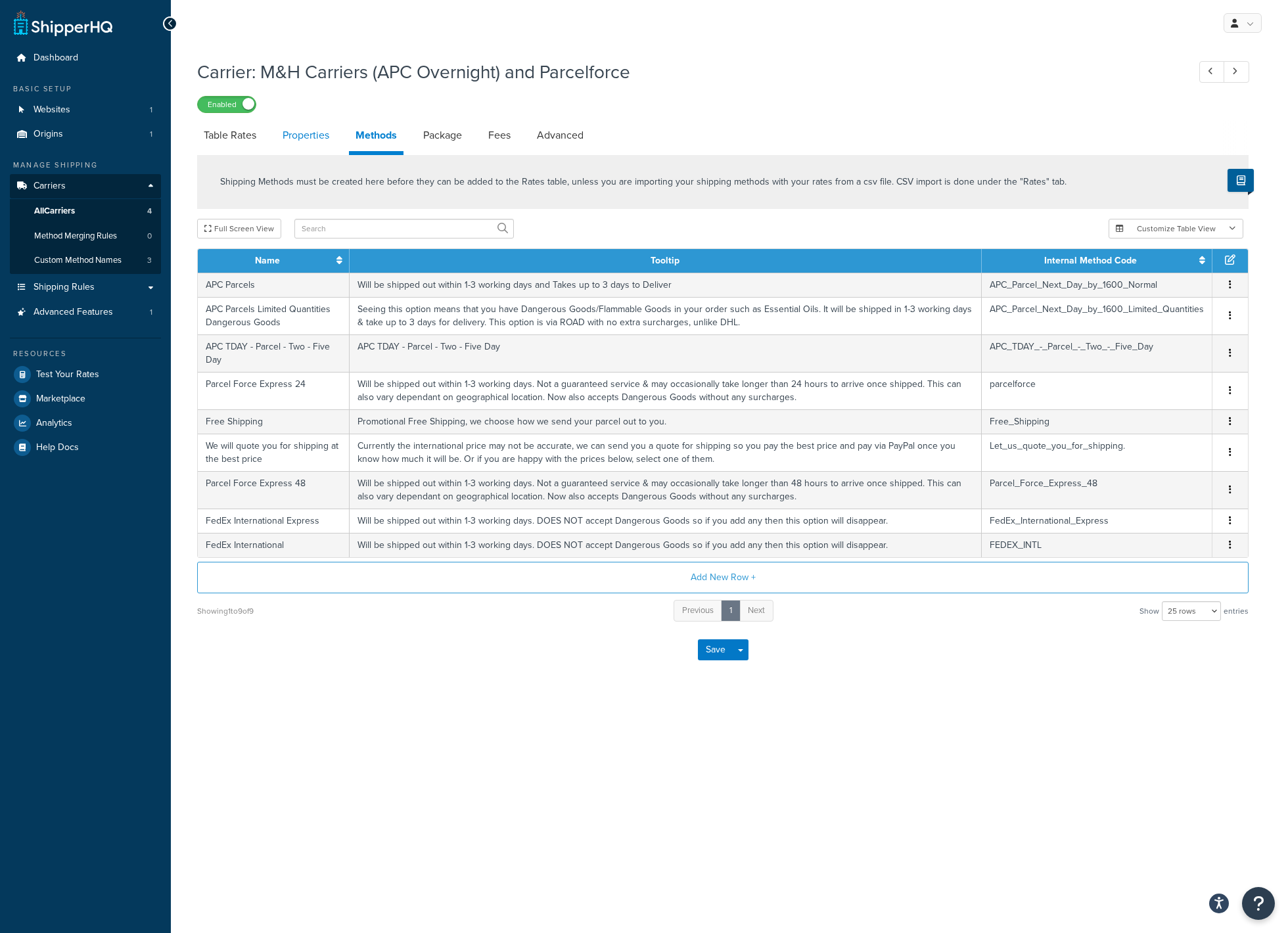
click at [289, 137] on link "Properties" at bounding box center [306, 135] width 60 height 31
select select "HIGHEST"
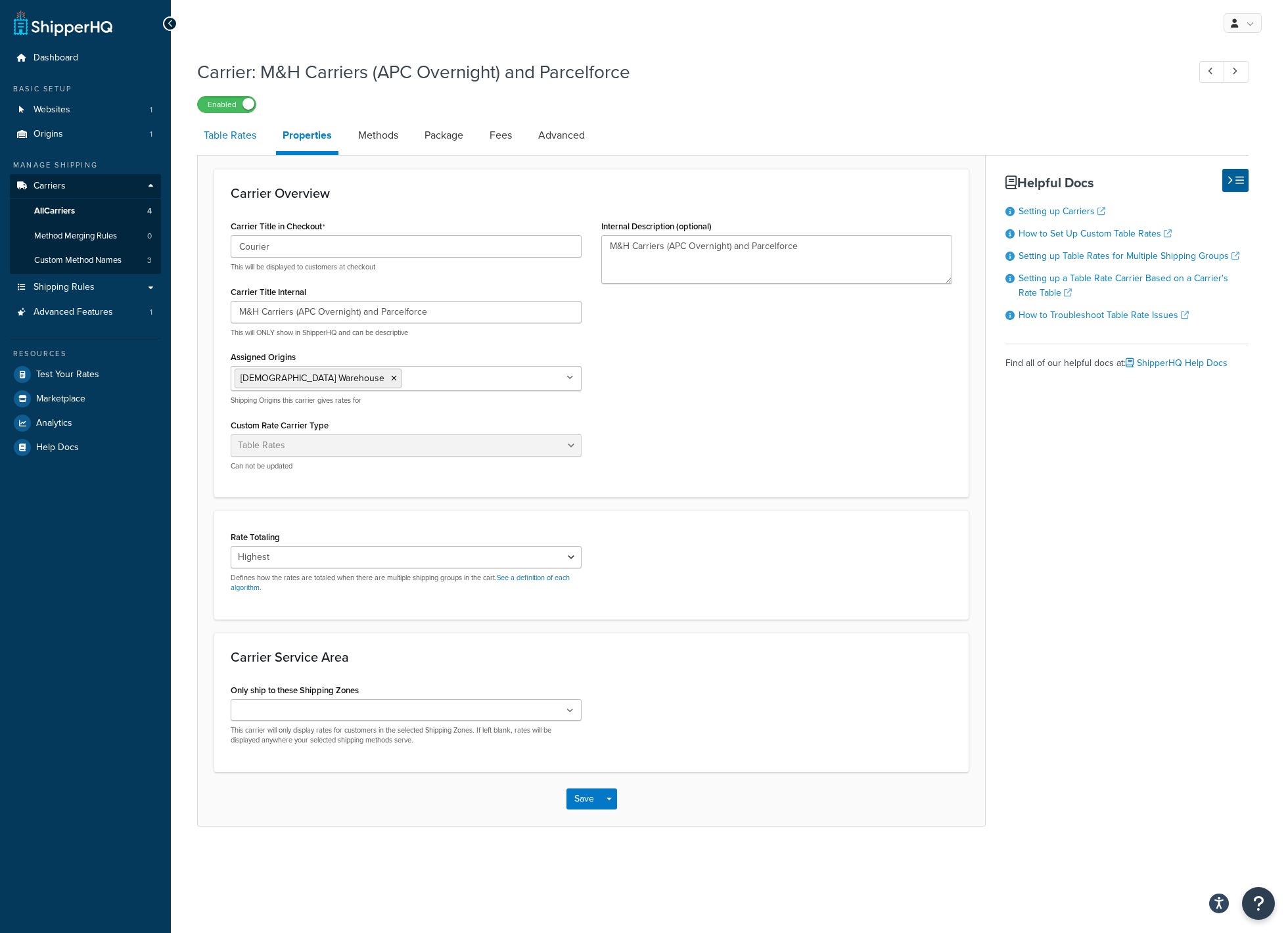
click at [246, 134] on link "Table Rates" at bounding box center [230, 135] width 65 height 31
select select "25"
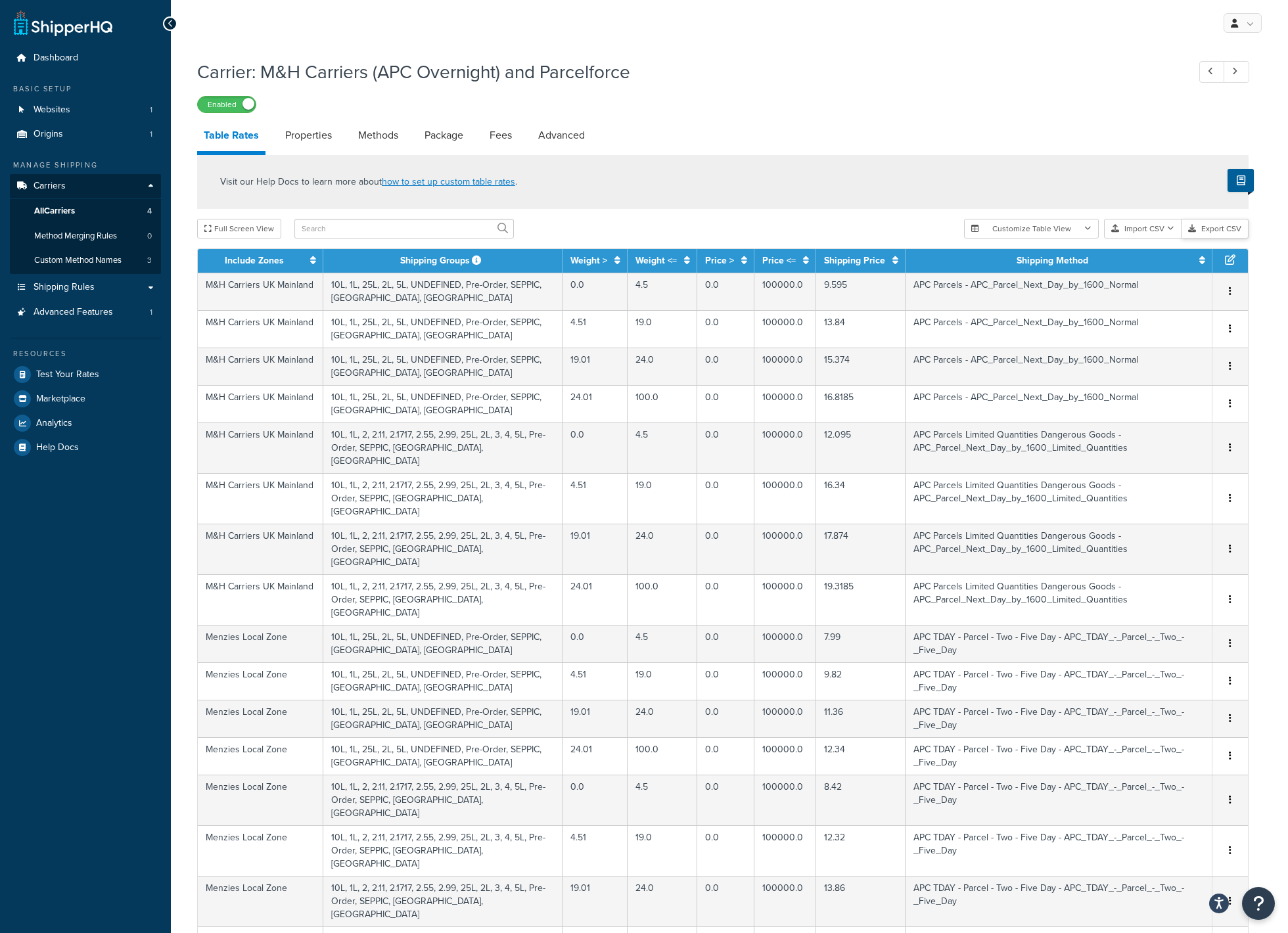
click at [1227, 229] on button "Export CSV" at bounding box center [1215, 228] width 67 height 19
click at [1059, 116] on div "Carrier: M&H Carriers (APC Overnight) and Parcelforce Enabled Table Rates Prope…" at bounding box center [722, 769] width 1051 height 1433
click at [1150, 229] on button "Import CSV" at bounding box center [1142, 228] width 77 height 19
click at [1145, 239] on div "Customize Table View Show all columns Show selected columns Import CSV Import a…" at bounding box center [1106, 228] width 285 height 19
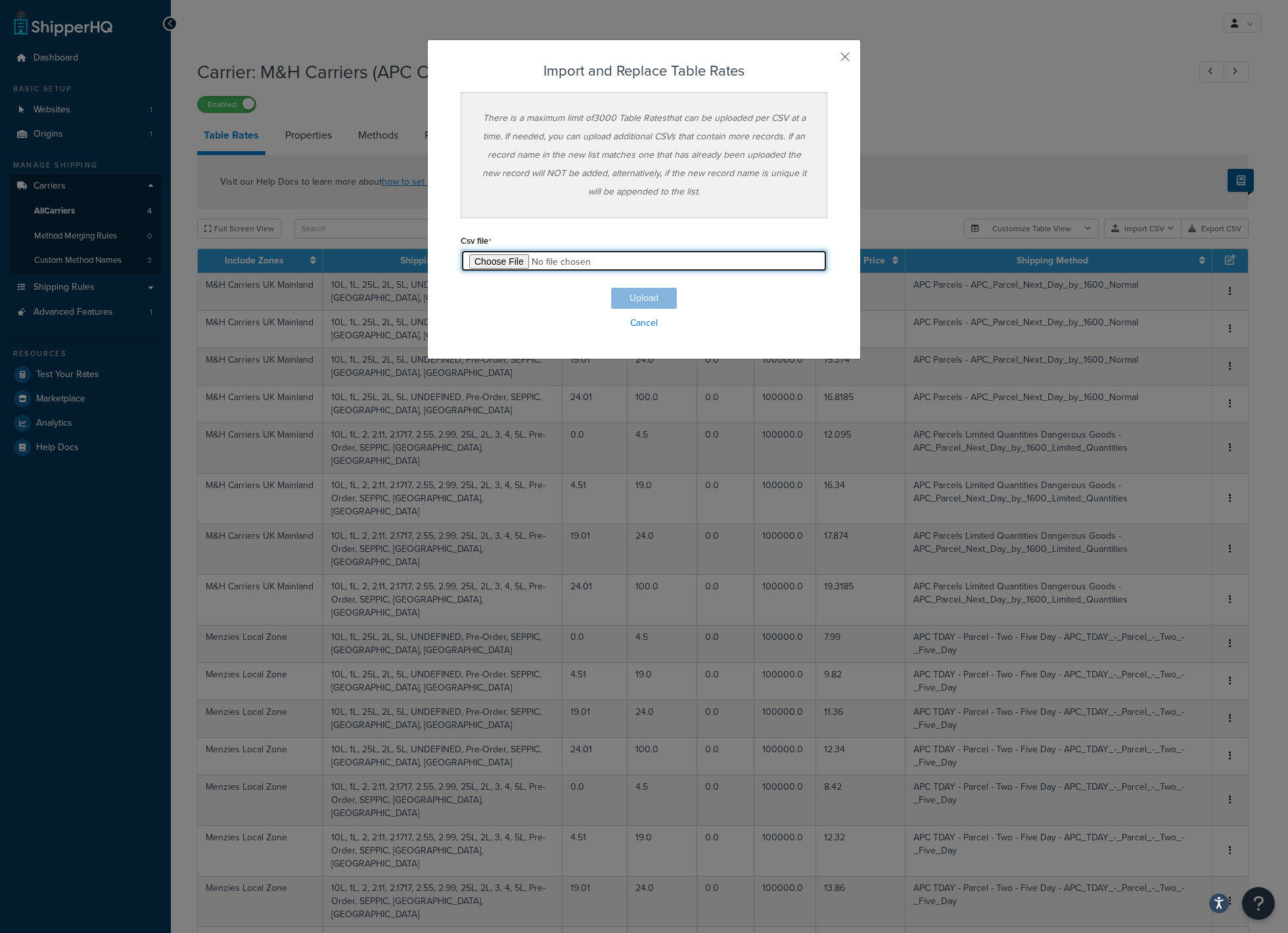
click at [493, 262] on input "file" at bounding box center [644, 261] width 367 height 22
type input "C:\fakepath\Table Rate Export-2025-08-22 0758.csv"
click at [642, 298] on button "Upload" at bounding box center [644, 298] width 65 height 21
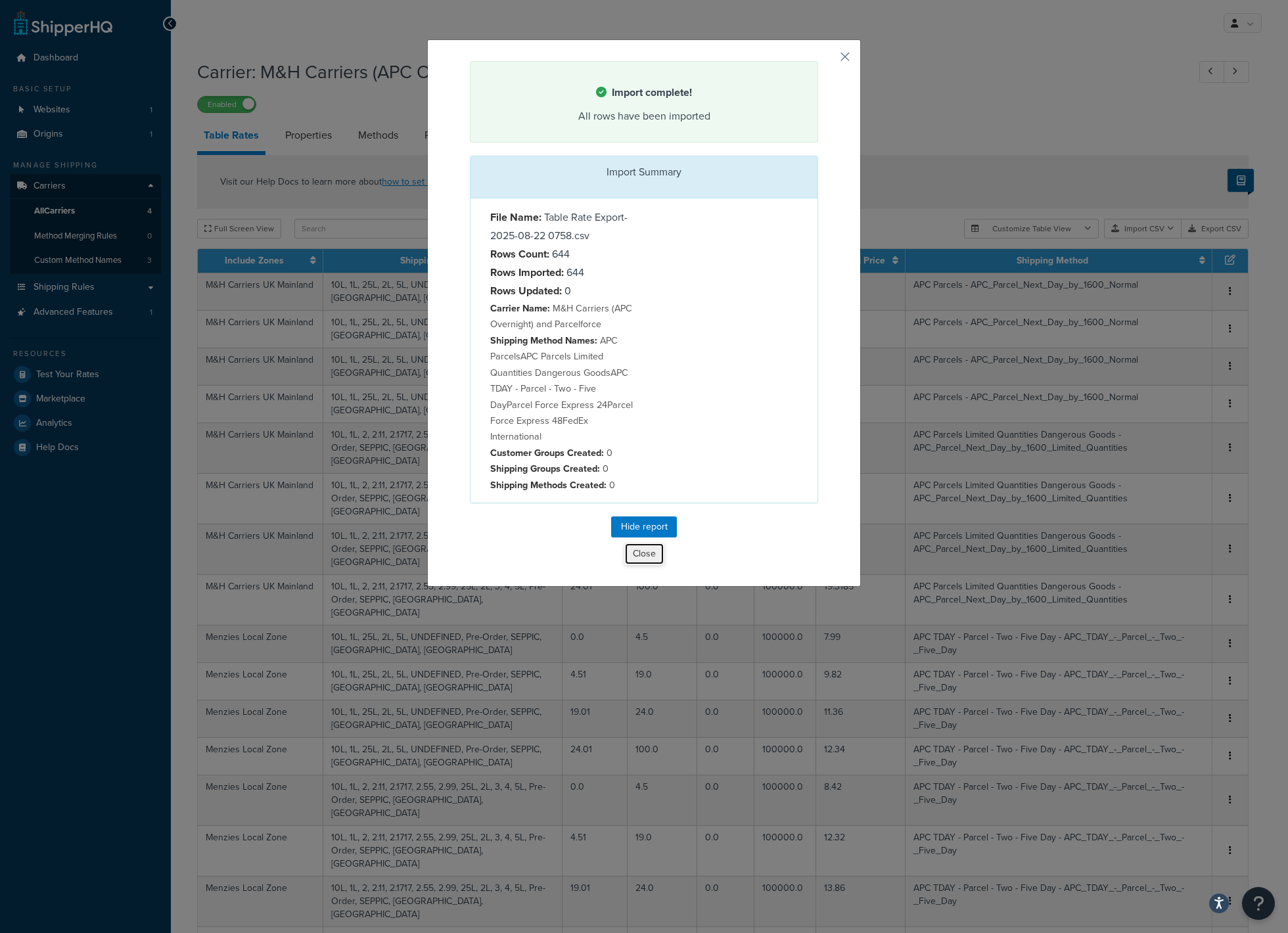
click at [644, 554] on button "Close" at bounding box center [644, 554] width 40 height 22
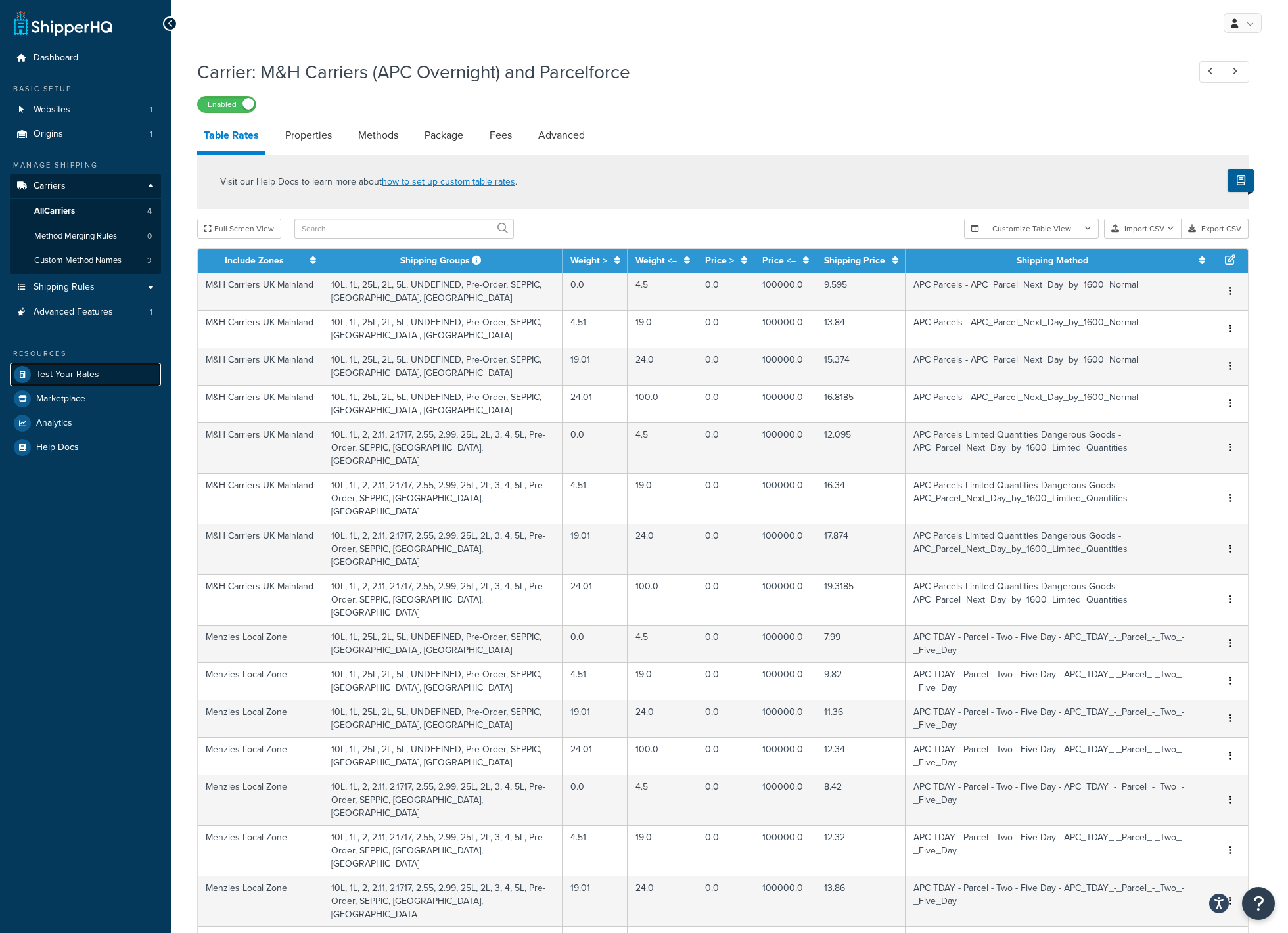
click at [82, 378] on span "Test Your Rates" at bounding box center [67, 375] width 63 height 11
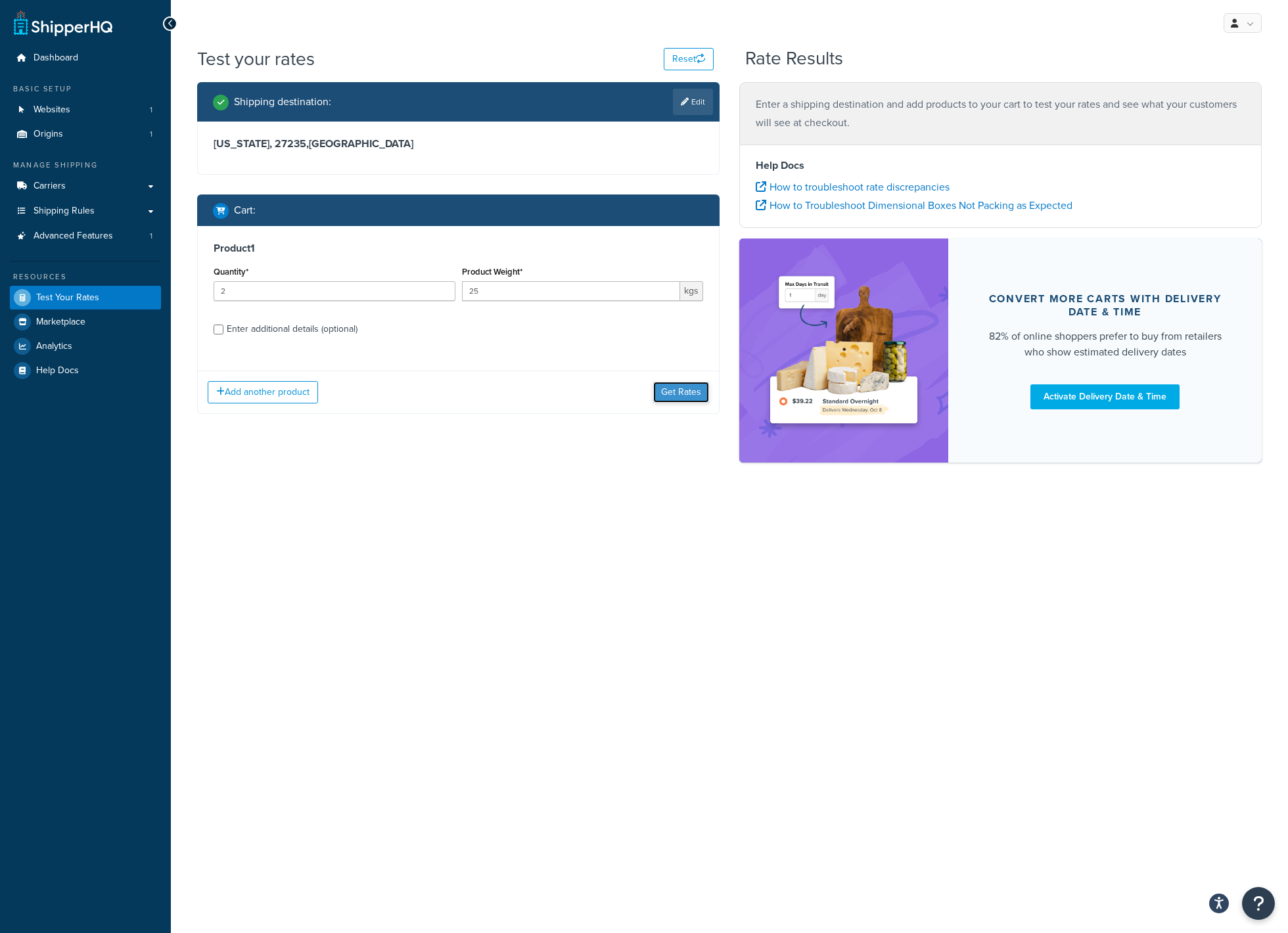
click at [683, 390] on button "Get Rates" at bounding box center [681, 392] width 56 height 21
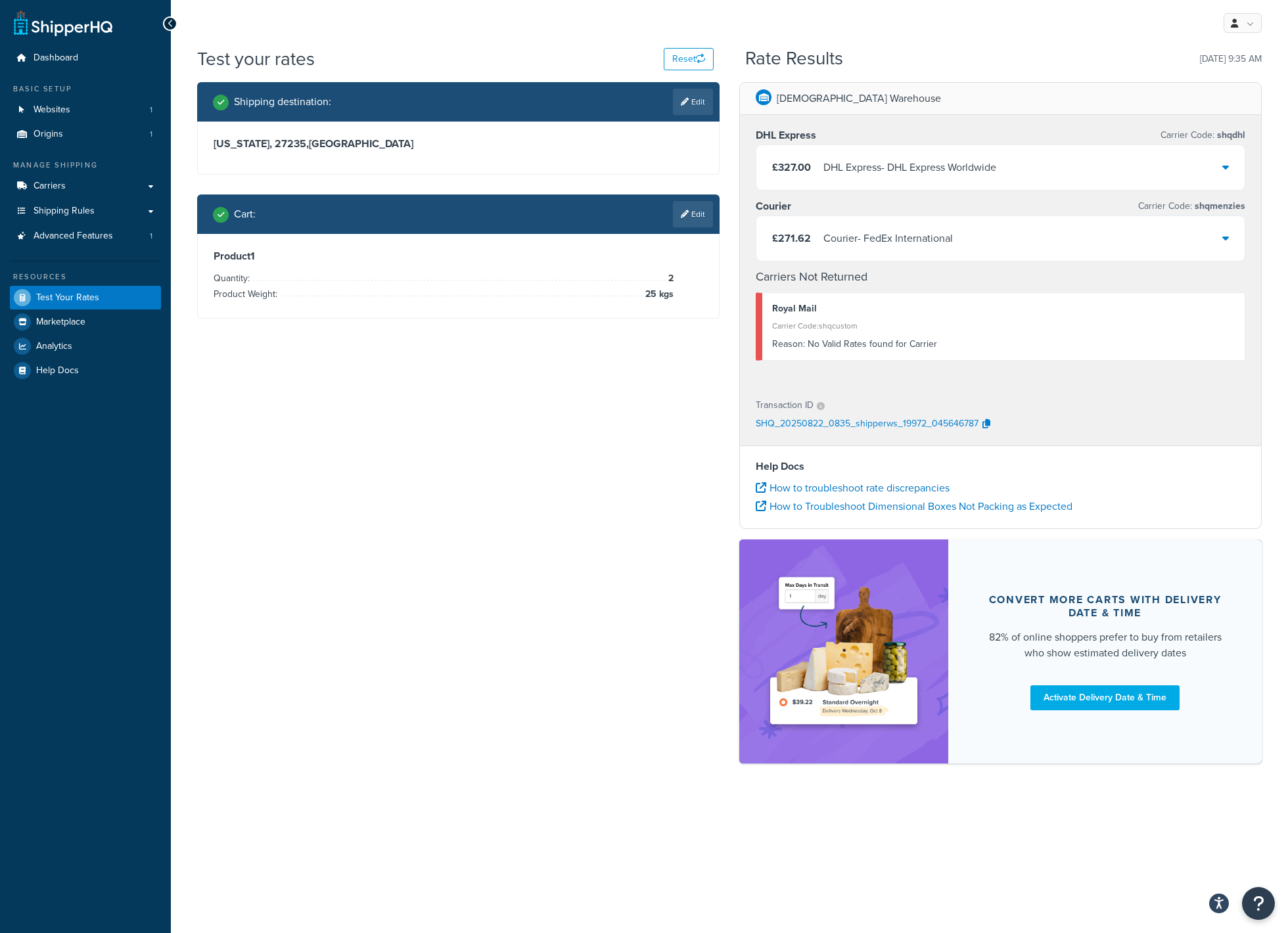
click at [890, 235] on div "Courier - FedEx International" at bounding box center [888, 239] width 129 height 18
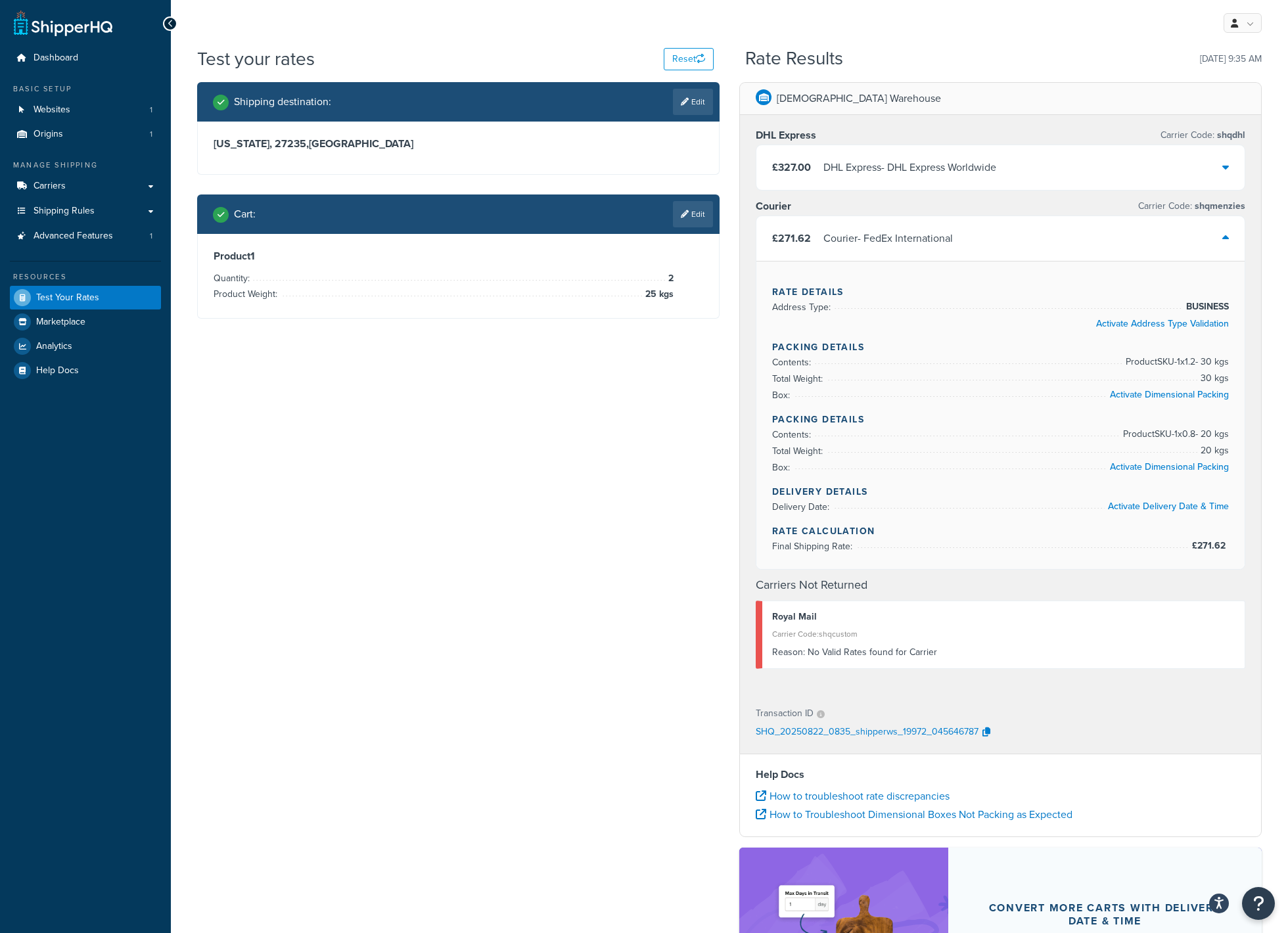
click at [890, 235] on div "Courier - FedEx International" at bounding box center [888, 239] width 129 height 18
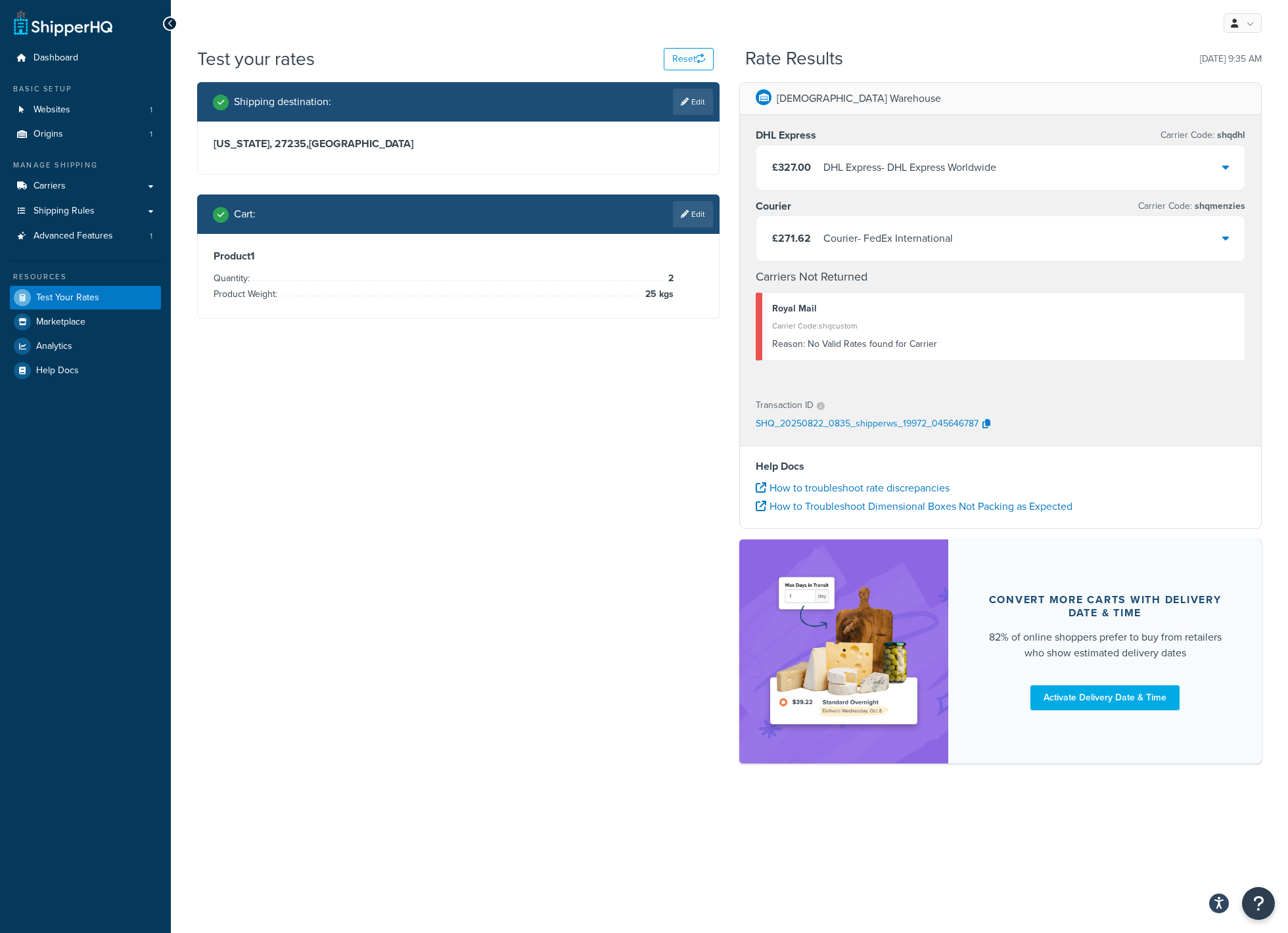
click at [890, 235] on div "Courier - FedEx International" at bounding box center [888, 239] width 129 height 18
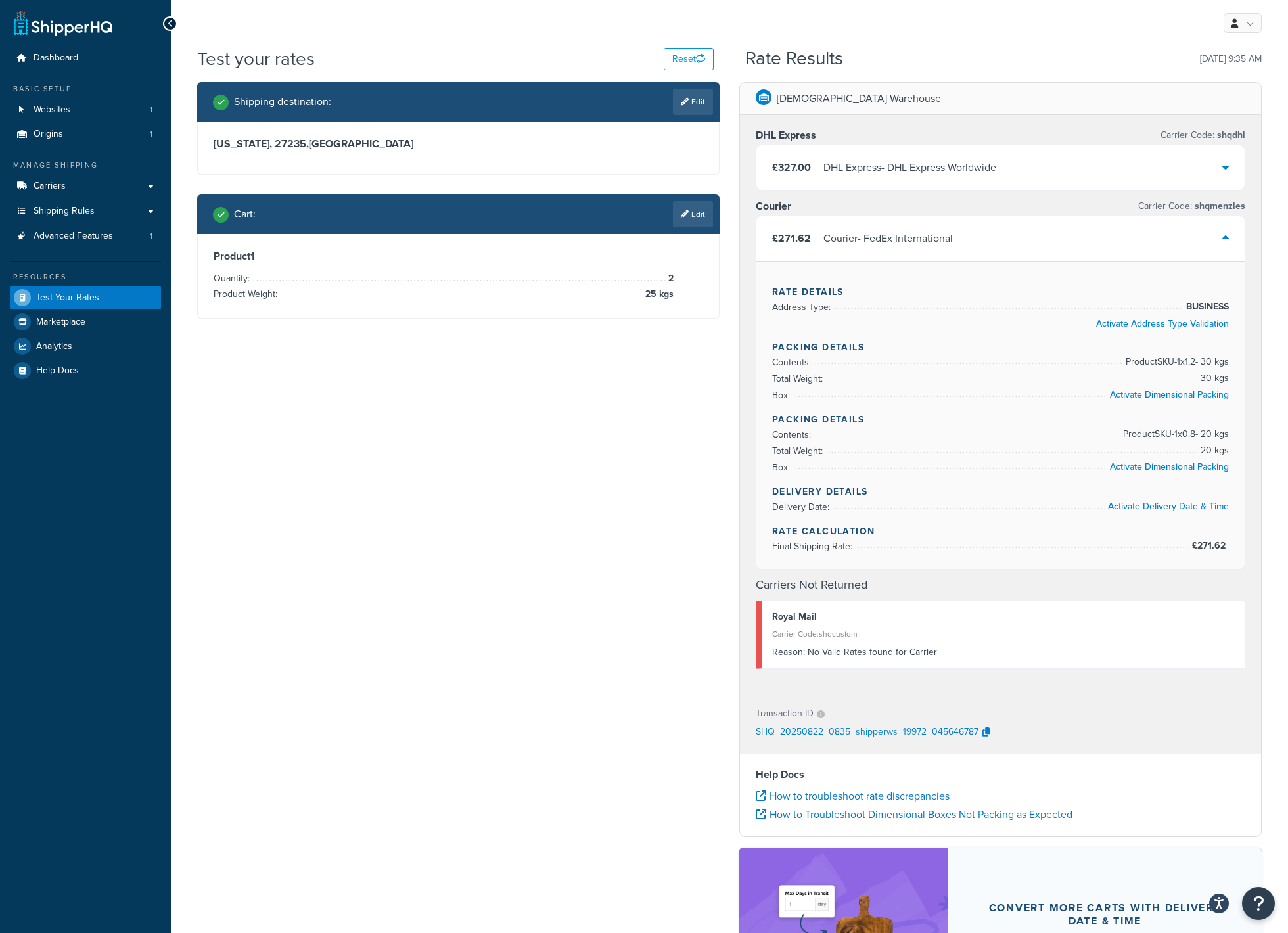
click at [890, 235] on div "Courier - FedEx International" at bounding box center [888, 239] width 129 height 18
